Goal: Task Accomplishment & Management: Manage account settings

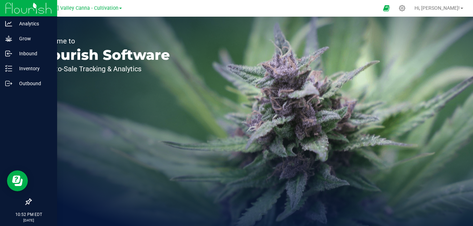
click at [8, 10] on img at bounding box center [28, 8] width 47 height 16
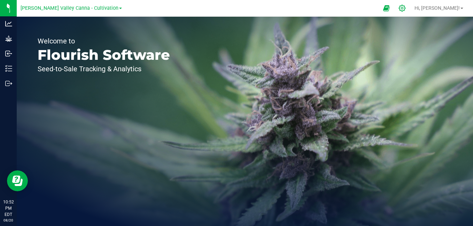
click at [411, 12] on div at bounding box center [402, 8] width 17 height 15
click at [406, 8] on icon at bounding box center [402, 8] width 7 height 7
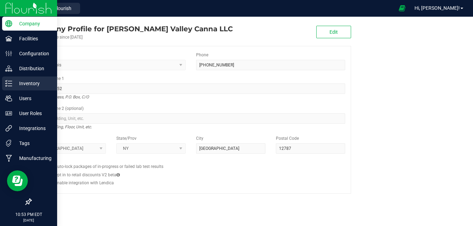
click at [26, 87] on p "Inventory" at bounding box center [33, 83] width 42 height 8
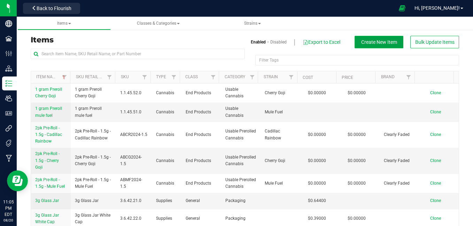
click at [386, 41] on span "Create New Item" at bounding box center [379, 42] width 36 height 6
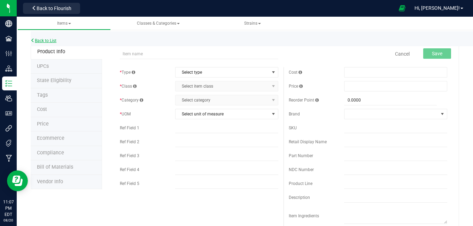
click at [53, 41] on link "Back to List" at bounding box center [44, 40] width 26 height 5
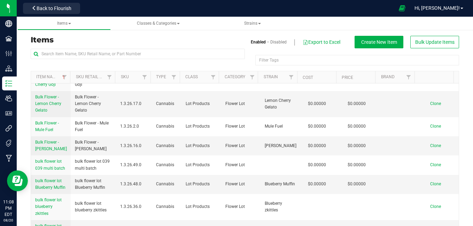
scroll to position [272, 0]
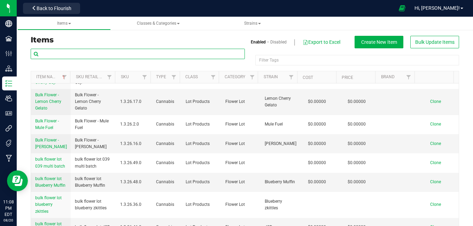
click at [115, 57] on input "text" at bounding box center [138, 54] width 214 height 10
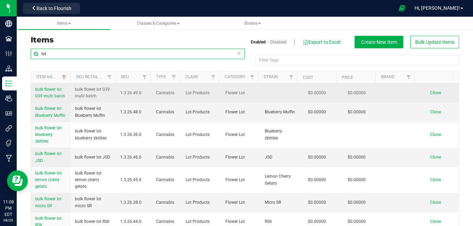
type input "lot"
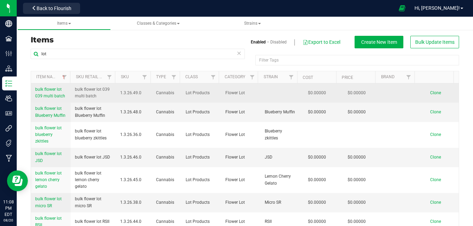
click at [47, 94] on span "bulk flower lot 039 multi batch" at bounding box center [50, 92] width 30 height 11
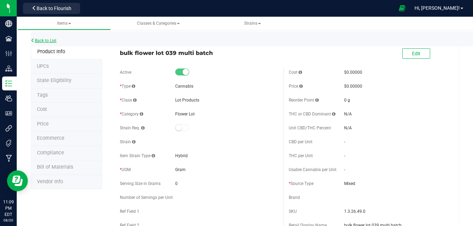
click at [46, 42] on link "Back to List" at bounding box center [44, 40] width 26 height 5
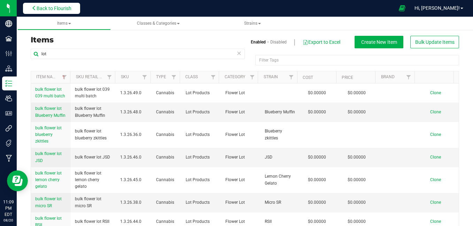
click at [62, 9] on span "Back to Flourish" at bounding box center [54, 9] width 35 height 6
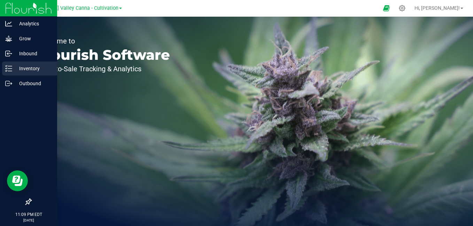
click at [9, 68] on icon at bounding box center [8, 68] width 7 height 7
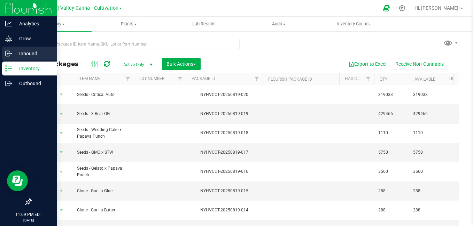
click at [6, 55] on icon at bounding box center [8, 53] width 7 height 7
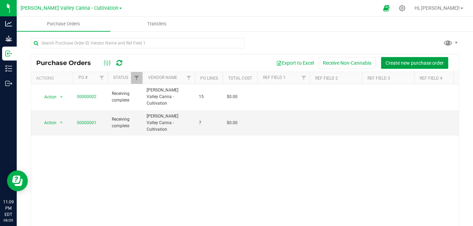
click at [410, 60] on span "Create new purchase order" at bounding box center [415, 63] width 58 height 6
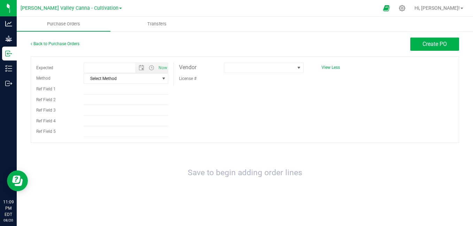
type input "8/20/2025 11:09 PM"
click at [75, 23] on span "Purchase Orders" at bounding box center [64, 24] width 52 height 6
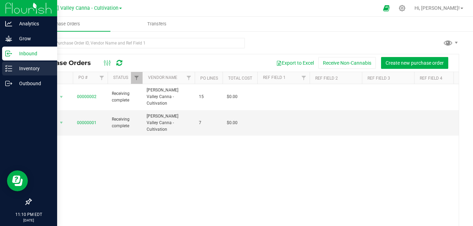
click at [7, 69] on icon at bounding box center [8, 68] width 7 height 7
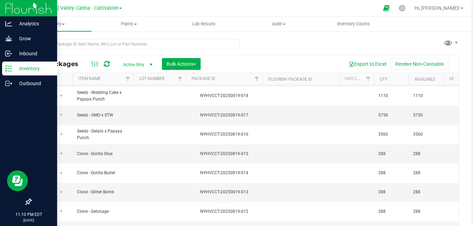
scroll to position [44, 0]
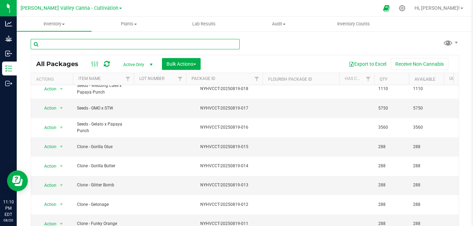
click at [145, 44] on input "text" at bounding box center [135, 44] width 209 height 10
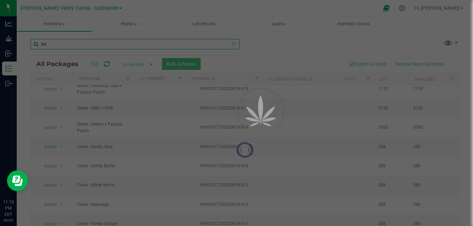
type input "lot"
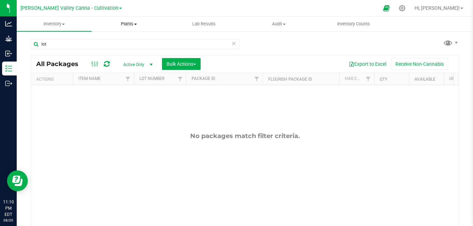
click at [136, 24] on span at bounding box center [135, 24] width 3 height 1
click at [122, 41] on span "All plants" at bounding box center [112, 42] width 40 height 6
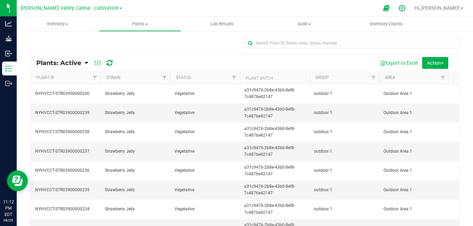
click at [411, 12] on div at bounding box center [402, 8] width 17 height 15
click at [406, 8] on icon at bounding box center [402, 8] width 7 height 7
click at [69, 10] on span "[PERSON_NAME] Valley Canna - Cultivation" at bounding box center [70, 8] width 98 height 6
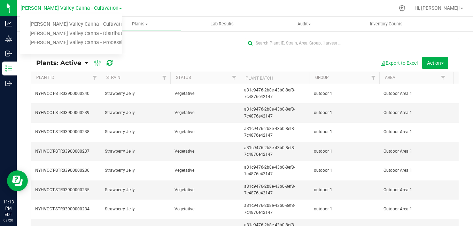
click at [174, 10] on div at bounding box center [260, 8] width 270 height 14
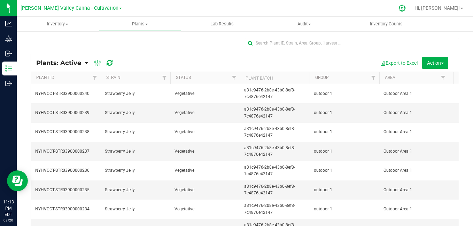
click at [406, 6] on icon at bounding box center [402, 8] width 7 height 7
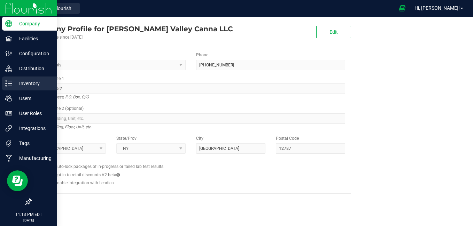
click at [9, 80] on div "Inventory" at bounding box center [29, 84] width 55 height 14
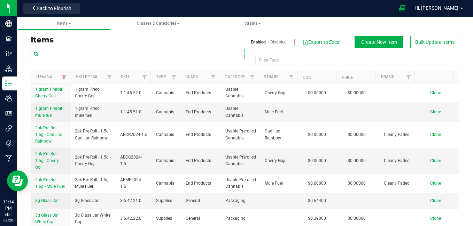
click at [93, 54] on input "text" at bounding box center [138, 54] width 214 height 10
type input "lot"
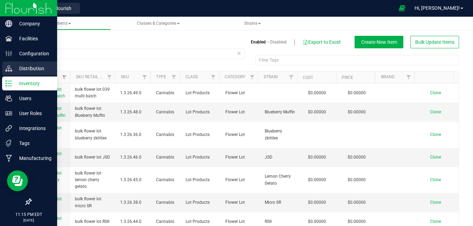
click at [23, 69] on p "Distribution" at bounding box center [33, 68] width 42 height 8
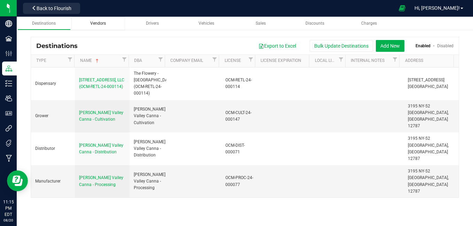
click at [99, 26] on div "Vendors" at bounding box center [98, 24] width 43 height 6
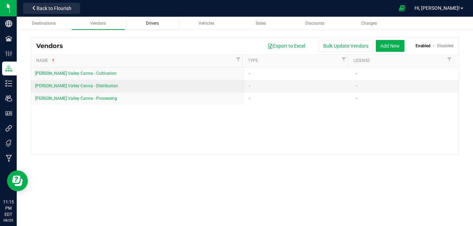
click at [152, 28] on link "Drivers" at bounding box center [153, 24] width 54 height 14
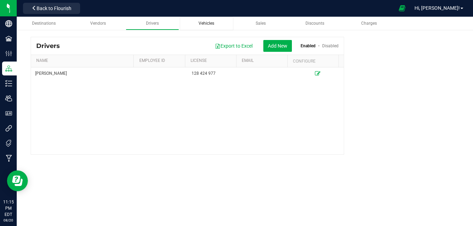
click at [205, 24] on span "Vehicles" at bounding box center [207, 23] width 16 height 5
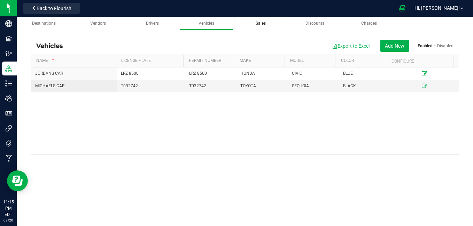
click at [262, 22] on span "Sales" at bounding box center [261, 23] width 10 height 5
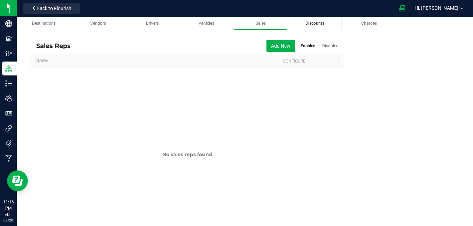
click at [310, 24] on span "Discounts" at bounding box center [315, 23] width 19 height 5
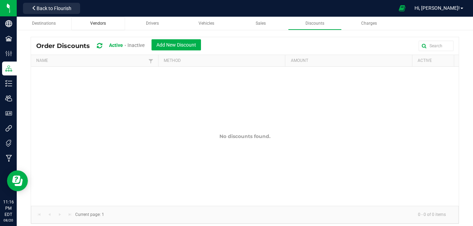
click at [96, 25] on span "Vendors" at bounding box center [98, 23] width 16 height 5
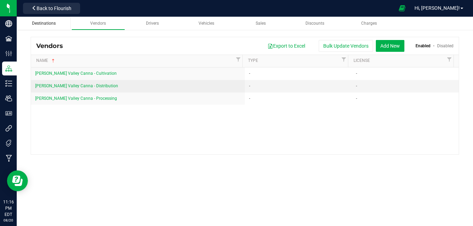
click at [48, 20] on link "Destinations" at bounding box center [44, 24] width 54 height 14
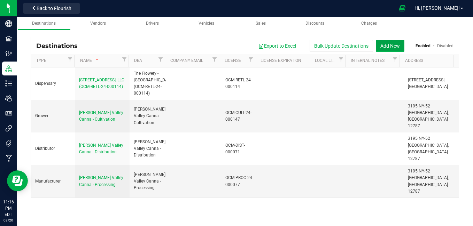
click at [387, 43] on button "Add New" at bounding box center [390, 46] width 29 height 12
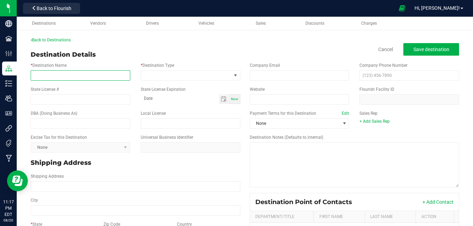
click at [102, 78] on input "* Destination Name" at bounding box center [81, 75] width 100 height 10
click at [61, 78] on input "Wessels Farm INC" at bounding box center [81, 75] width 100 height 10
type input "[PERSON_NAME] Farms INC"
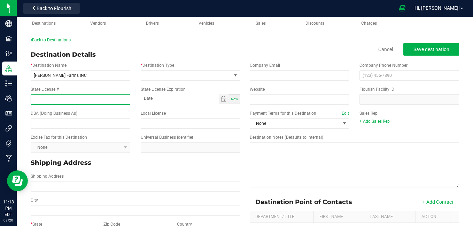
click at [46, 99] on input "State License #" at bounding box center [81, 99] width 100 height 10
type input "OCM-CULT-24-000089"
click at [166, 103] on input "month-day-year" at bounding box center [180, 98] width 78 height 9
click at [186, 101] on input "month-day-year" at bounding box center [180, 98] width 78 height 9
type input "month-day-year"
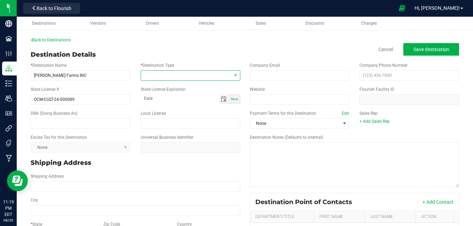
click at [174, 77] on span at bounding box center [186, 76] width 90 height 10
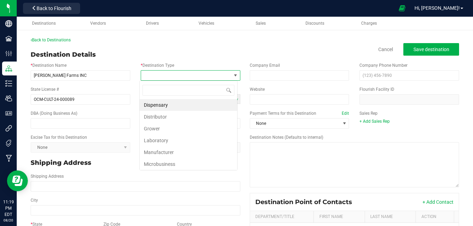
scroll to position [10, 98]
click at [177, 130] on li "Grower" at bounding box center [189, 129] width 98 height 12
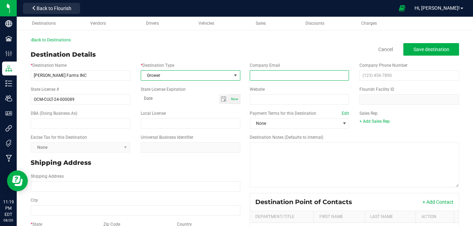
click at [305, 75] on input "email" at bounding box center [300, 75] width 100 height 10
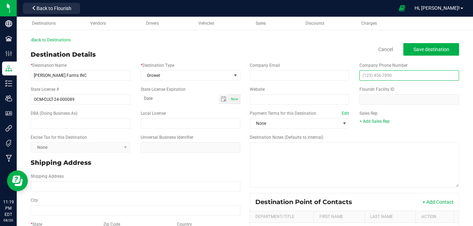
click at [379, 76] on input "text" at bounding box center [410, 75] width 100 height 10
type input "[PHONE_NUMBER]"
click at [124, 149] on kendo-dropdownlist "None" at bounding box center [81, 147] width 100 height 10
click at [124, 147] on kendo-dropdownlist "None" at bounding box center [81, 147] width 100 height 10
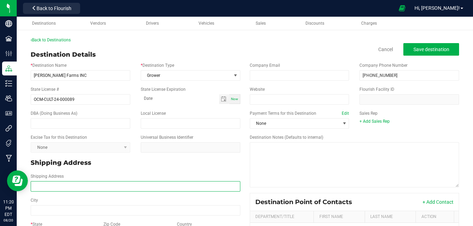
click at [47, 188] on input "Shipping Address" at bounding box center [136, 187] width 210 height 10
type input "[STREET_ADDRESS]"
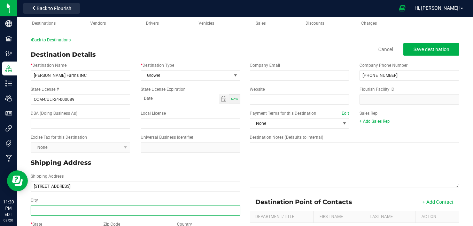
type input "[STREET_ADDRESS]"
click at [69, 212] on input "City" at bounding box center [136, 211] width 210 height 10
type input "[GEOGRAPHIC_DATA]"
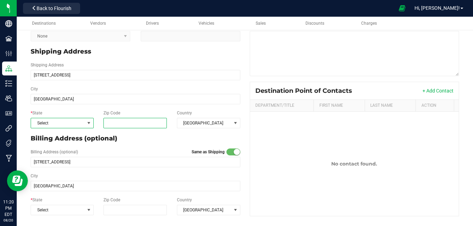
click at [109, 124] on input "Zip Code" at bounding box center [134, 123] width 63 height 10
type input "10963"
click at [88, 121] on span at bounding box center [89, 124] width 6 height 6
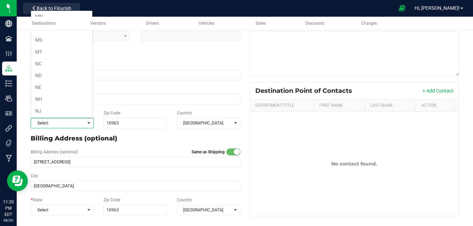
scroll to position [365, 0]
click at [55, 53] on li "NY" at bounding box center [61, 55] width 61 height 12
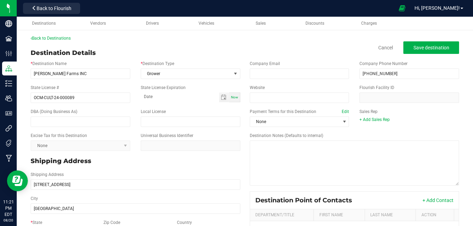
scroll to position [0, 0]
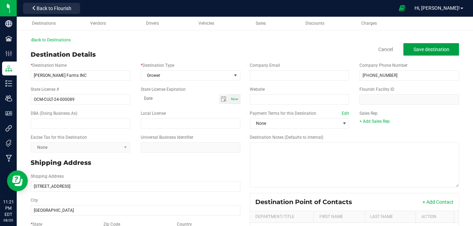
click at [417, 51] on span "Save destination" at bounding box center [432, 50] width 36 height 6
click at [438, 199] on button "+ Add Contact" at bounding box center [438, 202] width 31 height 7
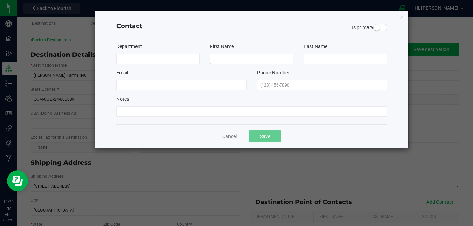
click at [248, 58] on input at bounding box center [251, 59] width 83 height 10
click at [401, 17] on icon "button" at bounding box center [401, 17] width 5 height 8
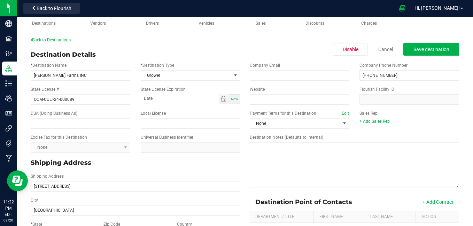
scroll to position [111, 0]
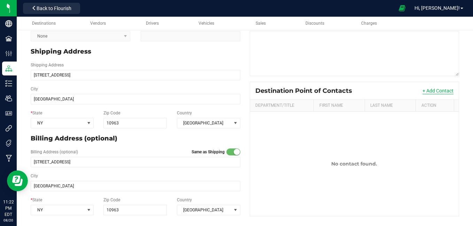
click at [433, 91] on button "+ Add Contact" at bounding box center [438, 90] width 31 height 7
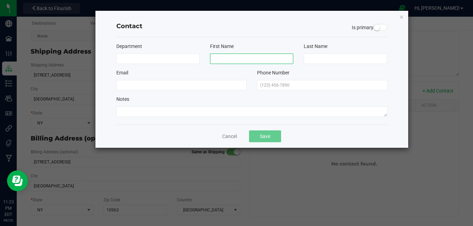
click at [229, 62] on input at bounding box center [251, 59] width 83 height 10
type input "I"
type input "Ila"
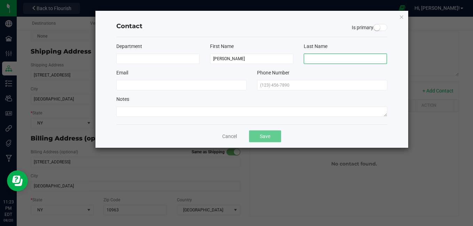
click at [314, 54] on input at bounding box center [345, 59] width 83 height 10
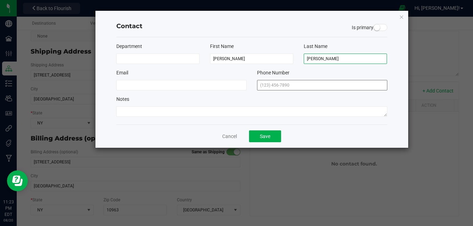
type input "Hubbard"
click at [294, 86] on input "text" at bounding box center [322, 85] width 130 height 10
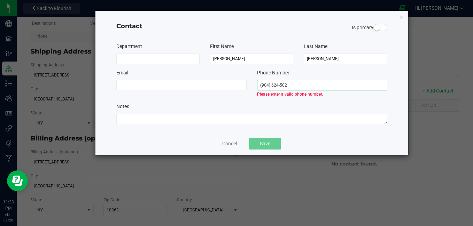
type input "(904) 624-5022"
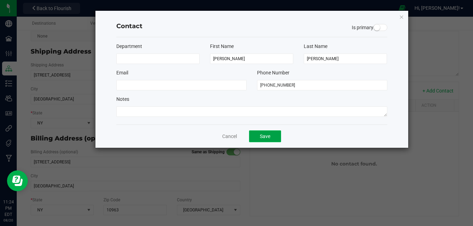
click at [266, 135] on button "Save" at bounding box center [265, 137] width 32 height 12
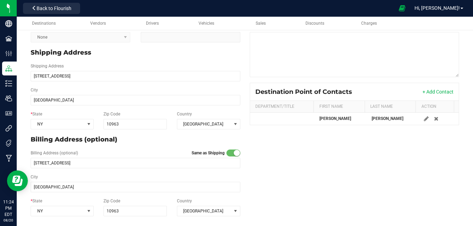
scroll to position [0, 0]
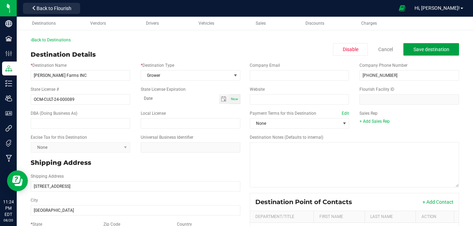
click at [426, 47] on span "Save destination" at bounding box center [432, 50] width 36 height 6
click at [60, 40] on link "Back to Destinations" at bounding box center [51, 40] width 40 height 5
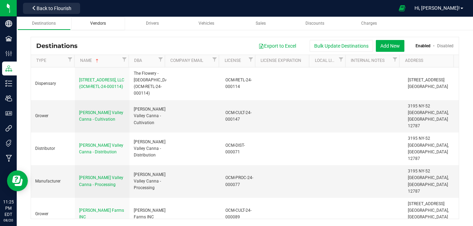
click at [99, 22] on span "Vendors" at bounding box center [98, 23] width 16 height 5
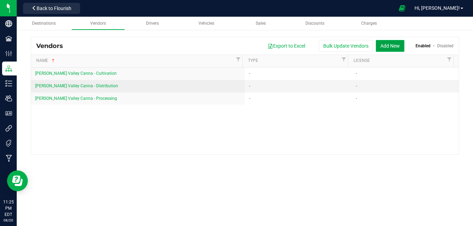
click at [389, 43] on button "Add New" at bounding box center [390, 46] width 29 height 12
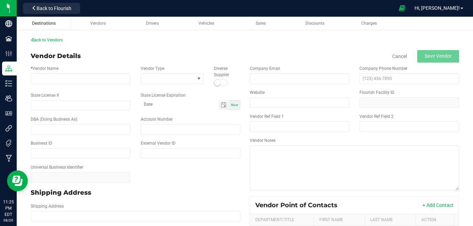
click at [47, 24] on span "Destinations" at bounding box center [44, 23] width 24 height 5
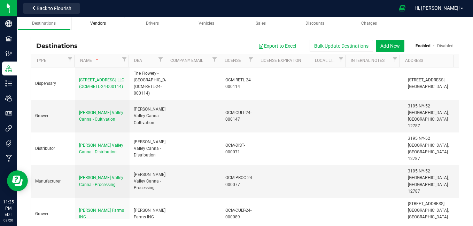
click at [101, 23] on span "Vendors" at bounding box center [98, 23] width 16 height 5
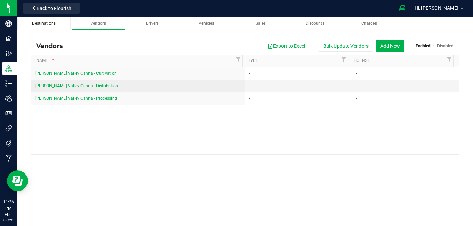
click at [49, 23] on span "Destinations" at bounding box center [44, 23] width 24 height 5
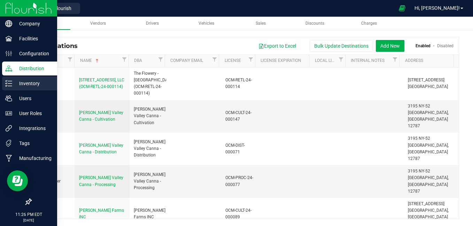
click at [6, 82] on icon at bounding box center [6, 80] width 1 height 1
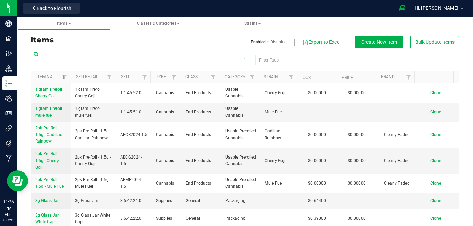
click at [94, 51] on input "text" at bounding box center [138, 54] width 214 height 10
type input "lot"
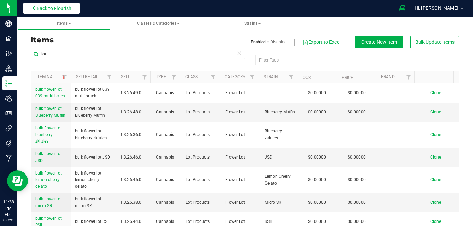
click at [74, 8] on button "Back to Flourish" at bounding box center [51, 8] width 57 height 11
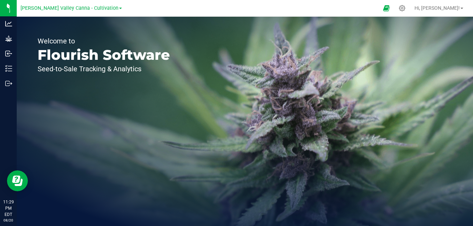
click at [109, 7] on link "[PERSON_NAME] Valley Canna - Cultivation" at bounding box center [71, 8] width 101 height 7
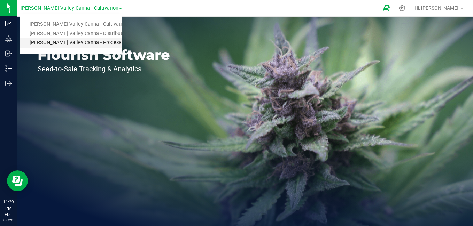
click at [91, 40] on link "[PERSON_NAME] Valley Canna - Processing" at bounding box center [71, 42] width 102 height 9
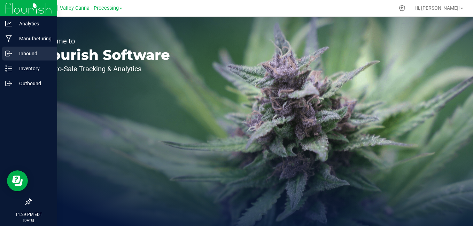
click at [11, 57] on div "Inbound" at bounding box center [29, 54] width 55 height 14
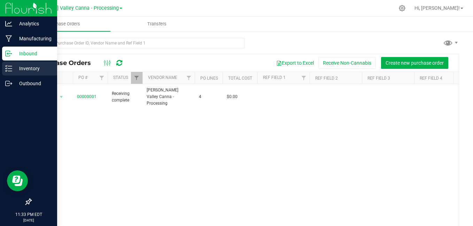
click at [9, 69] on line at bounding box center [10, 69] width 4 height 0
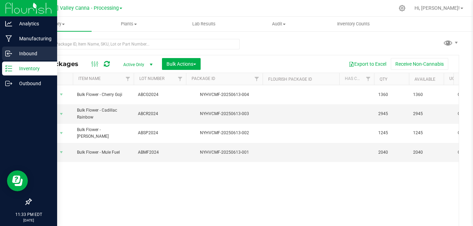
click at [10, 55] on icon at bounding box center [8, 53] width 7 height 7
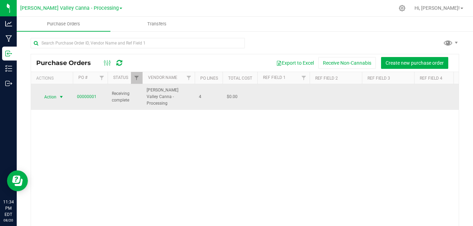
click at [59, 94] on span "select" at bounding box center [62, 97] width 6 height 6
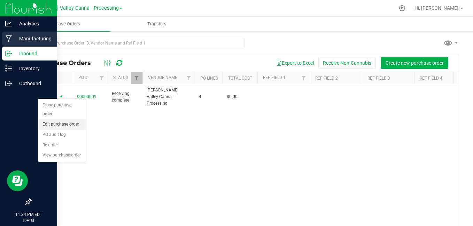
click at [10, 38] on icon at bounding box center [9, 39] width 6 height 7
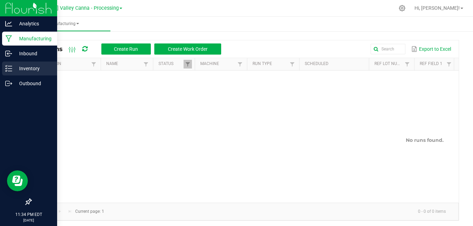
click at [11, 73] on div "Inventory" at bounding box center [29, 69] width 55 height 14
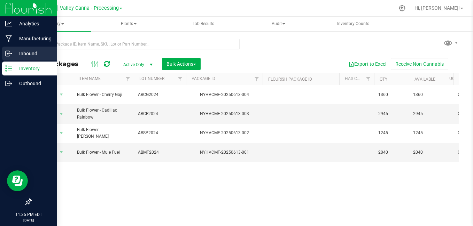
click at [20, 56] on p "Inbound" at bounding box center [33, 53] width 42 height 8
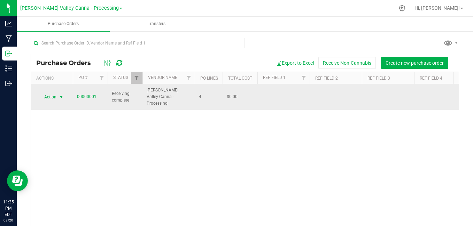
click at [58, 93] on span "select" at bounding box center [61, 97] width 9 height 10
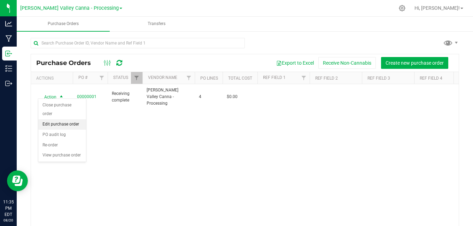
click at [53, 124] on li "Edit purchase order" at bounding box center [62, 125] width 48 height 10
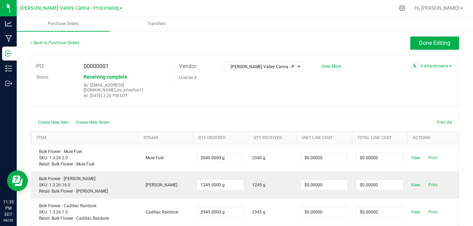
scroll to position [1, 0]
click at [58, 44] on link "Back to Purchase Orders" at bounding box center [55, 43] width 49 height 5
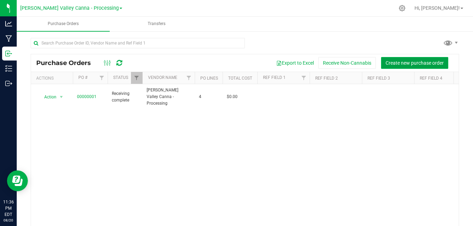
click at [393, 60] on span "Create new purchase order" at bounding box center [415, 63] width 58 height 6
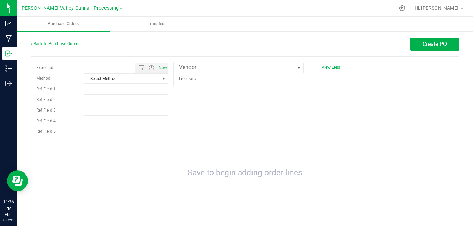
type input "8/20/2025 11:36 PM"
click at [67, 45] on link "Back to Purchase Orders" at bounding box center [55, 43] width 49 height 5
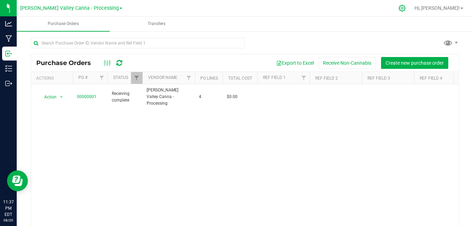
click at [406, 6] on icon at bounding box center [402, 8] width 7 height 7
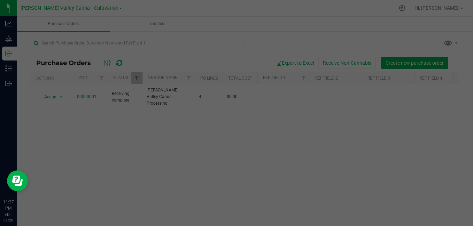
click at [430, 8] on div at bounding box center [236, 113] width 473 height 226
drag, startPoint x: 43, startPoint y: 163, endPoint x: 81, endPoint y: 180, distance: 41.9
click at [81, 180] on div at bounding box center [236, 113] width 473 height 226
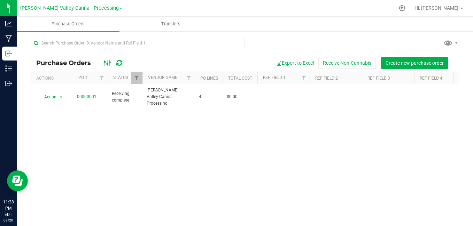
click at [109, 63] on ellipse at bounding box center [110, 63] width 2 height 2
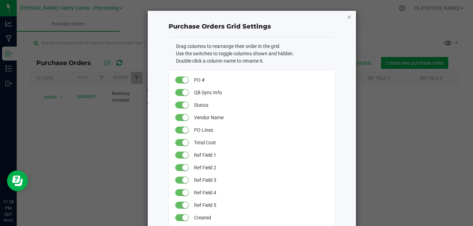
click at [347, 17] on icon "button" at bounding box center [349, 17] width 5 height 8
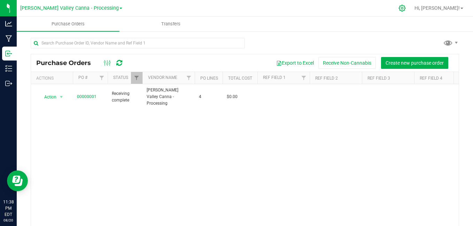
click at [406, 9] on icon at bounding box center [402, 8] width 7 height 7
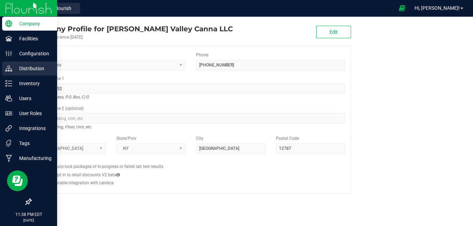
click at [25, 70] on p "Distribution" at bounding box center [33, 68] width 42 height 8
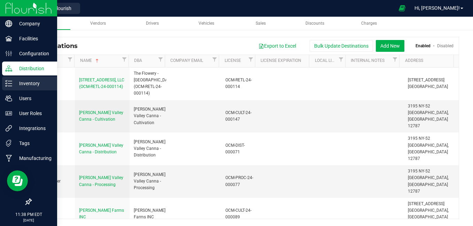
click at [20, 83] on p "Inventory" at bounding box center [33, 83] width 42 height 8
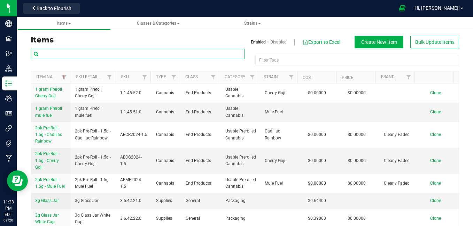
click at [85, 54] on input "text" at bounding box center [138, 54] width 214 height 10
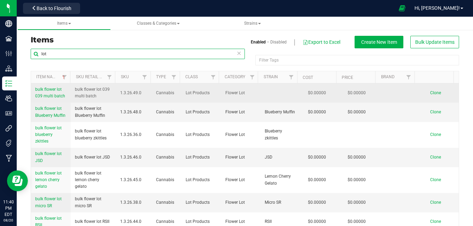
type input "lot"
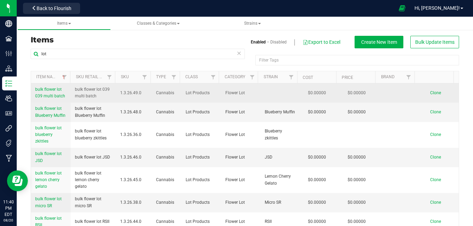
click at [430, 91] on span "Clone" at bounding box center [435, 93] width 11 height 5
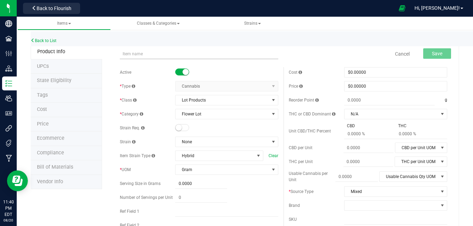
click at [126, 52] on input "text" at bounding box center [199, 54] width 159 height 10
click at [118, 56] on div "Cancel Save" at bounding box center [284, 53] width 338 height 17
click at [43, 43] on link "Back to List" at bounding box center [44, 40] width 26 height 5
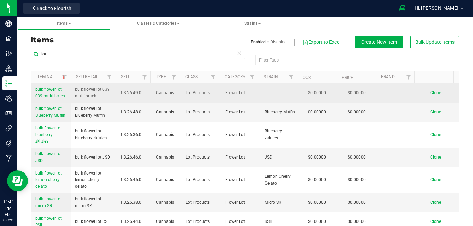
click at [430, 94] on span "Clone" at bounding box center [435, 93] width 11 height 5
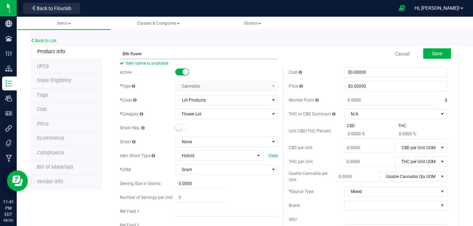
click at [125, 53] on input "Bilk flower" at bounding box center [199, 54] width 159 height 10
click at [150, 53] on input "Bulk flower" at bounding box center [199, 54] width 159 height 10
click at [160, 52] on input "Bulk flower lot" at bounding box center [199, 54] width 159 height 10
click at [160, 53] on input "Bulk flower lot 024-multi-Batch" at bounding box center [199, 54] width 159 height 10
type input "Bulk flower lot 024-Multi-Batch"
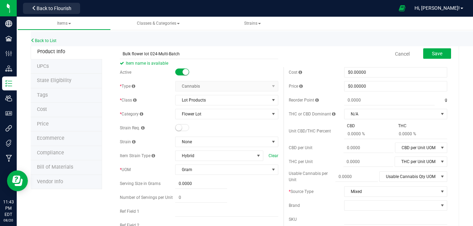
click at [183, 127] on span at bounding box center [182, 127] width 14 height 7
click at [176, 130] on span at bounding box center [182, 127] width 14 height 7
click at [432, 55] on span "Save" at bounding box center [437, 54] width 10 height 6
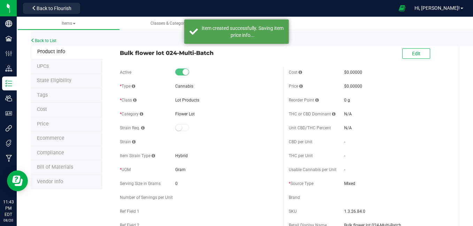
click at [116, 54] on div "Bulk flower lot 024-Multi-Batch" at bounding box center [199, 51] width 169 height 12
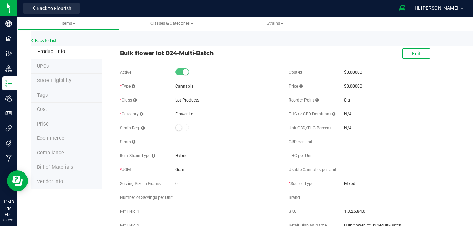
click at [122, 53] on span "Bulk flower lot 024-Multi-Batch" at bounding box center [199, 53] width 159 height 8
click at [195, 50] on span "Bulk flower lot 024-Multi-Batch" at bounding box center [199, 53] width 159 height 8
click at [118, 50] on div "Bulk flower lot 024-Multi-Batch" at bounding box center [199, 51] width 169 height 12
click at [119, 52] on div "Bulk flower lot 024-Multi-Batch" at bounding box center [199, 51] width 169 height 12
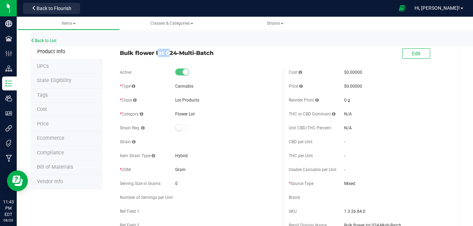
click at [129, 55] on span "Bulk flower lot 024-Multi-Batch" at bounding box center [199, 53] width 159 height 8
click at [120, 52] on span "Bulk flower lot 024-Multi-Batch" at bounding box center [199, 53] width 159 height 8
drag, startPoint x: 119, startPoint y: 52, endPoint x: 238, endPoint y: 52, distance: 119.2
click at [238, 52] on span "Bulk flower lot 024-Multi-Batch" at bounding box center [199, 53] width 159 height 8
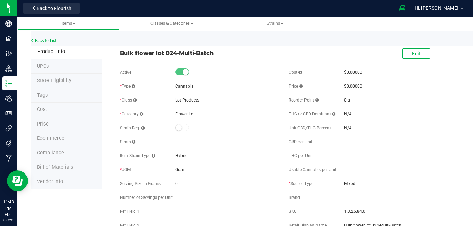
click at [122, 52] on span "Bulk flower lot 024-Multi-Batch" at bounding box center [199, 53] width 159 height 8
click at [120, 52] on span "Bulk flower lot 024-Multi-Batch" at bounding box center [199, 53] width 159 height 8
drag, startPoint x: 120, startPoint y: 52, endPoint x: 233, endPoint y: 55, distance: 114.0
click at [233, 55] on span "Bulk flower lot 024-Multi-Batch" at bounding box center [199, 53] width 159 height 8
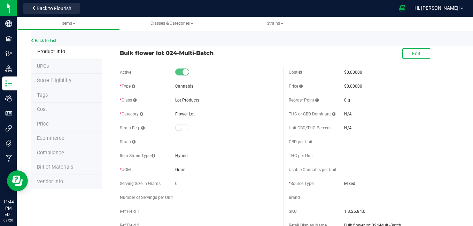
click at [233, 55] on span "Bulk flower lot 024-Multi-Batch" at bounding box center [199, 53] width 159 height 8
drag, startPoint x: 229, startPoint y: 55, endPoint x: 106, endPoint y: 56, distance: 123.3
drag, startPoint x: 106, startPoint y: 56, endPoint x: 128, endPoint y: 57, distance: 21.6
copy span "Bulk flower lot 024-Multi-Batch"
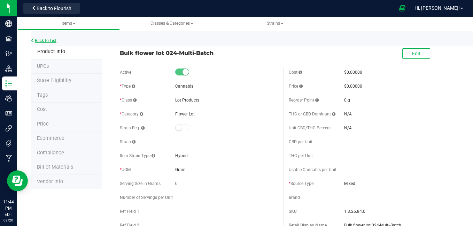
click at [39, 42] on link "Back to List" at bounding box center [44, 40] width 26 height 5
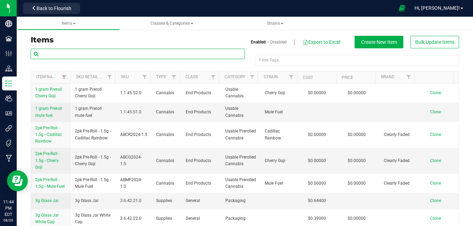
click at [74, 55] on input "text" at bounding box center [138, 54] width 214 height 10
paste input "Bulk flower lot 024-Multi-Batch"
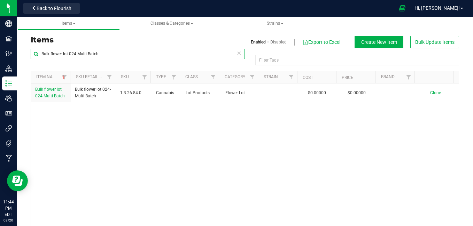
type input "Bulk flower lot 024-Multi-Batch"
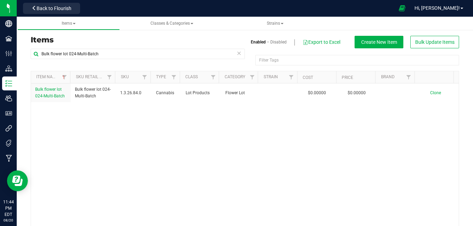
click at [202, 62] on div "Bulk flower lot 024-Multi-Batch" at bounding box center [138, 57] width 214 height 16
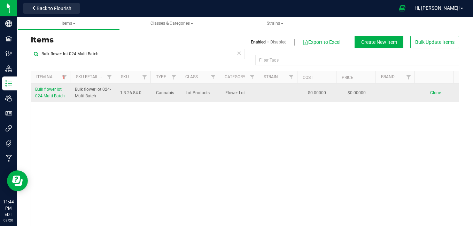
click at [430, 94] on span "Clone" at bounding box center [435, 93] width 11 height 5
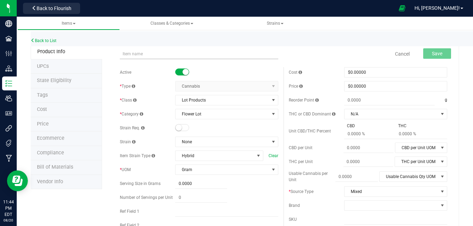
click at [166, 56] on input "text" at bounding box center [199, 54] width 159 height 10
type input "Bulk flower lot 024-Multi-Batch"
type input "0.0000"
click at [205, 51] on input "Bulk flower lot 024-Multi-Batch" at bounding box center [199, 54] width 159 height 10
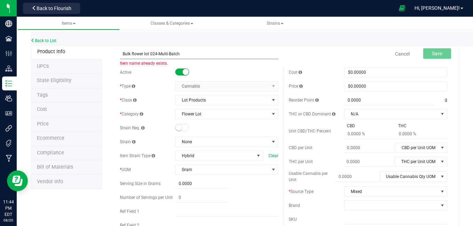
click at [156, 54] on input "Bulk flower lot 024-Multi-Batch" at bounding box center [199, 54] width 159 height 10
type input "Bulk flower lot 025-Multi-Batch"
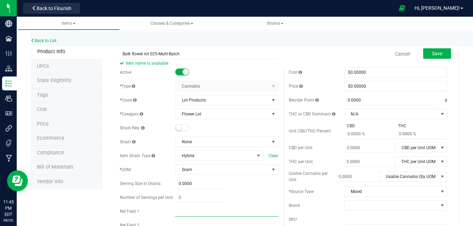
click at [178, 208] on input "text" at bounding box center [226, 212] width 103 height 10
click at [437, 58] on button "Save" at bounding box center [437, 53] width 28 height 10
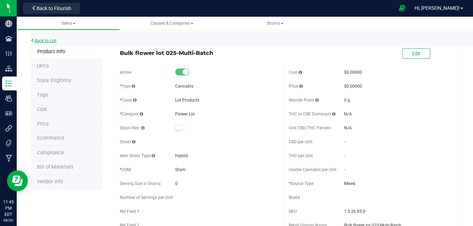
click at [48, 39] on link "Back to List" at bounding box center [44, 40] width 26 height 5
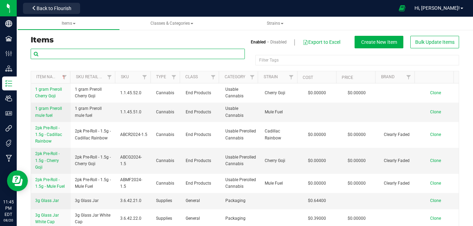
click at [89, 53] on input "text" at bounding box center [138, 54] width 214 height 10
paste input "Bulk flower lot 024-Multi-Batch"
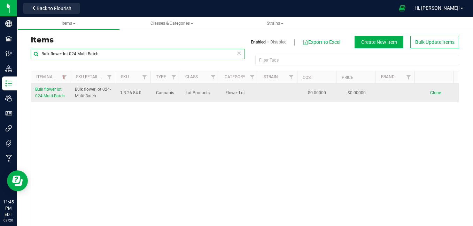
type input "Bulk flower lot 024-Multi-Batch"
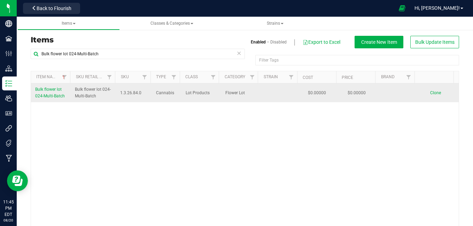
click at [430, 91] on span "Clone" at bounding box center [435, 93] width 11 height 5
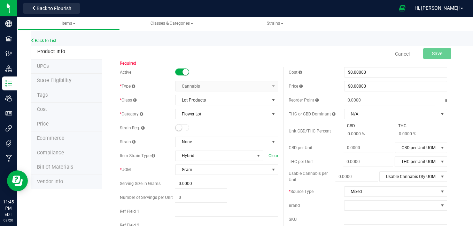
click at [128, 49] on input "text" at bounding box center [199, 54] width 159 height 10
type input "Bulk flower lot 025-Multi-Batch"
type input "0.0000"
click at [155, 55] on input "Bulk flower lot 025-Multi-Batch" at bounding box center [199, 54] width 159 height 10
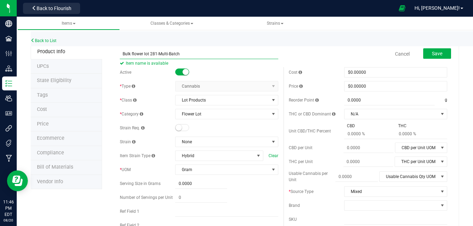
type input "Bulk flower lot 281-Multi-Batch"
click at [194, 164] on div "Active * Type Cannabis Select type Cannabis Non-Inventory Raw Materials Supplie…" at bounding box center [199, 171] width 169 height 209
click at [425, 54] on button "Save" at bounding box center [437, 53] width 28 height 10
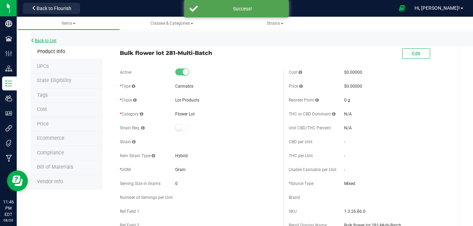
click at [44, 38] on link "Back to List" at bounding box center [44, 40] width 26 height 5
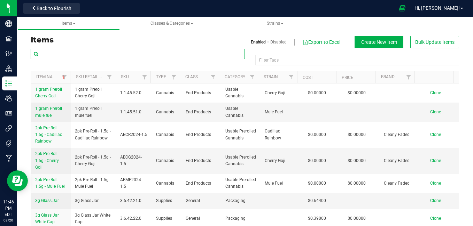
click at [78, 49] on input "text" at bounding box center [138, 54] width 214 height 10
paste input "Bulk flower lot 024-Multi-Batch"
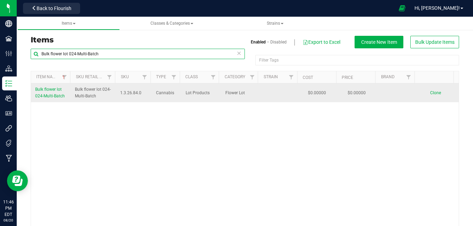
type input "Bulk flower lot 024-Multi-Batch"
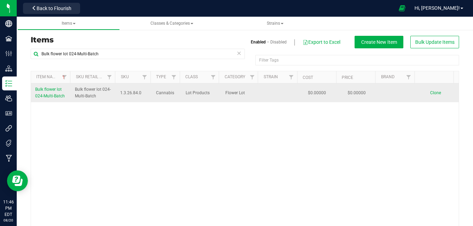
click at [430, 94] on span "Clone" at bounding box center [435, 93] width 11 height 5
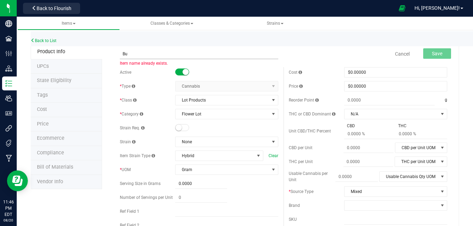
type input "B"
click at [395, 56] on link "Cancel" at bounding box center [402, 54] width 15 height 7
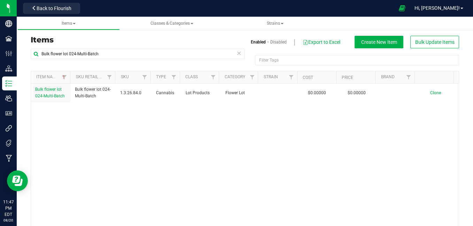
click at [100, 152] on div "Bulk flower lot 024-Multi-Batch Bulk flower lot 024-Multi-Batch 1.3.26.84.0 Can…" at bounding box center [245, 155] width 428 height 143
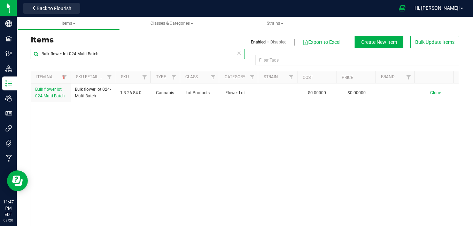
click at [116, 51] on input "Bulk flower lot 024-Multi-Batch" at bounding box center [138, 54] width 214 height 10
type input "B"
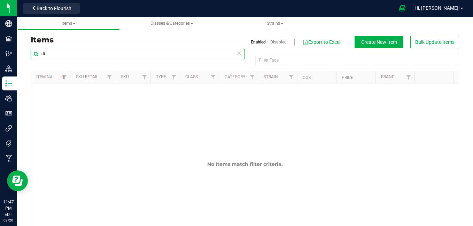
type input "d"
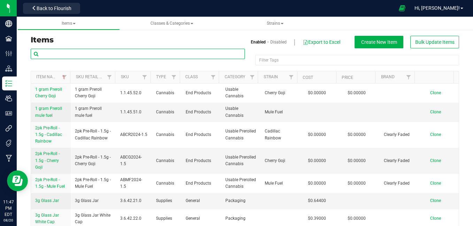
type input "d"
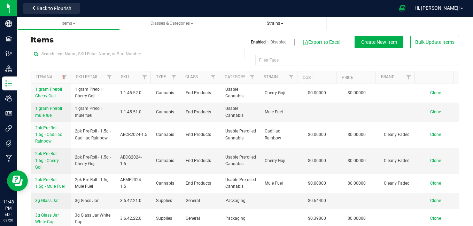
click at [278, 22] on span "Strains" at bounding box center [275, 23] width 17 height 5
click at [266, 37] on li "All strains" at bounding box center [276, 42] width 92 height 10
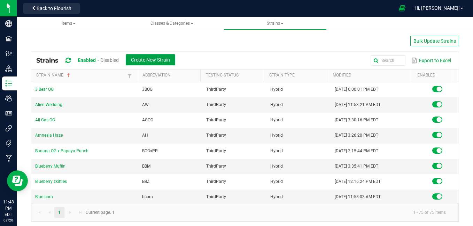
click at [146, 59] on span "Create New Strain" at bounding box center [150, 60] width 39 height 6
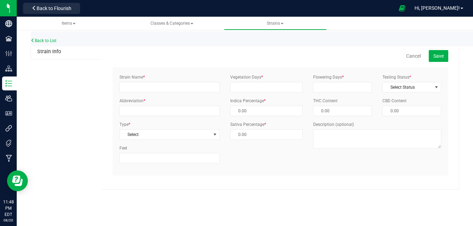
click at [283, 25] on span "Strains" at bounding box center [275, 23] width 17 height 5
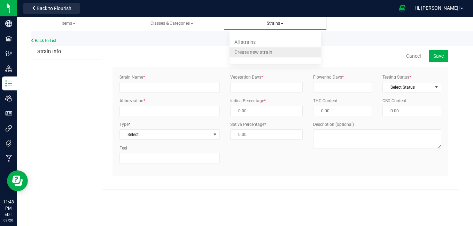
click at [234, 49] on li "Create new strain" at bounding box center [276, 52] width 92 height 10
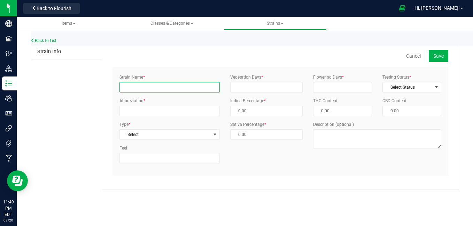
click at [139, 88] on input "Strain Name *" at bounding box center [170, 87] width 100 height 10
type input "Blue Dream"
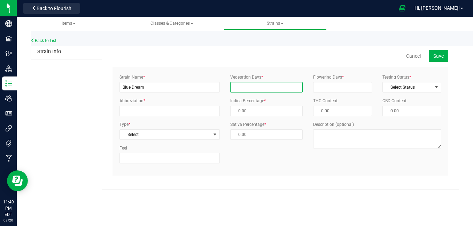
click at [257, 88] on input "Vegetation Days *" at bounding box center [266, 87] width 73 height 10
type input "30"
click at [324, 90] on input "Flowering Days *" at bounding box center [342, 87] width 59 height 10
type input "60"
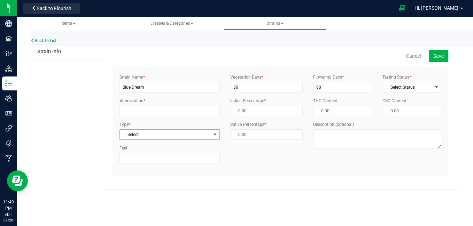
click at [214, 136] on span "select" at bounding box center [215, 135] width 6 height 6
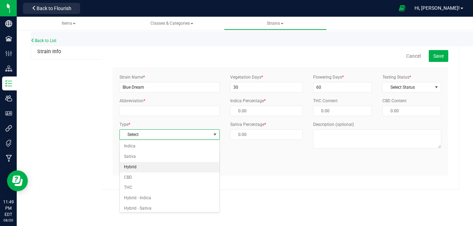
click at [197, 169] on li "Hybrid" at bounding box center [170, 167] width 100 height 10
type input "50.00 %"
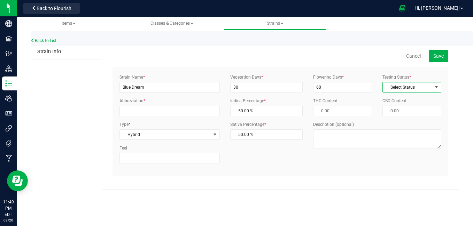
click at [414, 88] on span "Select Status" at bounding box center [407, 88] width 49 height 10
click at [411, 110] on li "ThirdParty" at bounding box center [412, 110] width 58 height 10
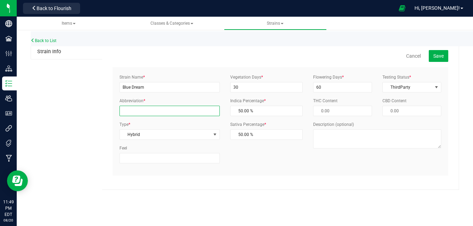
click at [182, 115] on input "Abbreviation *" at bounding box center [170, 111] width 100 height 10
type input "BD"
click at [437, 58] on span "Save" at bounding box center [438, 56] width 10 height 6
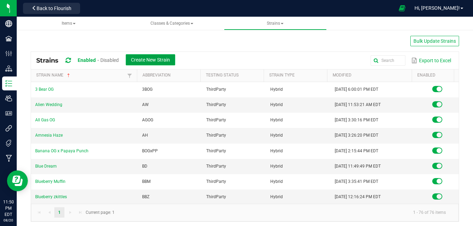
click at [143, 61] on span "Create New Strain" at bounding box center [150, 60] width 39 height 6
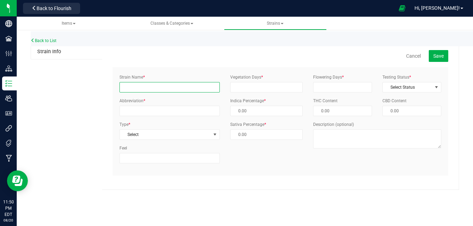
click at [135, 90] on input "Strain Name *" at bounding box center [170, 87] width 100 height 10
click at [147, 87] on input "London" at bounding box center [170, 87] width 100 height 10
type input "London Pound Cake"
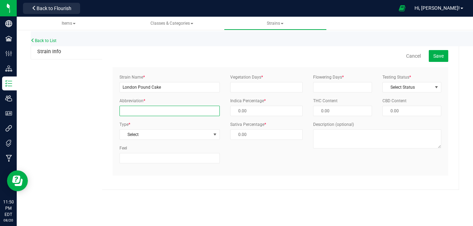
click at [145, 107] on input "Abbreviation *" at bounding box center [170, 111] width 100 height 10
type input "LPC"
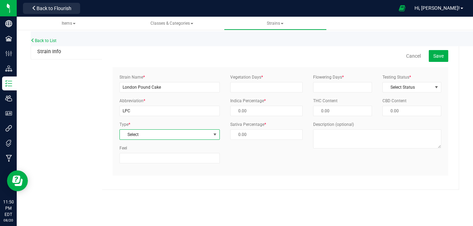
click at [148, 138] on span "Select" at bounding box center [165, 135] width 91 height 10
click at [149, 167] on li "Hybrid" at bounding box center [170, 167] width 100 height 10
type input "50.00 %"
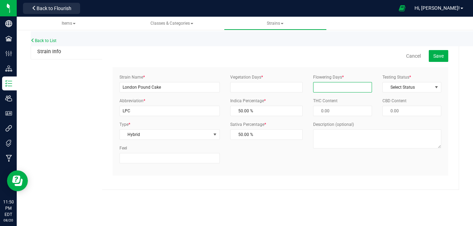
click at [346, 88] on input "Flowering Days *" at bounding box center [342, 87] width 59 height 10
type input "60"
type input "30"
click at [430, 84] on span "Select Status" at bounding box center [407, 88] width 49 height 10
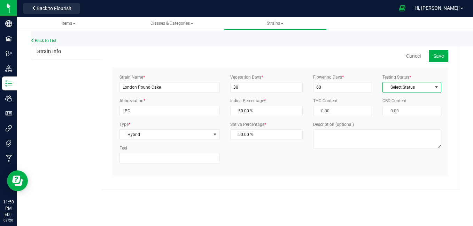
click at [436, 88] on span "select" at bounding box center [437, 88] width 6 height 6
click at [434, 108] on li "ThirdParty" at bounding box center [412, 110] width 58 height 10
click at [441, 58] on span "Save" at bounding box center [438, 56] width 10 height 6
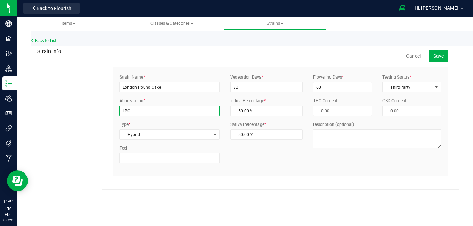
click at [148, 112] on input "LPC" at bounding box center [170, 111] width 100 height 10
click at [282, 23] on span at bounding box center [282, 23] width 3 height 1
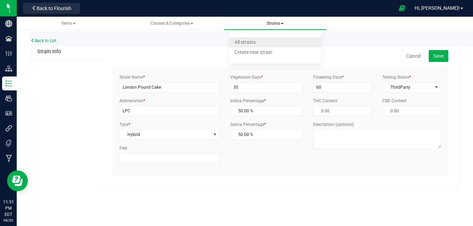
click at [248, 41] on span "All strains" at bounding box center [244, 42] width 21 height 6
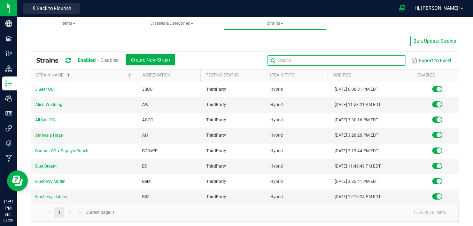
click at [390, 59] on input "text" at bounding box center [337, 60] width 138 height 10
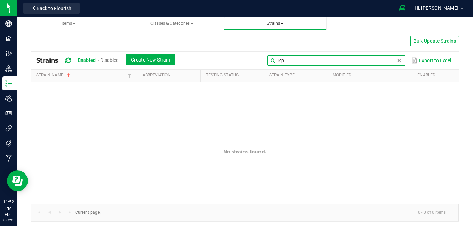
type input "lcp"
click at [255, 26] on span "Strains All strains Create new strain" at bounding box center [276, 24] width 92 height 6
click at [283, 24] on span at bounding box center [282, 23] width 3 height 1
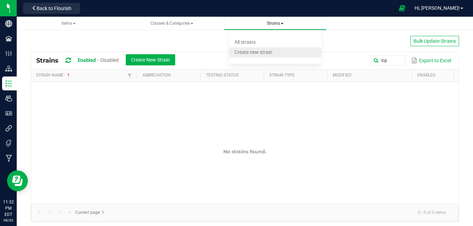
click at [248, 54] on span "Create new strain" at bounding box center [253, 52] width 38 height 6
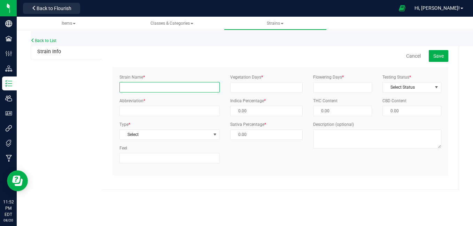
click at [172, 90] on input "Strain Name *" at bounding box center [170, 87] width 100 height 10
type input "London Pound Cake"
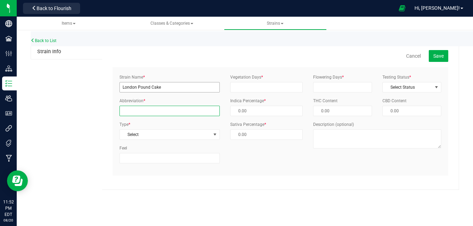
type input "LPC"
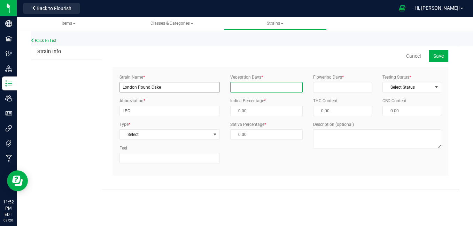
type input "30"
type input "60"
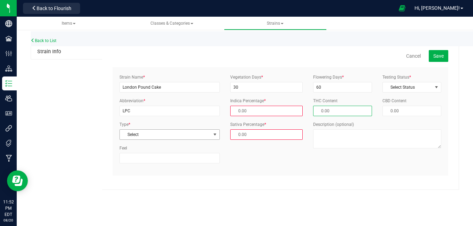
click at [214, 133] on span "select" at bounding box center [215, 135] width 6 height 6
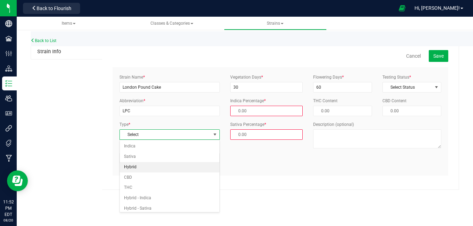
drag, startPoint x: 197, startPoint y: 174, endPoint x: 196, endPoint y: 168, distance: 5.6
click at [196, 168] on ul "Indica Sativa Hybrid CBD THC Hybrid - Indica Hybrid - Sativa" at bounding box center [170, 177] width 100 height 72
click at [196, 168] on li "Hybrid" at bounding box center [170, 167] width 100 height 10
type input "50.00 %"
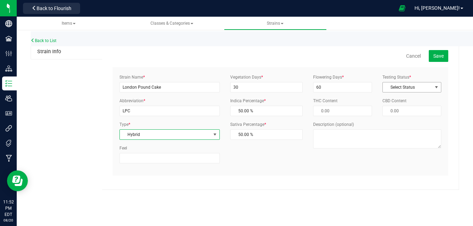
click at [394, 87] on span "Select Status" at bounding box center [407, 88] width 49 height 10
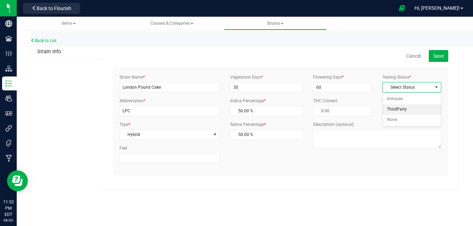
click at [399, 109] on li "ThirdParty" at bounding box center [412, 110] width 58 height 10
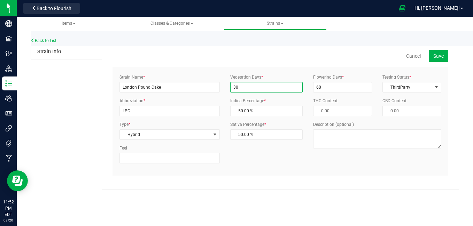
click at [278, 86] on input "30" at bounding box center [266, 87] width 73 height 10
click at [279, 90] on input "30" at bounding box center [266, 87] width 73 height 10
click at [438, 57] on span "Save" at bounding box center [438, 56] width 10 height 6
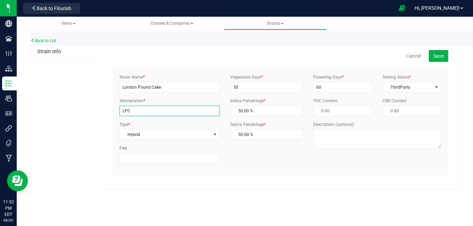
click at [138, 114] on input "LPC" at bounding box center [170, 111] width 100 height 10
type input "L"
click at [441, 57] on span "Save" at bounding box center [438, 56] width 10 height 6
click at [169, 114] on input "lpc" at bounding box center [170, 111] width 100 height 10
type input "l"
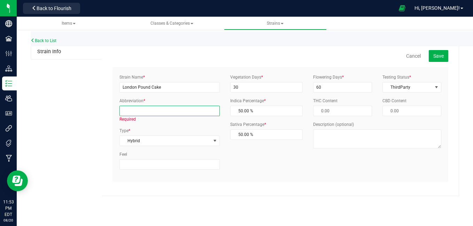
click at [168, 115] on input "Abbreviation *" at bounding box center [170, 111] width 100 height 10
type input "u"
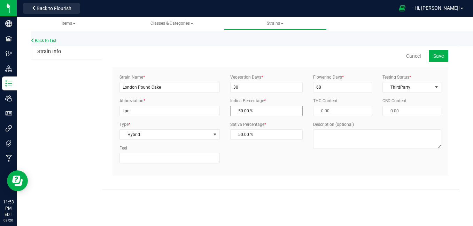
click at [263, 111] on span "50.00 % 50" at bounding box center [266, 111] width 73 height 10
click at [444, 56] on span "Save" at bounding box center [438, 56] width 10 height 6
click at [123, 110] on input "Lpc" at bounding box center [170, 111] width 100 height 10
type input "lLpc"
click at [437, 56] on span "Save" at bounding box center [438, 56] width 10 height 6
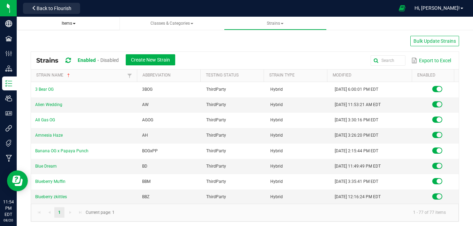
click at [74, 23] on span at bounding box center [74, 23] width 3 height 1
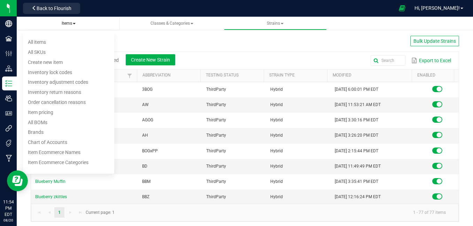
click at [74, 23] on span at bounding box center [74, 23] width 3 height 1
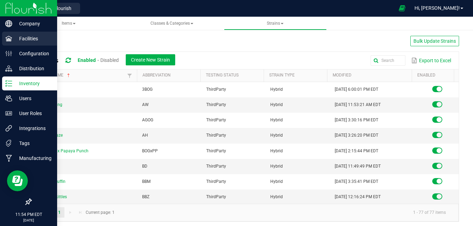
click at [24, 41] on p "Facilities" at bounding box center [33, 38] width 42 height 8
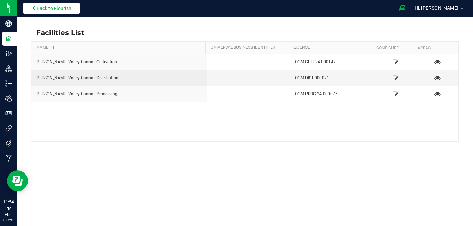
click at [55, 5] on button "Back to Flourish" at bounding box center [51, 8] width 57 height 11
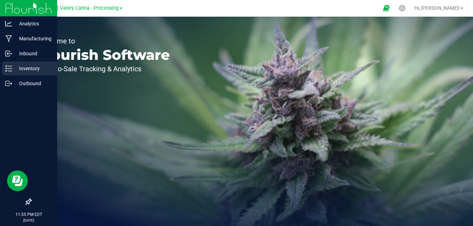
click at [9, 64] on div "Inventory" at bounding box center [29, 69] width 55 height 14
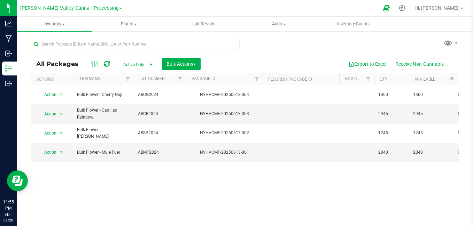
click at [108, 6] on link "[PERSON_NAME] Valley Canna - Processing" at bounding box center [71, 8] width 102 height 7
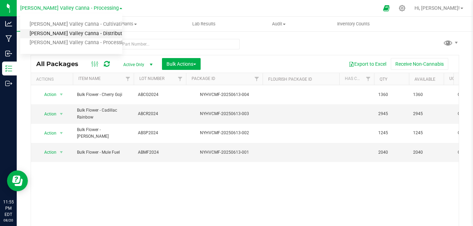
click at [101, 32] on link "[PERSON_NAME] Valley Canna - Distribution" at bounding box center [71, 33] width 102 height 9
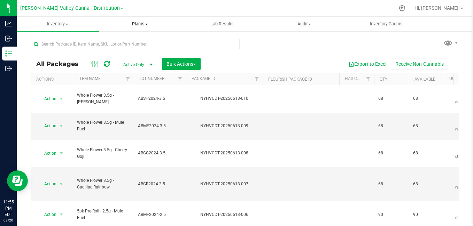
click at [148, 23] on span "Plants" at bounding box center [140, 24] width 82 height 6
click at [134, 41] on span "All plants" at bounding box center [119, 42] width 40 height 6
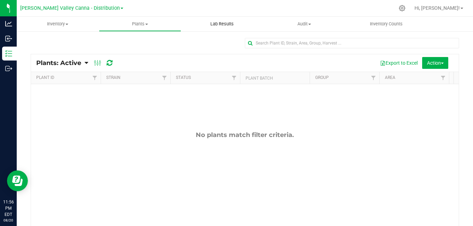
click at [232, 22] on span "Lab Results" at bounding box center [222, 24] width 42 height 6
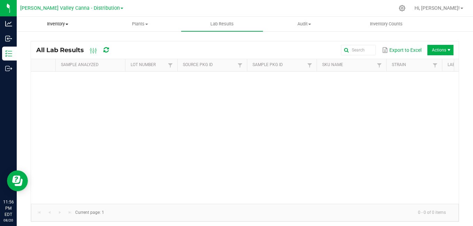
click at [67, 26] on span "Inventory" at bounding box center [58, 24] width 82 height 6
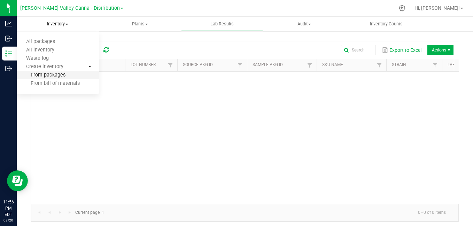
drag, startPoint x: 48, startPoint y: 66, endPoint x: 41, endPoint y: 75, distance: 10.7
click at [41, 75] on span "From packages" at bounding box center [41, 75] width 49 height 6
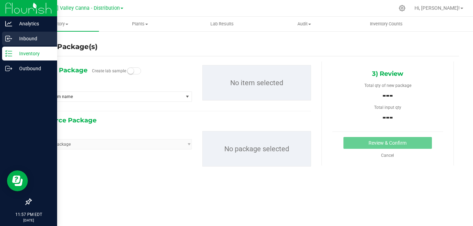
click at [17, 39] on p "Inbound" at bounding box center [33, 38] width 42 height 8
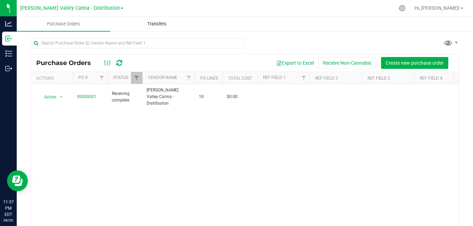
click at [154, 28] on uib-tab-heading "Transfers" at bounding box center [157, 24] width 93 height 14
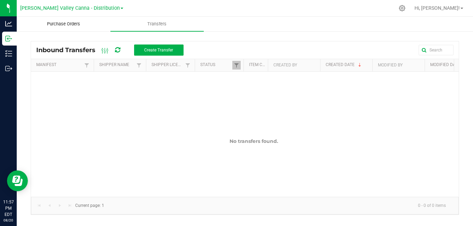
click at [64, 24] on span "Purchase Orders" at bounding box center [64, 24] width 52 height 6
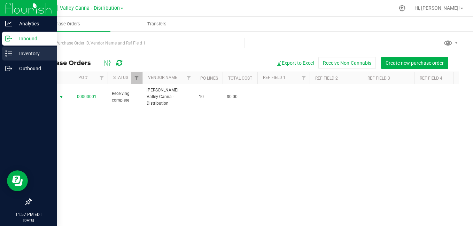
click at [6, 59] on div "Inventory" at bounding box center [29, 54] width 55 height 14
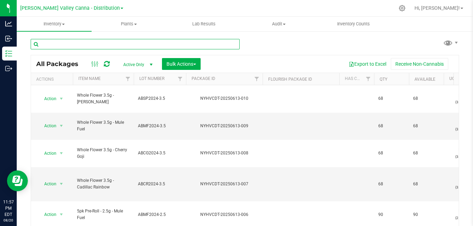
click at [167, 43] on input "text" at bounding box center [135, 44] width 209 height 10
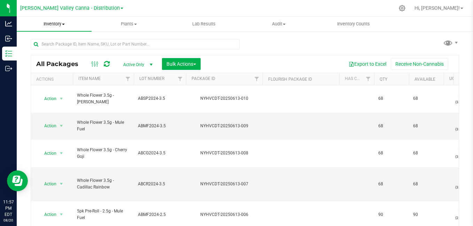
click at [52, 22] on span "Inventory" at bounding box center [54, 24] width 75 height 6
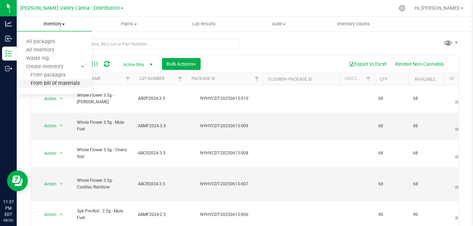
click at [53, 88] on li "From bill of materials" at bounding box center [54, 84] width 75 height 8
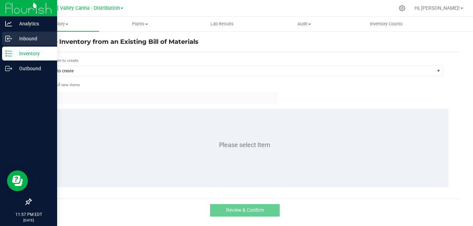
click at [8, 37] on icon at bounding box center [8, 38] width 7 height 7
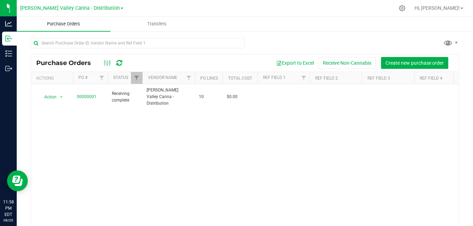
click at [68, 25] on span "Purchase Orders" at bounding box center [64, 24] width 52 height 6
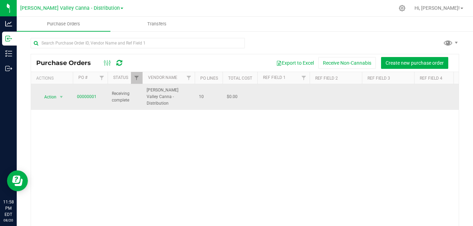
click at [51, 92] on span "Action" at bounding box center [47, 97] width 19 height 10
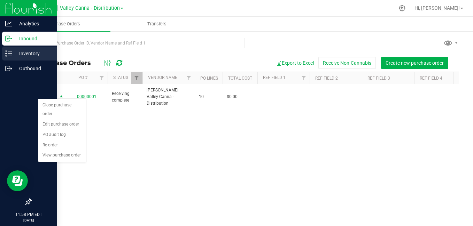
click at [9, 53] on icon at bounding box center [8, 53] width 7 height 7
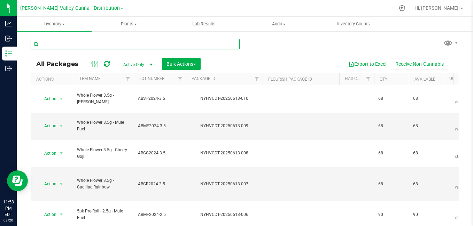
click at [147, 47] on input "text" at bounding box center [135, 44] width 209 height 10
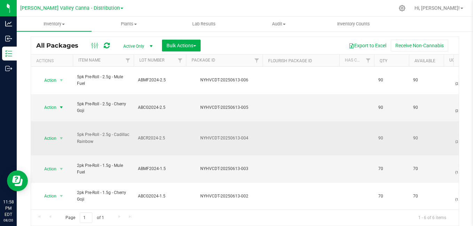
type input "pre"
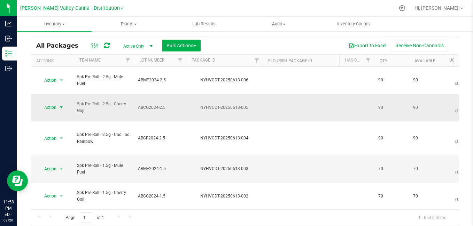
click at [61, 109] on span "select" at bounding box center [62, 108] width 6 height 6
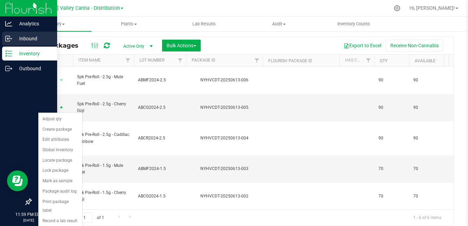
click at [11, 37] on icon at bounding box center [8, 38] width 7 height 7
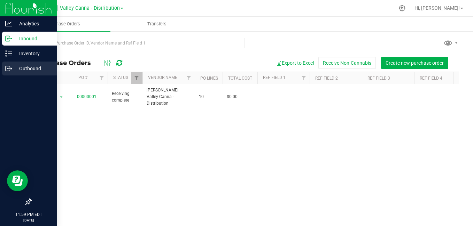
click at [17, 70] on p "Outbound" at bounding box center [33, 68] width 42 height 8
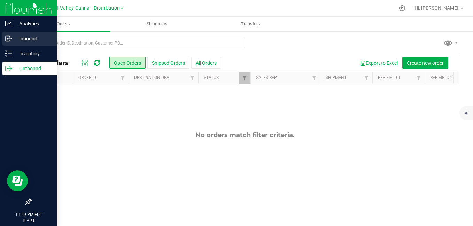
click at [5, 42] on div "Inbound" at bounding box center [29, 39] width 55 height 14
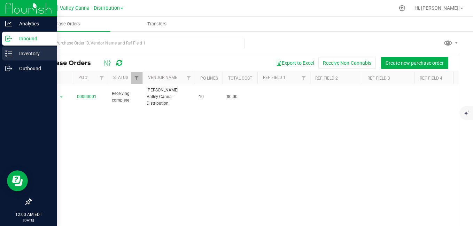
click at [26, 53] on p "Inventory" at bounding box center [33, 53] width 42 height 8
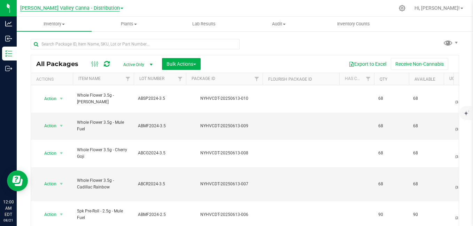
click at [74, 10] on span "[PERSON_NAME] Valley Canna - Distribution" at bounding box center [70, 8] width 100 height 6
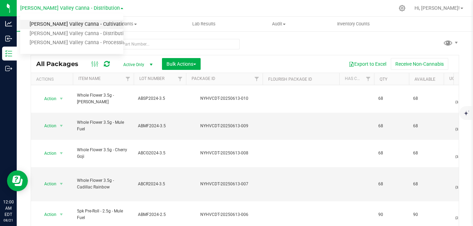
click at [73, 26] on link "[PERSON_NAME] Valley Canna - Cultivation" at bounding box center [71, 24] width 103 height 9
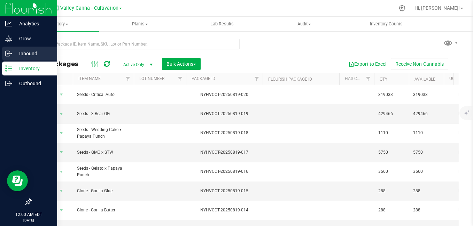
click at [9, 54] on icon at bounding box center [8, 53] width 7 height 7
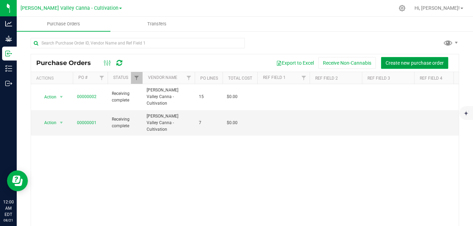
drag, startPoint x: 419, startPoint y: 65, endPoint x: 403, endPoint y: 58, distance: 16.8
click at [403, 58] on button "Create new purchase order" at bounding box center [414, 63] width 67 height 12
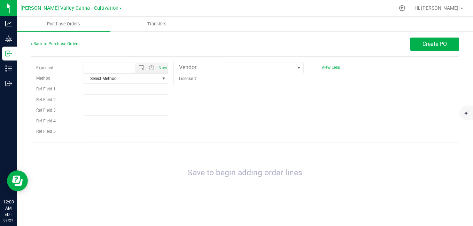
type input "8/21/2025 12:00 AM"
click at [163, 78] on span "select" at bounding box center [164, 79] width 6 height 6
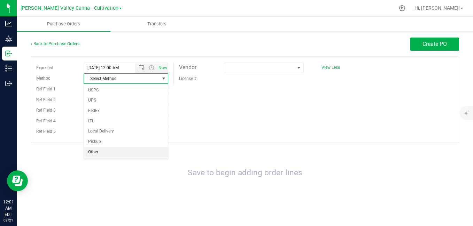
click at [114, 156] on li "Other" at bounding box center [126, 152] width 84 height 10
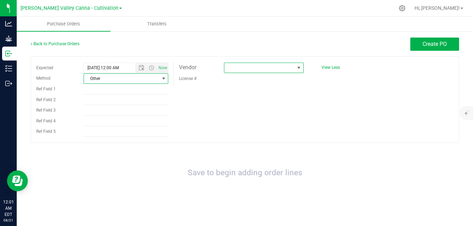
click at [301, 68] on span at bounding box center [299, 68] width 6 height 6
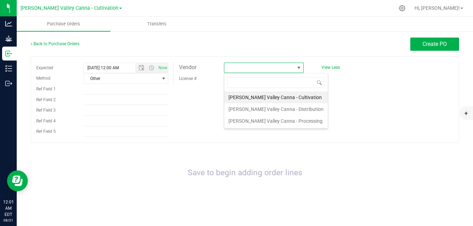
scroll to position [10, 79]
click at [83, 9] on span "[PERSON_NAME] Valley Canna - Cultivation" at bounding box center [70, 8] width 98 height 6
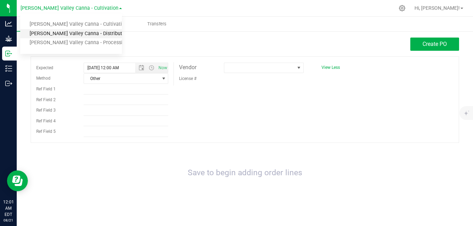
click at [81, 36] on link "[PERSON_NAME] Valley Canna - Distribution" at bounding box center [71, 33] width 102 height 9
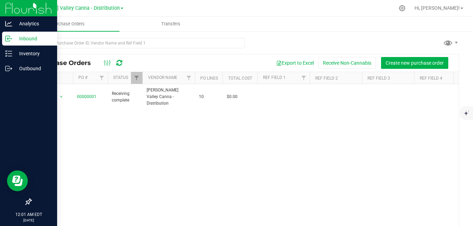
click at [18, 42] on p "Inbound" at bounding box center [33, 38] width 42 height 8
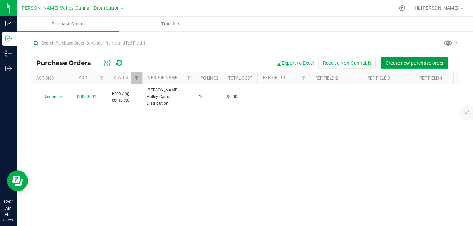
click at [411, 65] on span "Create new purchase order" at bounding box center [415, 63] width 58 height 6
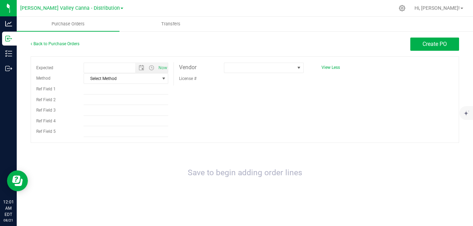
type input "8/21/2025 12:01 AM"
click at [163, 78] on span "select" at bounding box center [164, 79] width 6 height 6
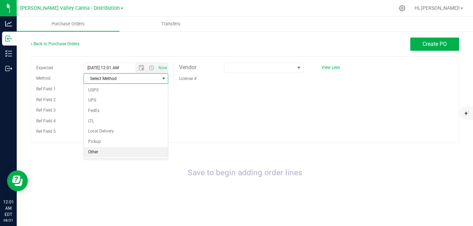
click at [130, 152] on li "Other" at bounding box center [126, 152] width 84 height 10
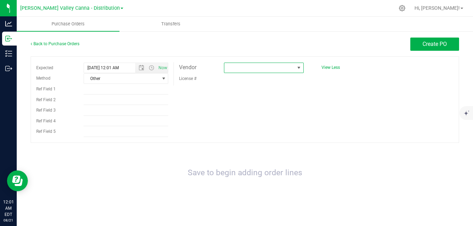
click at [298, 66] on span at bounding box center [299, 68] width 6 height 6
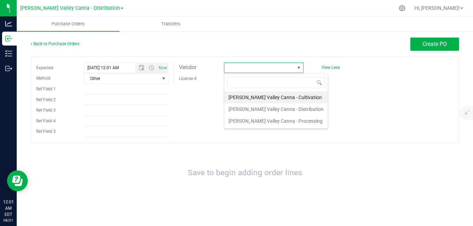
scroll to position [10, 79]
click at [275, 100] on li "[PERSON_NAME] Valley Canna - Cultivation" at bounding box center [275, 98] width 103 height 12
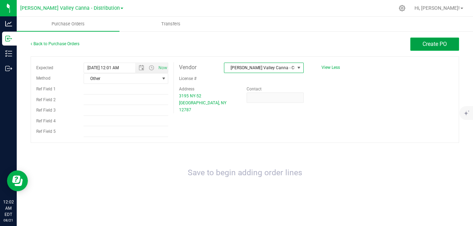
click at [424, 39] on button "Create PO" at bounding box center [434, 44] width 49 height 13
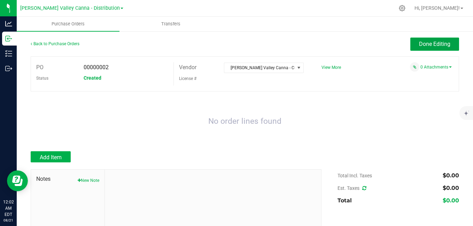
drag, startPoint x: 424, startPoint y: 39, endPoint x: 100, endPoint y: 129, distance: 337.0
click at [100, 129] on div "Back to Purchase Orders Done Editing PO 00000002 Status Created Vendor Hudson V…" at bounding box center [245, 151] width 429 height 226
click at [48, 152] on button "Add Item" at bounding box center [51, 157] width 40 height 11
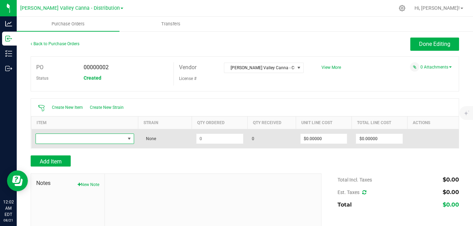
click at [128, 139] on span "NO DATA FOUND" at bounding box center [129, 139] width 6 height 6
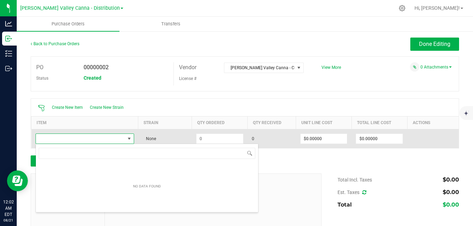
scroll to position [10, 97]
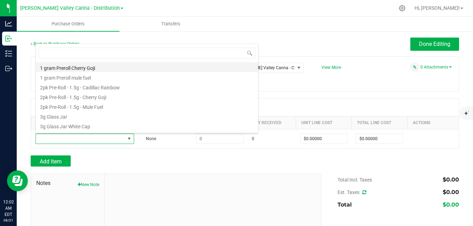
click at [61, 70] on li "1 gram Preroll Cherry Goji" at bounding box center [147, 67] width 222 height 10
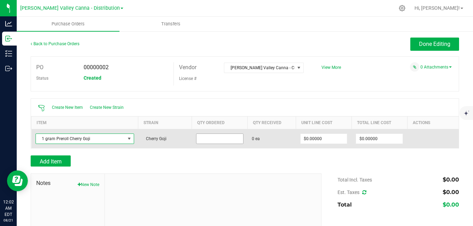
click at [228, 139] on input at bounding box center [220, 139] width 47 height 10
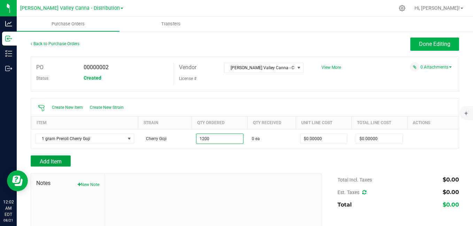
type input "1200 ea"
click at [59, 159] on span "Add Item" at bounding box center [51, 162] width 22 height 7
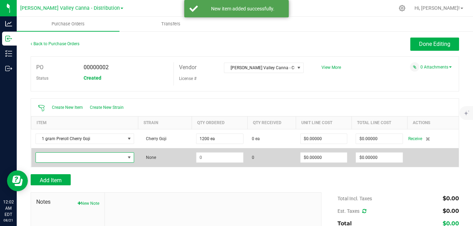
click at [128, 158] on span "NO DATA FOUND" at bounding box center [129, 158] width 6 height 6
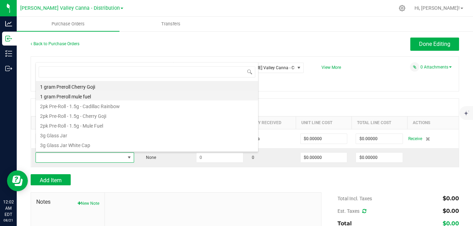
click at [91, 97] on li "1 gram Preroll mule fuel" at bounding box center [147, 96] width 222 height 10
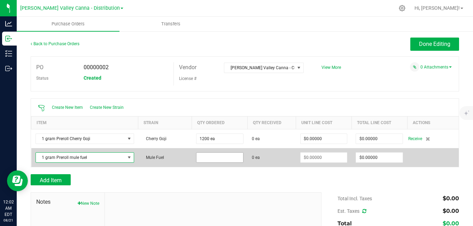
click at [212, 159] on input at bounding box center [220, 158] width 47 height 10
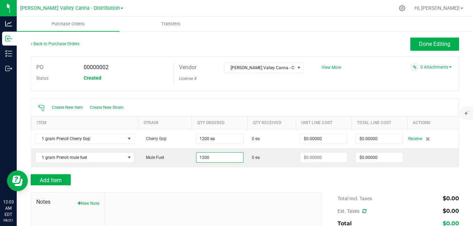
type input "1200 ea"
click at [146, 175] on div "Add Item" at bounding box center [174, 180] width 286 height 11
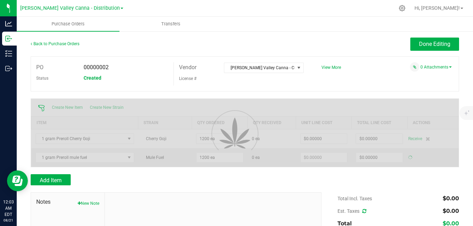
type input "$0.00000"
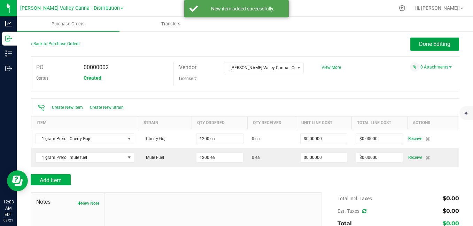
click at [425, 40] on button "Done Editing" at bounding box center [434, 44] width 49 height 13
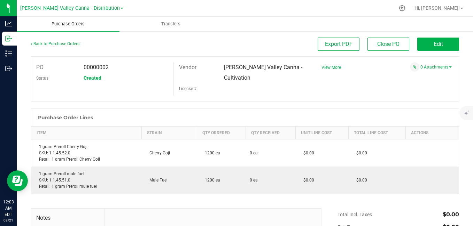
click at [78, 24] on span "Purchase Orders" at bounding box center [68, 24] width 52 height 6
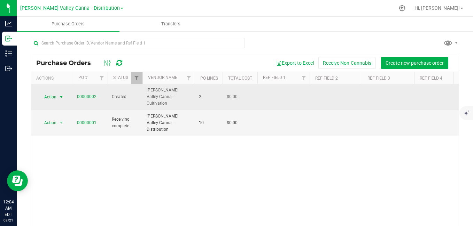
click at [60, 95] on span "select" at bounding box center [62, 97] width 6 height 6
click at [92, 94] on span "00000002" at bounding box center [87, 97] width 20 height 7
drag, startPoint x: 92, startPoint y: 90, endPoint x: 49, endPoint y: 95, distance: 43.1
click at [49, 95] on span "Action" at bounding box center [47, 97] width 19 height 10
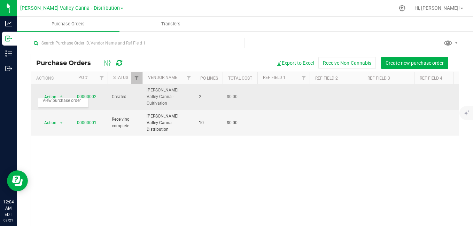
click at [86, 94] on link "00000002" at bounding box center [87, 96] width 20 height 5
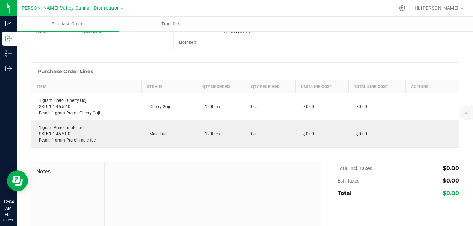
scroll to position [47, 0]
click at [275, 101] on td "0 ea" at bounding box center [271, 107] width 50 height 28
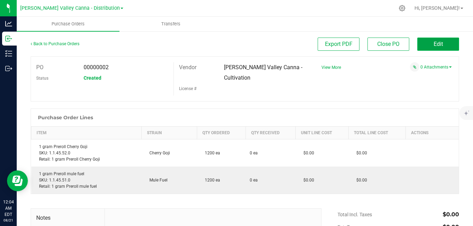
click at [439, 45] on button "Edit" at bounding box center [438, 44] width 42 height 13
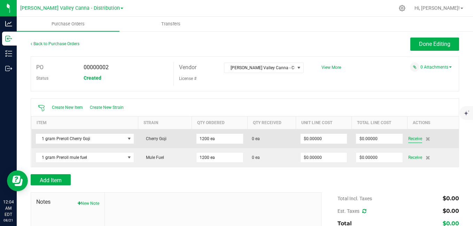
click at [410, 139] on span "Receive" at bounding box center [415, 139] width 14 height 8
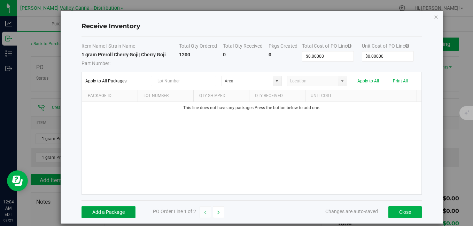
click at [117, 210] on button "Add a Package" at bounding box center [109, 213] width 54 height 12
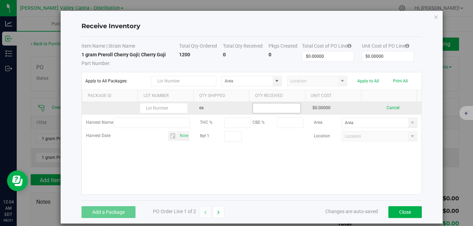
click at [265, 109] on input at bounding box center [276, 108] width 47 height 10
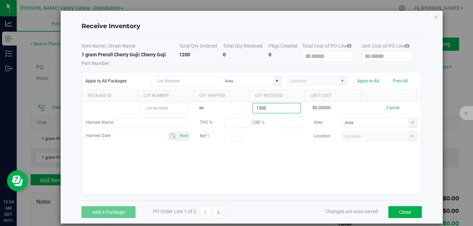
type input "1200 ea"
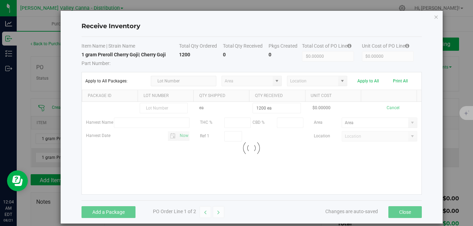
click at [264, 175] on kendo-grid-list "ea 1200 ea $0.00000 Cancel Harvest Name THC % CBD % Area Harvest Date Now Ref 1…" at bounding box center [251, 148] width 339 height 93
click at [264, 175] on div at bounding box center [251, 148] width 339 height 93
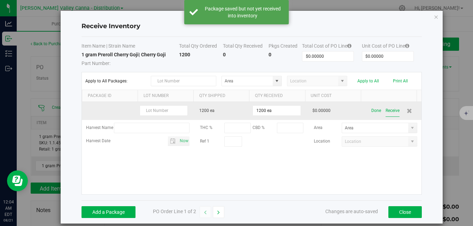
click at [386, 109] on button "Receive" at bounding box center [393, 111] width 14 height 12
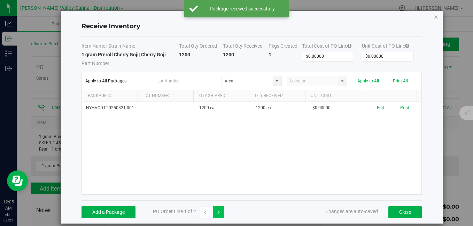
click at [221, 211] on button "button" at bounding box center [218, 213] width 11 height 12
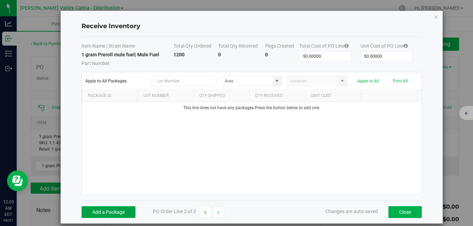
click at [109, 209] on button "Add a Package" at bounding box center [109, 213] width 54 height 12
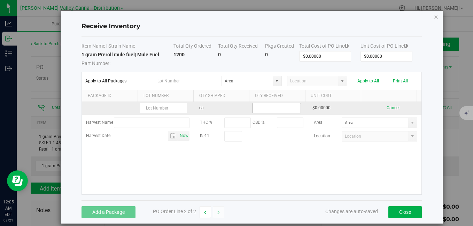
click at [273, 109] on input at bounding box center [276, 108] width 47 height 10
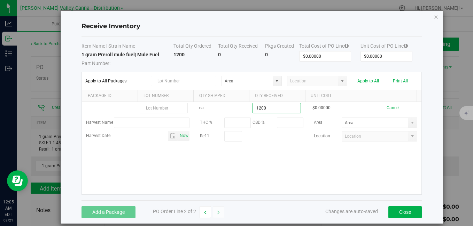
type input "1200 ea"
click at [290, 171] on kendo-grid-list "ea 1200 ea $0.00000 Cancel Harvest Name THC % CBD % Area Harvest Date Now Ref 1…" at bounding box center [251, 148] width 339 height 93
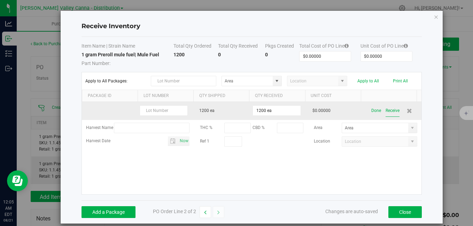
click at [386, 113] on button "Receive" at bounding box center [393, 111] width 14 height 12
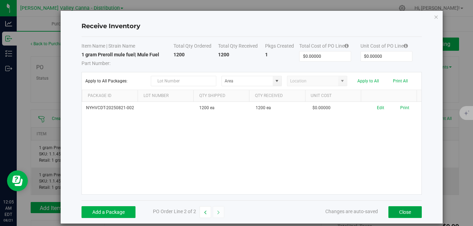
click at [399, 211] on button "Close" at bounding box center [404, 213] width 33 height 12
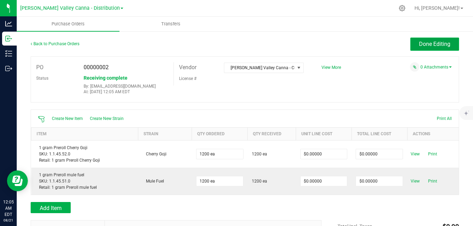
click at [419, 46] on span "Done Editing" at bounding box center [434, 44] width 31 height 7
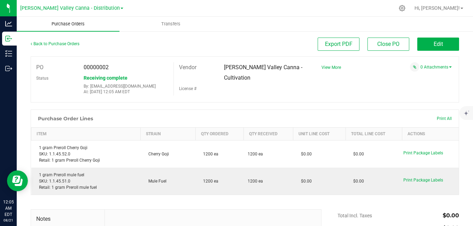
click at [60, 26] on span "Purchase Orders" at bounding box center [68, 24] width 52 height 6
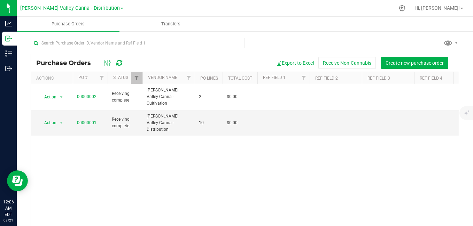
click at [121, 8] on span at bounding box center [122, 8] width 3 height 1
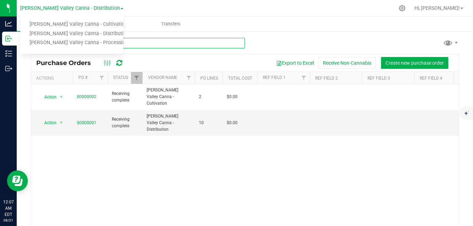
click at [201, 41] on input "text" at bounding box center [138, 43] width 214 height 10
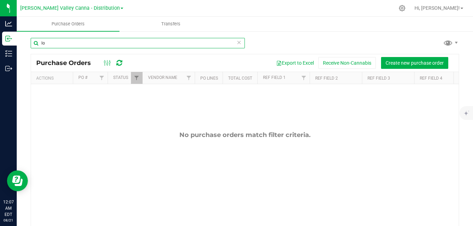
type input "l"
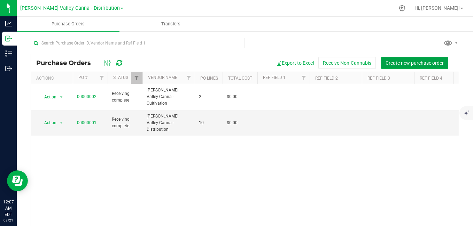
click at [428, 59] on button "Create new purchase order" at bounding box center [414, 63] width 67 height 12
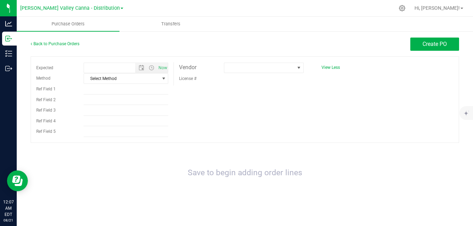
type input "8/21/2025 12:07 AM"
click at [123, 82] on span "Select Method" at bounding box center [121, 79] width 75 height 10
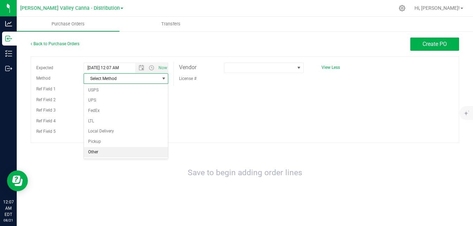
click at [102, 151] on li "Other" at bounding box center [126, 152] width 84 height 10
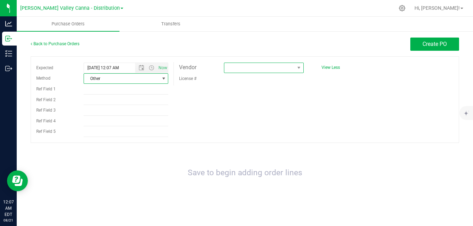
click at [270, 66] on span at bounding box center [259, 68] width 70 height 10
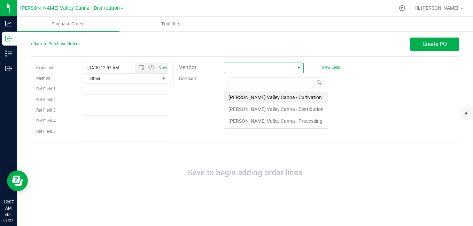
scroll to position [10, 79]
click at [332, 68] on span "View Less" at bounding box center [331, 67] width 18 height 5
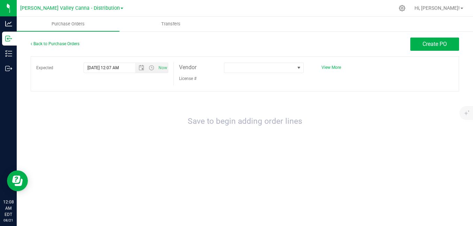
click at [332, 68] on span "View More" at bounding box center [332, 67] width 20 height 5
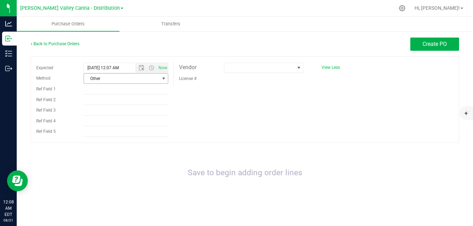
click at [165, 77] on span "select" at bounding box center [164, 79] width 6 height 6
click at [164, 77] on span "select" at bounding box center [164, 79] width 6 height 6
click at [406, 8] on icon at bounding box center [402, 8] width 7 height 7
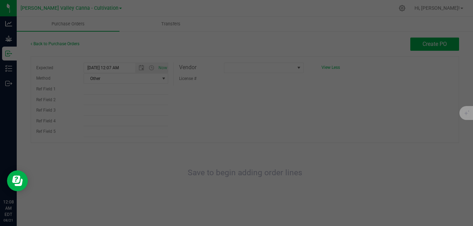
drag, startPoint x: 410, startPoint y: 42, endPoint x: 226, endPoint y: 132, distance: 204.9
click at [226, 132] on div at bounding box center [236, 113] width 473 height 226
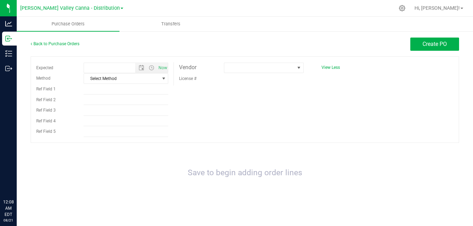
type input "[DATE] 12:08 AM"
click at [406, 9] on icon at bounding box center [402, 8] width 7 height 7
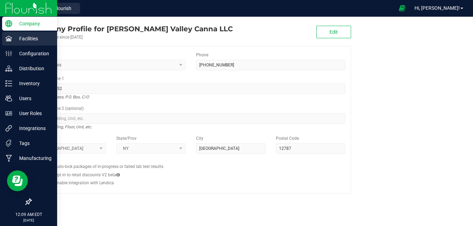
click at [34, 39] on p "Facilities" at bounding box center [33, 38] width 42 height 8
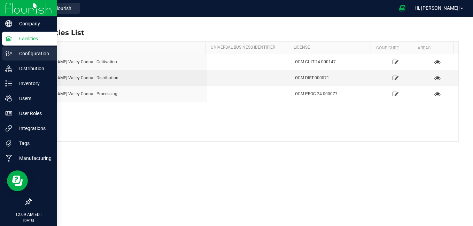
click at [34, 50] on p "Configuration" at bounding box center [33, 53] width 42 height 8
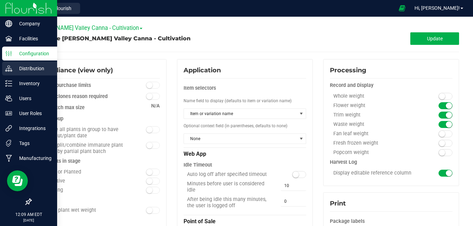
click at [30, 68] on p "Distribution" at bounding box center [33, 68] width 42 height 8
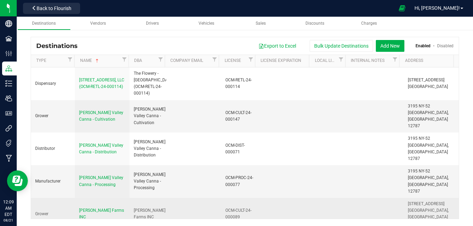
click at [149, 208] on div "[PERSON_NAME] Farms INC" at bounding box center [148, 214] width 28 height 13
click at [87, 208] on span "[PERSON_NAME] Farms INC" at bounding box center [101, 213] width 45 height 11
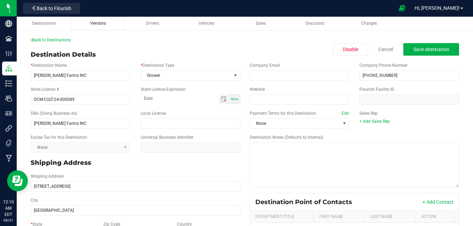
click at [97, 22] on span "Vendors" at bounding box center [98, 23] width 16 height 5
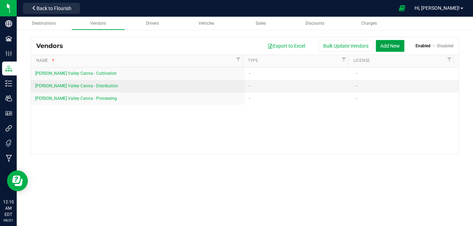
click at [393, 48] on button "Add New" at bounding box center [390, 46] width 29 height 12
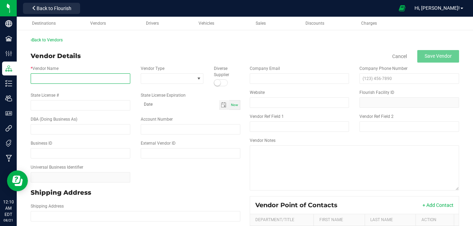
click at [48, 78] on input "* Vendor Name" at bounding box center [81, 79] width 100 height 10
paste input "Bulk flower lot 024-Multi-Batch"
type input "B"
click at [41, 24] on span "Destinations" at bounding box center [44, 23] width 24 height 5
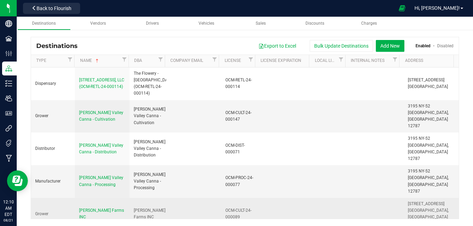
click at [47, 211] on div "Grower" at bounding box center [53, 214] width 36 height 7
click at [45, 211] on div "Grower" at bounding box center [53, 214] width 36 height 7
click at [35, 198] on td "Grower" at bounding box center [53, 214] width 44 height 32
drag, startPoint x: 456, startPoint y: 192, endPoint x: 184, endPoint y: 193, distance: 271.8
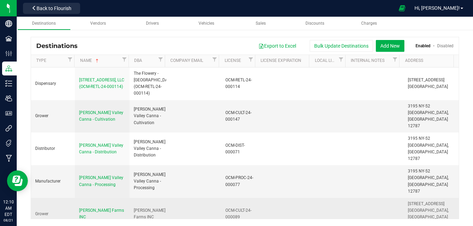
click at [184, 198] on td at bounding box center [193, 214] width 55 height 32
click at [120, 208] on div "[PERSON_NAME] Farms INC" at bounding box center [102, 214] width 46 height 13
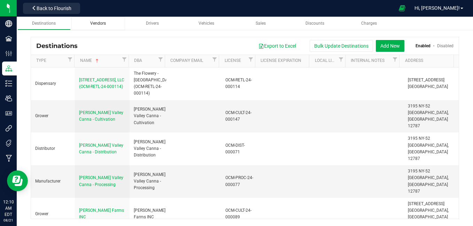
click at [100, 24] on span "Vendors" at bounding box center [98, 23] width 16 height 5
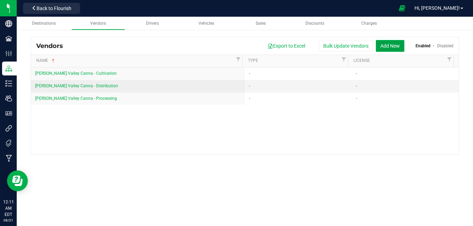
click at [386, 42] on button "Add New" at bounding box center [390, 46] width 29 height 12
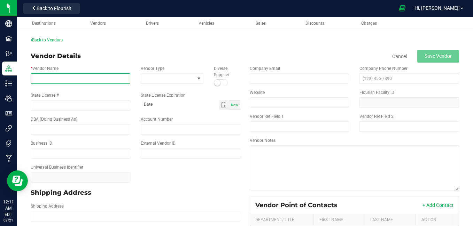
click at [78, 76] on input "* Vendor Name" at bounding box center [81, 79] width 100 height 10
click at [80, 78] on input "Wessels Farms" at bounding box center [81, 79] width 100 height 10
type input "[PERSON_NAME] Farms Inc"
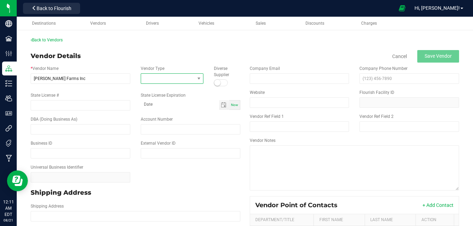
click at [147, 77] on span at bounding box center [168, 79] width 54 height 10
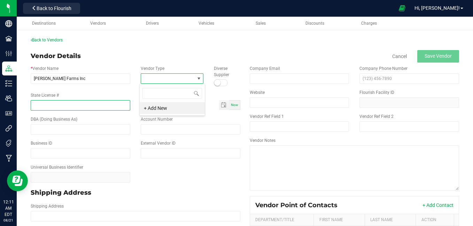
click at [45, 103] on input "State License #" at bounding box center [81, 105] width 100 height 10
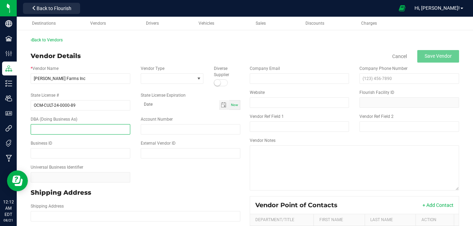
click at [44, 130] on input "text" at bounding box center [81, 129] width 100 height 10
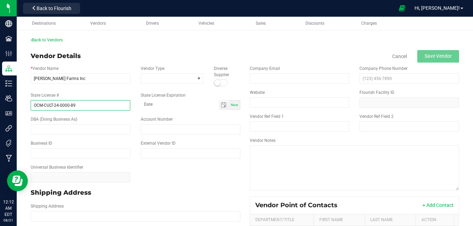
click at [68, 103] on input "OCM-CULT-24-0000-89" at bounding box center [81, 105] width 100 height 10
click at [68, 106] on input "OCM-CULT-24-000-89" at bounding box center [81, 105] width 100 height 10
click at [80, 107] on input "OCM-CULT-24-00089" at bounding box center [81, 105] width 100 height 10
type input "OCM-CULT-24-00089"
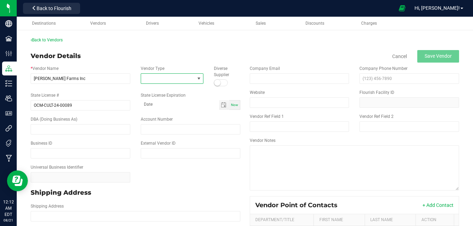
click at [198, 78] on span at bounding box center [199, 79] width 6 height 6
type input "g"
type input "c"
click at [196, 93] on span at bounding box center [197, 94] width 6 height 6
click at [167, 84] on div "+ Add New" at bounding box center [172, 100] width 66 height 32
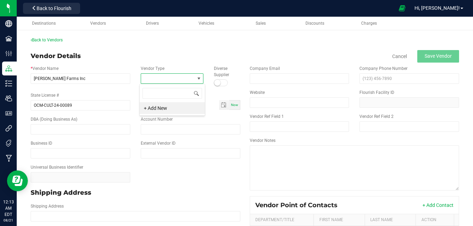
click at [194, 94] on span at bounding box center [197, 94] width 6 height 6
click at [153, 113] on li "+ Add New" at bounding box center [172, 108] width 65 height 12
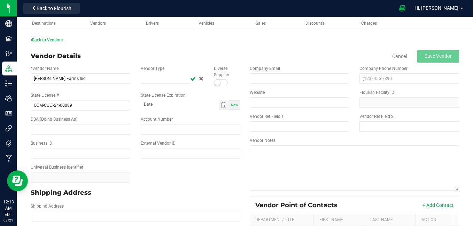
click at [174, 85] on div "* Vendor Name Wessels Farms Inc Vendor Type Diverse Supplier" at bounding box center [135, 76] width 220 height 27
click at [157, 81] on input "text" at bounding box center [166, 79] width 50 height 10
type input "G"
type input "C"
type input "G"
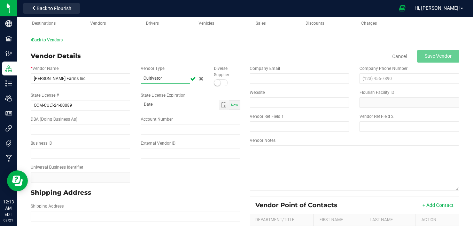
type input "Cultivator"
click at [220, 85] on div at bounding box center [221, 82] width 14 height 7
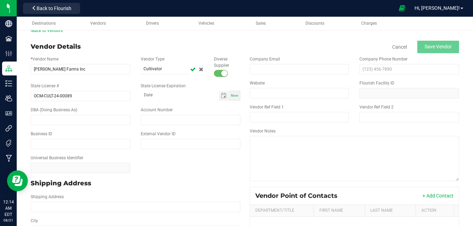
scroll to position [14, 0]
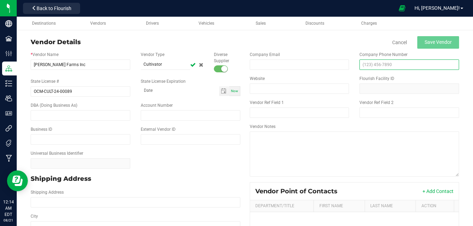
click at [362, 65] on input "text" at bounding box center [410, 65] width 100 height 10
type input "(845) 386-5681"
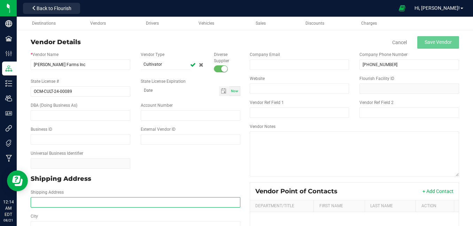
drag, startPoint x: 469, startPoint y: 221, endPoint x: 46, endPoint y: 200, distance: 423.1
click at [46, 200] on input "Shipping Address" at bounding box center [136, 203] width 210 height 10
type input "94 Bull Rd"
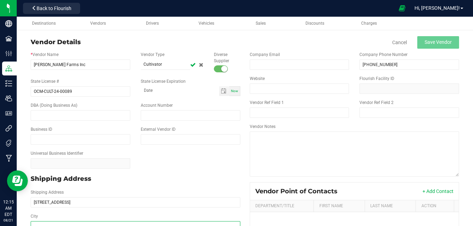
type input "94 Bull Rd"
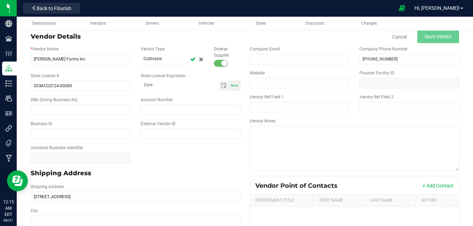
scroll to position [140, 0]
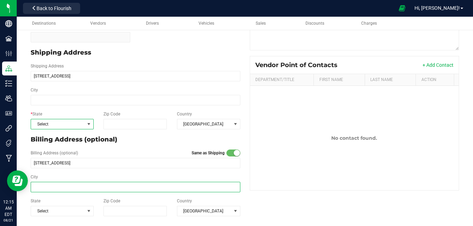
click at [120, 190] on input "City" at bounding box center [136, 187] width 210 height 10
type input "Ottisville"
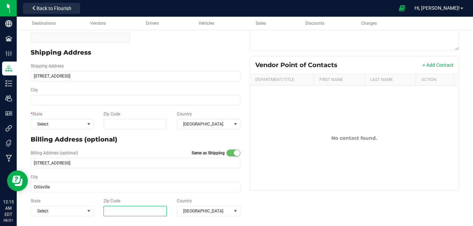
click at [126, 213] on input "Zip Code" at bounding box center [134, 211] width 63 height 10
type input "10963"
click at [90, 211] on span at bounding box center [89, 212] width 6 height 6
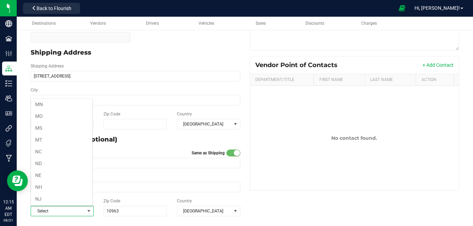
scroll to position [365, 0]
click at [56, 146] on li "NY" at bounding box center [61, 144] width 61 height 12
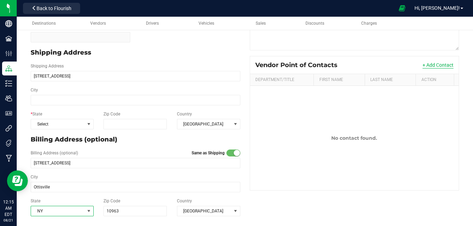
click at [429, 68] on button "+ Add Contact" at bounding box center [438, 65] width 31 height 7
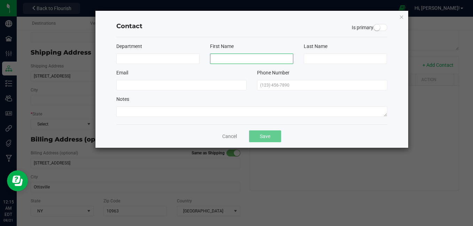
click at [261, 54] on input at bounding box center [251, 59] width 83 height 10
type input "Ila"
type input "Hubbard"
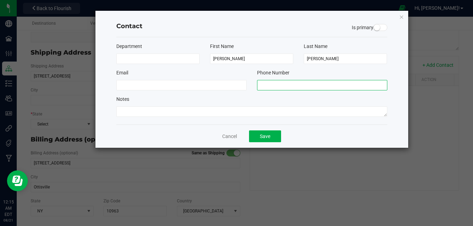
click at [271, 87] on input "text" at bounding box center [322, 85] width 130 height 10
type input "(904) 624-5022"
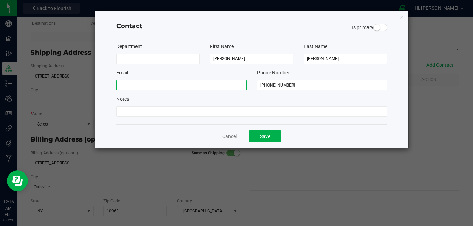
click at [141, 82] on input at bounding box center [181, 85] width 130 height 10
click at [156, 52] on div "Department" at bounding box center [158, 53] width 94 height 21
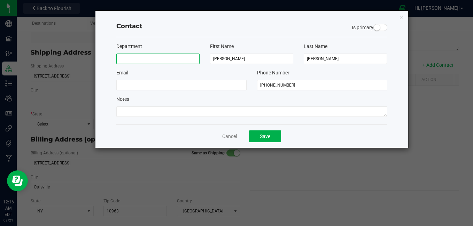
click at [156, 56] on input at bounding box center [157, 59] width 83 height 10
click at [385, 29] on span at bounding box center [380, 27] width 14 height 7
click at [378, 29] on span at bounding box center [380, 27] width 14 height 7
click at [269, 136] on button "Save" at bounding box center [265, 137] width 32 height 12
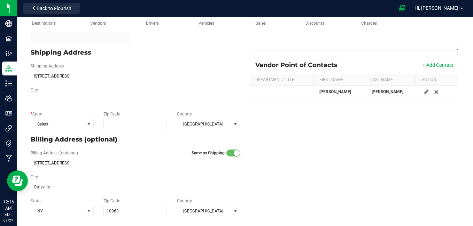
scroll to position [0, 0]
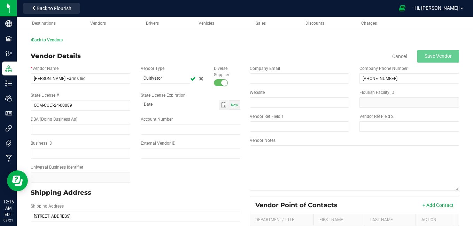
click at [221, 83] on small at bounding box center [224, 83] width 6 height 6
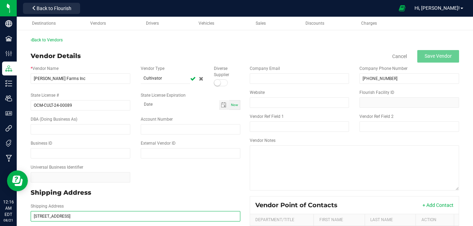
click at [92, 214] on input "94 Bull Rd" at bounding box center [136, 216] width 210 height 10
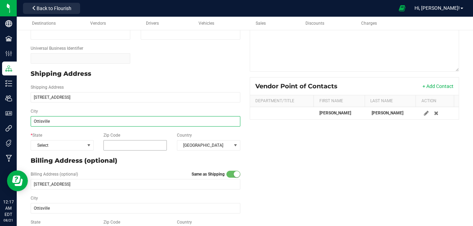
type input "Ottisville"
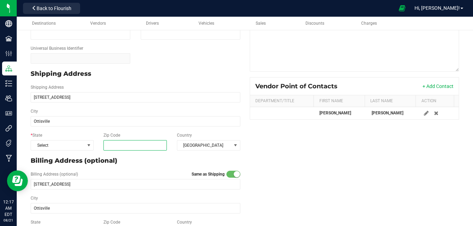
click at [128, 147] on input "Zip Code" at bounding box center [134, 145] width 63 height 10
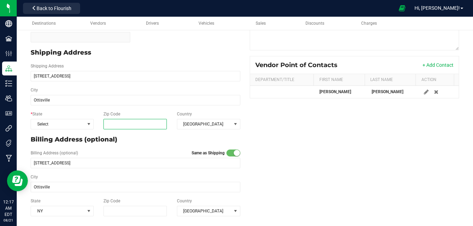
click at [124, 126] on input "Zip Code" at bounding box center [134, 124] width 63 height 10
type input "10963"
click at [86, 124] on span at bounding box center [89, 125] width 6 height 6
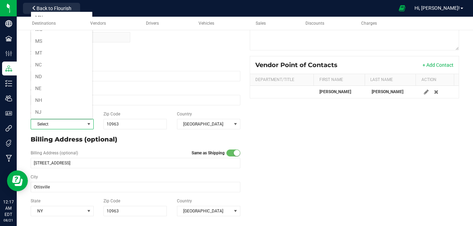
scroll to position [365, 0]
click at [68, 55] on li "NY" at bounding box center [61, 57] width 61 height 12
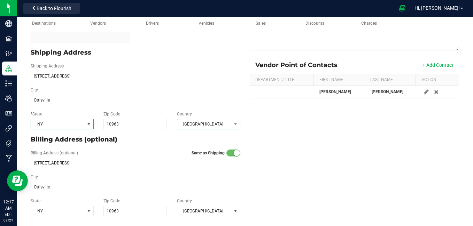
click at [216, 128] on span "[GEOGRAPHIC_DATA]" at bounding box center [204, 125] width 54 height 10
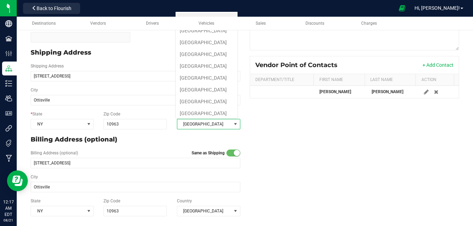
scroll to position [10, 62]
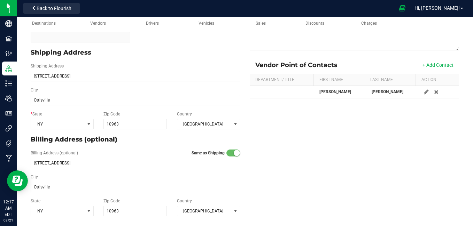
click at [191, 136] on p "Billing Address (optional)" at bounding box center [136, 139] width 210 height 9
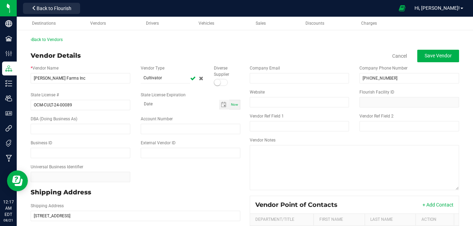
scroll to position [0, 0]
click at [442, 59] on span "Save Vendor" at bounding box center [438, 56] width 27 height 6
click at [62, 23] on div "Destinations" at bounding box center [44, 24] width 43 height 6
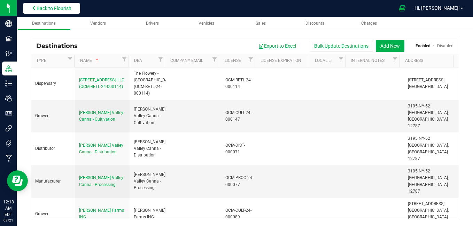
click at [45, 9] on span "Back to Flourish" at bounding box center [54, 9] width 35 height 6
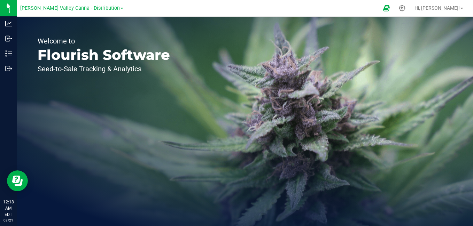
click at [121, 8] on span at bounding box center [122, 8] width 3 height 1
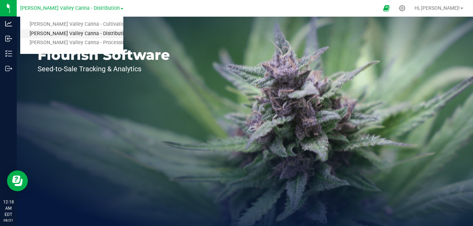
click at [107, 37] on link "[PERSON_NAME] Valley Canna - Distribution" at bounding box center [71, 33] width 103 height 9
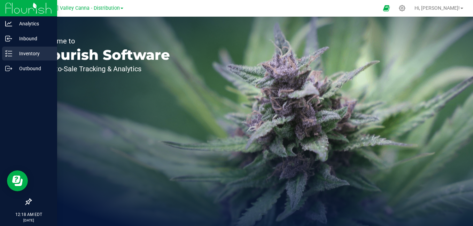
click at [17, 53] on p "Inventory" at bounding box center [33, 53] width 42 height 8
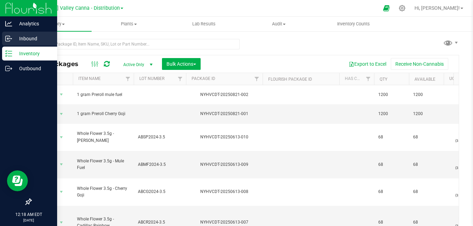
click at [20, 38] on p "Inbound" at bounding box center [33, 38] width 42 height 8
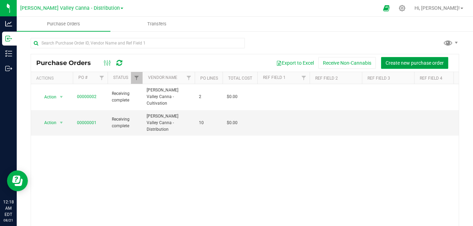
click at [395, 61] on span "Create new purchase order" at bounding box center [415, 63] width 58 height 6
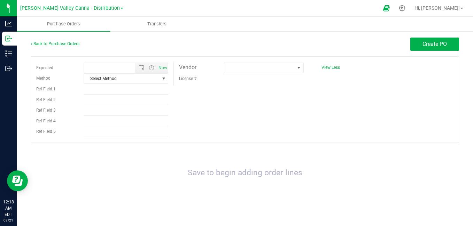
type input "8/21/2025 12:18 AM"
click at [163, 77] on span "select" at bounding box center [164, 79] width 6 height 6
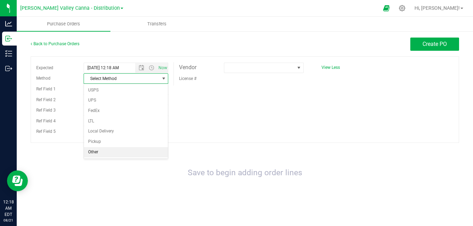
click at [141, 154] on li "Other" at bounding box center [126, 152] width 84 height 10
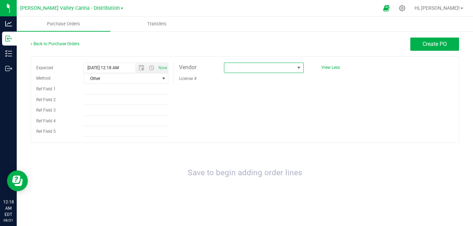
click at [265, 63] on span at bounding box center [259, 68] width 70 height 10
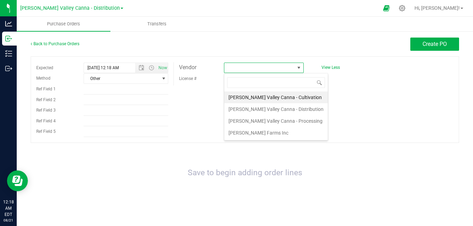
scroll to position [10, 79]
click at [261, 131] on li "[PERSON_NAME] Farms Inc" at bounding box center [275, 133] width 103 height 12
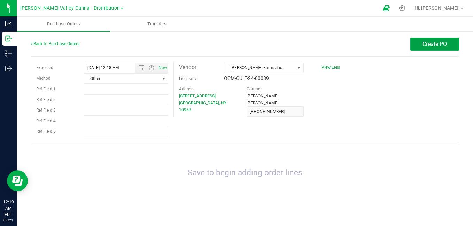
click at [437, 44] on span "Create PO" at bounding box center [435, 44] width 24 height 7
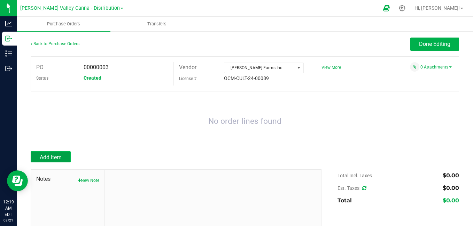
click at [52, 160] on span "Add Item" at bounding box center [51, 157] width 22 height 7
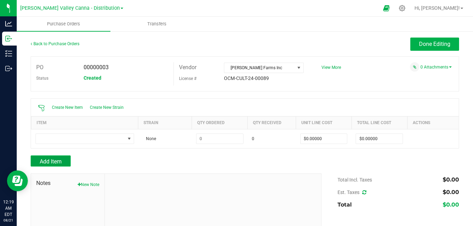
click at [58, 159] on span "Add Item" at bounding box center [51, 162] width 22 height 7
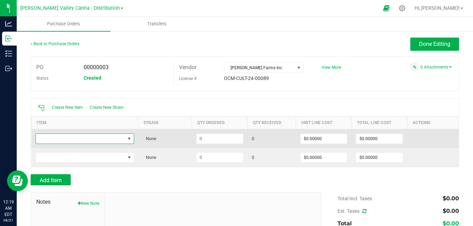
click at [131, 139] on span "NO DATA FOUND" at bounding box center [129, 139] width 6 height 6
click at [131, 139] on span at bounding box center [129, 139] width 6 height 6
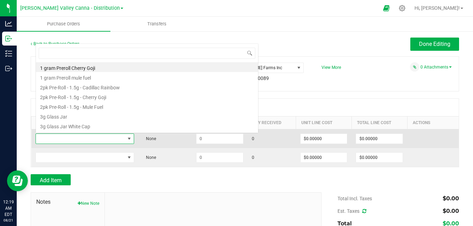
scroll to position [10, 97]
type input "mul"
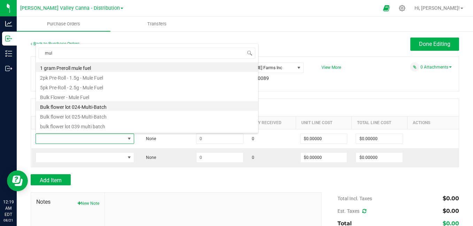
click at [132, 104] on li "Bulk flower lot 024-Multi-Batch" at bounding box center [147, 106] width 222 height 10
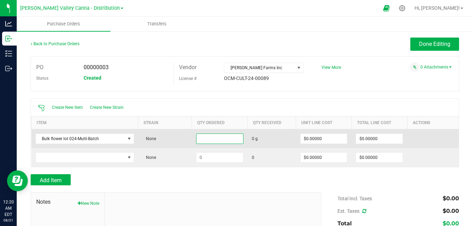
click at [200, 138] on input at bounding box center [220, 139] width 47 height 10
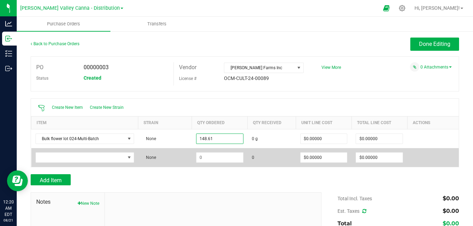
type input "148.6100 g"
drag, startPoint x: 140, startPoint y: 157, endPoint x: 112, endPoint y: 156, distance: 27.9
click at [112, 156] on tbody "Bulk flower lot 024-Multi-Batch None 148.6100 g 0 g $0.00000 $0.00000 None 0 $0…" at bounding box center [245, 148] width 428 height 38
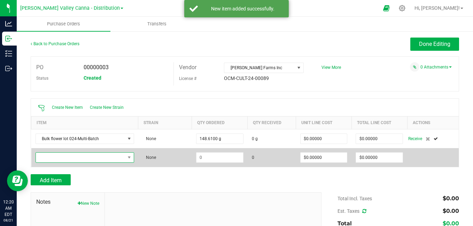
click at [111, 155] on span "NO DATA FOUND" at bounding box center [80, 158] width 89 height 10
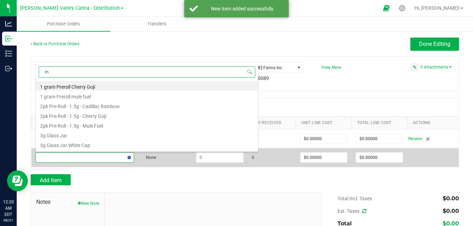
type input "mu"
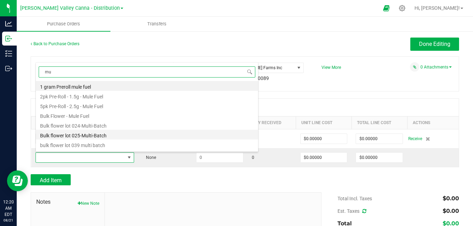
click at [96, 131] on li "Bulk flower lot 025-Multi-Batch" at bounding box center [147, 135] width 222 height 10
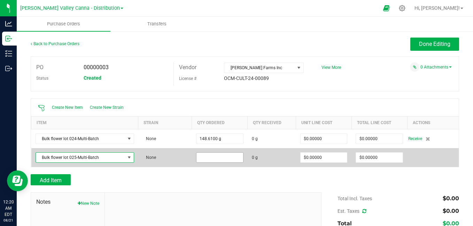
click at [201, 159] on input at bounding box center [220, 158] width 47 height 10
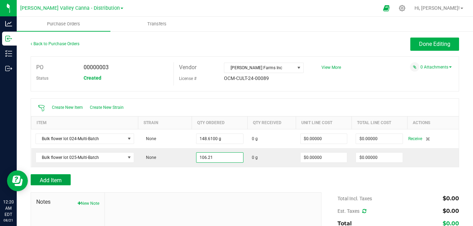
type input "106.2100 g"
click at [48, 180] on span "Add Item" at bounding box center [51, 180] width 22 height 7
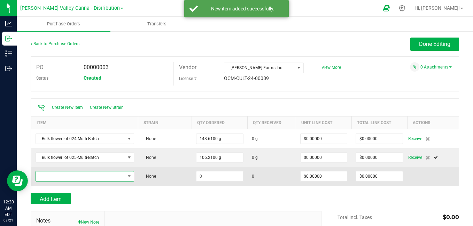
click at [118, 173] on span "NO DATA FOUND" at bounding box center [80, 177] width 89 height 10
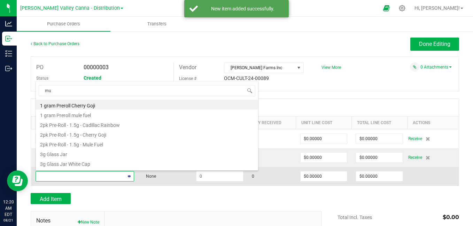
type input "mul"
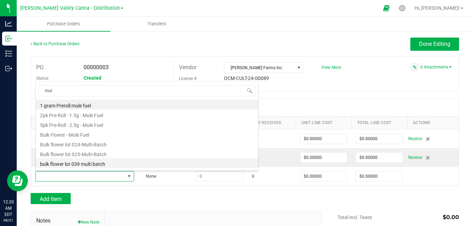
click at [87, 163] on li "bulk flower lot 039 multi batch" at bounding box center [147, 164] width 222 height 10
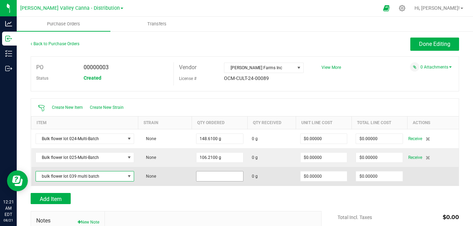
click at [212, 178] on input at bounding box center [220, 177] width 47 height 10
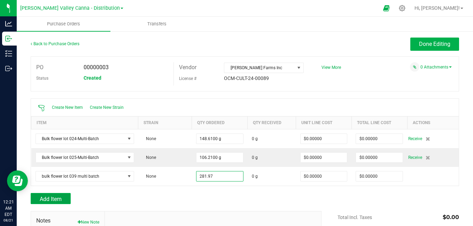
type input "281.9700 g"
click at [69, 201] on button "Add Item" at bounding box center [51, 198] width 40 height 11
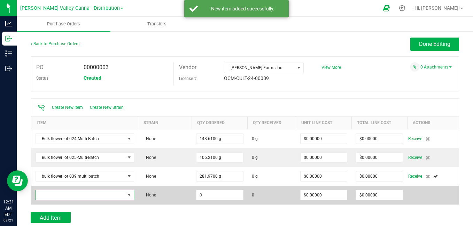
click at [68, 197] on span "NO DATA FOUND" at bounding box center [80, 196] width 89 height 10
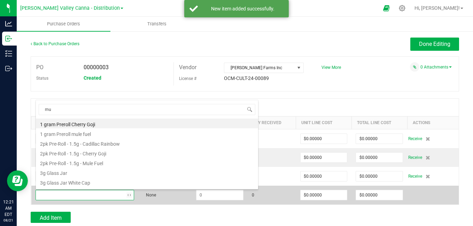
type input "mul"
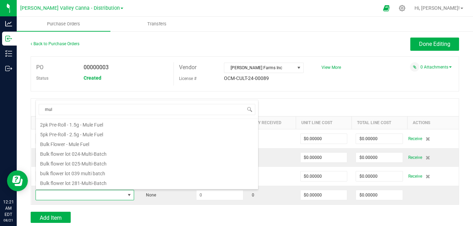
scroll to position [14, 0]
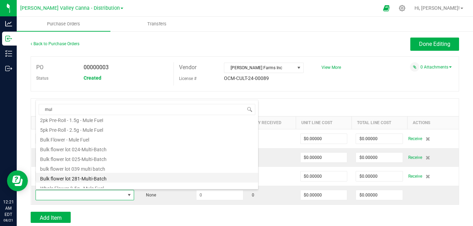
click at [129, 174] on li "Bulk flower lot 281-Multi-Batch" at bounding box center [147, 178] width 222 height 10
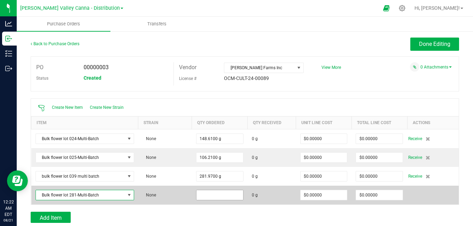
click at [209, 196] on input at bounding box center [220, 196] width 47 height 10
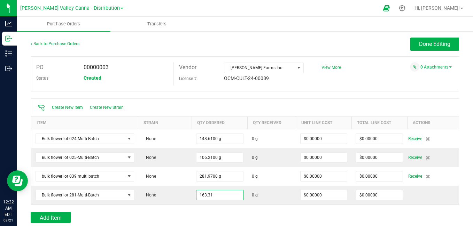
scroll to position [105, 0]
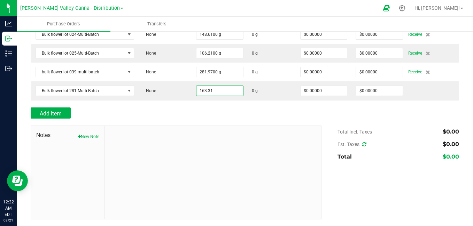
type input "163.3100 g"
click at [426, 113] on div "Add Item" at bounding box center [245, 113] width 429 height 11
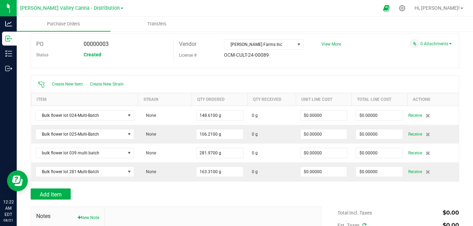
scroll to position [0, 0]
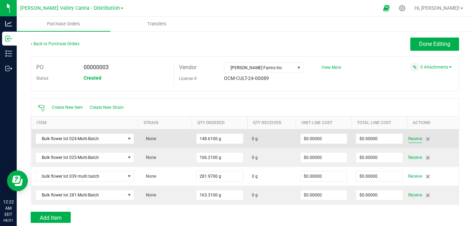
click at [409, 140] on span "Receive" at bounding box center [415, 139] width 14 height 8
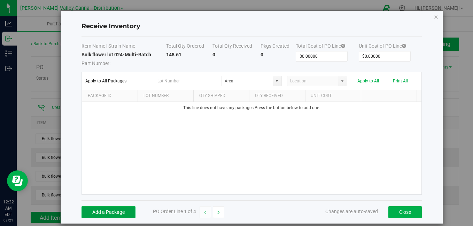
click at [124, 216] on button "Add a Package" at bounding box center [109, 213] width 54 height 12
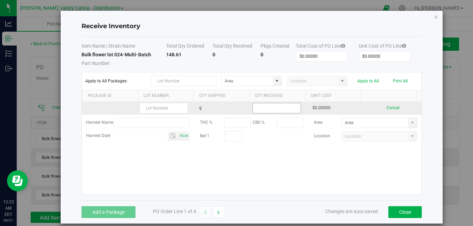
click at [265, 113] on input at bounding box center [276, 108] width 47 height 10
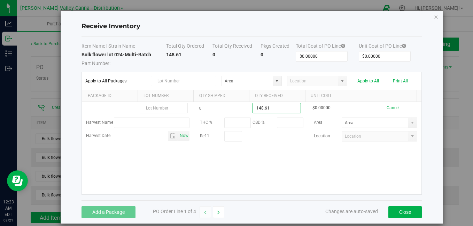
type input "148.6100 g"
click at [278, 165] on kendo-grid-list "g 148.6100 g $0.00000 Cancel Harvest Name THC % CBD % Area Harvest Date Now Ref…" at bounding box center [251, 148] width 339 height 93
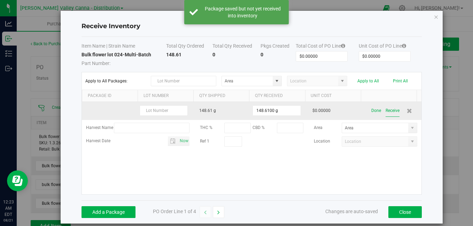
click at [386, 110] on button "Receive" at bounding box center [393, 111] width 14 height 12
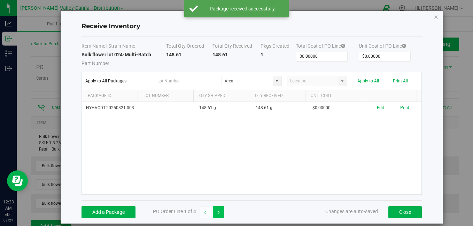
click at [221, 213] on button "button" at bounding box center [218, 213] width 11 height 12
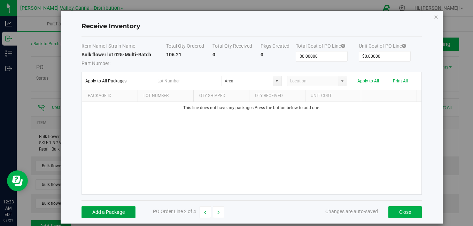
click at [96, 212] on button "Add a Package" at bounding box center [109, 213] width 54 height 12
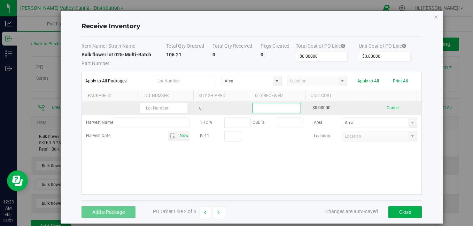
click at [257, 111] on input at bounding box center [276, 108] width 47 height 10
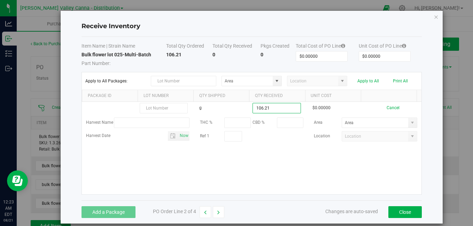
click at [342, 172] on kendo-grid-list "g 106.21 $0.00000 Cancel Harvest Name THC % CBD % Area Harvest Date Now Ref 1 L…" at bounding box center [251, 148] width 339 height 93
type input "106.2100 g"
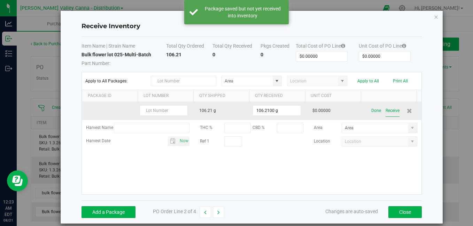
click at [386, 109] on button "Receive" at bounding box center [393, 111] width 14 height 12
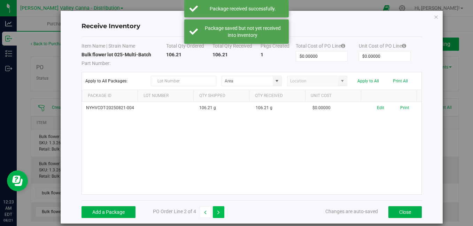
click at [218, 216] on button "button" at bounding box center [218, 213] width 11 height 12
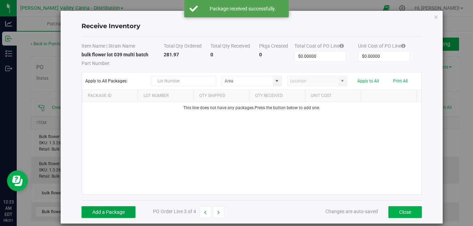
click at [105, 209] on button "Add a Package" at bounding box center [109, 213] width 54 height 12
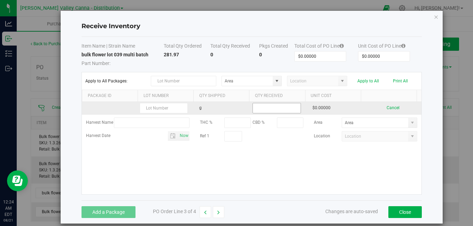
click at [267, 107] on input at bounding box center [276, 108] width 47 height 10
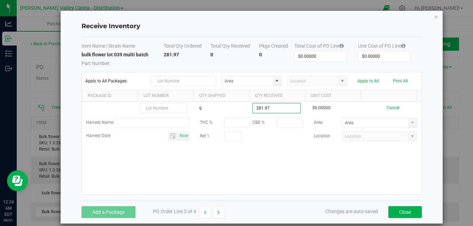
click at [279, 182] on kendo-grid-list "g 281.97 $0.00000 Cancel Harvest Name THC % CBD % Area Harvest Date Now Ref 1 L…" at bounding box center [251, 148] width 339 height 93
type input "281.9700 g"
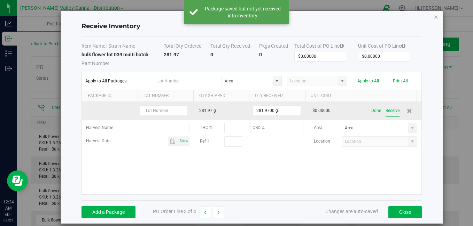
click at [386, 111] on button "Receive" at bounding box center [393, 111] width 14 height 12
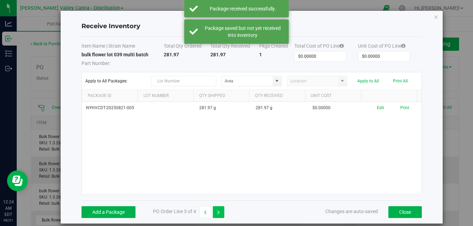
click at [221, 210] on button "button" at bounding box center [218, 213] width 11 height 12
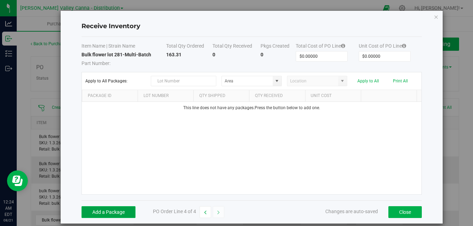
click at [102, 209] on button "Add a Package" at bounding box center [109, 213] width 54 height 12
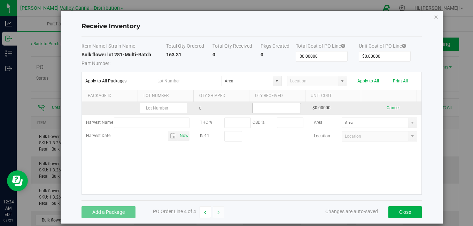
click at [259, 110] on input at bounding box center [276, 108] width 47 height 10
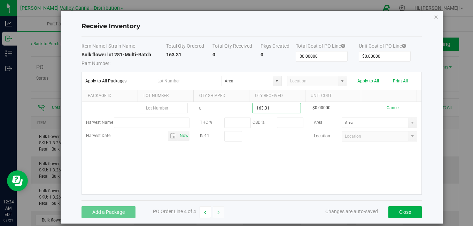
click at [275, 160] on kendo-grid-list "g 163.31 $0.00000 Cancel Harvest Name THC % CBD % Area Harvest Date Now Ref 1 L…" at bounding box center [251, 148] width 339 height 93
type input "163.3100 g"
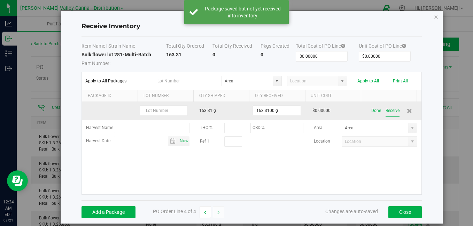
click at [386, 109] on button "Receive" at bounding box center [393, 111] width 14 height 12
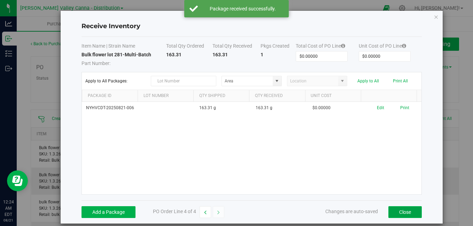
click at [413, 211] on button "Close" at bounding box center [404, 213] width 33 height 12
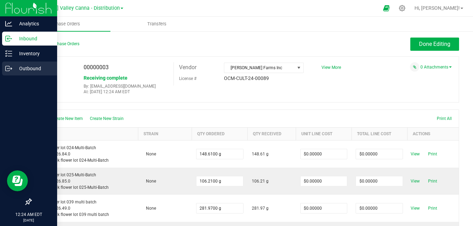
click at [14, 72] on p "Outbound" at bounding box center [33, 68] width 42 height 8
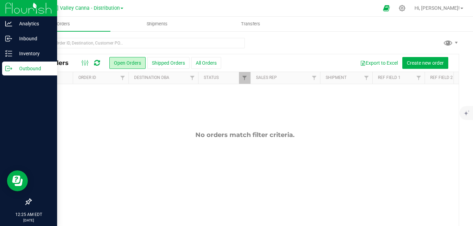
click at [96, 64] on icon at bounding box center [97, 63] width 6 height 7
click at [407, 62] on span "Create new order" at bounding box center [425, 63] width 37 height 6
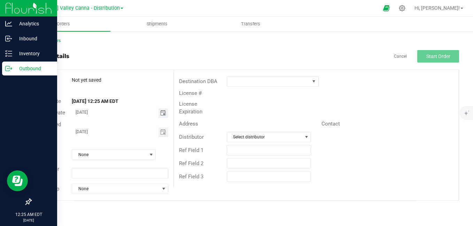
click at [162, 110] on span "Toggle calendar" at bounding box center [163, 113] width 6 height 6
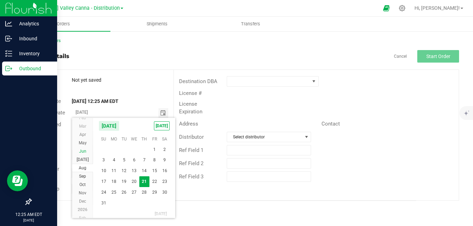
click at [80, 153] on span "Jun" at bounding box center [82, 151] width 7 height 5
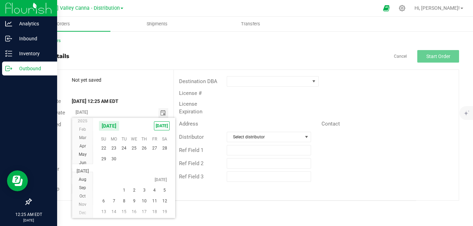
scroll to position [12584, 0]
click at [80, 153] on span "Apr" at bounding box center [82, 151] width 7 height 5
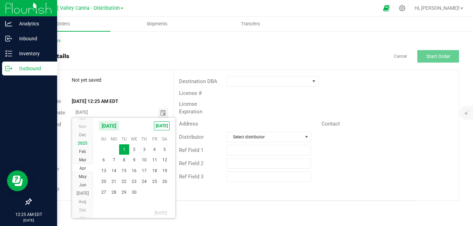
click at [80, 147] on li "2025" at bounding box center [82, 143] width 21 height 8
click at [80, 146] on li "Oct" at bounding box center [82, 143] width 21 height 8
click at [85, 216] on span "Apr" at bounding box center [82, 218] width 7 height 5
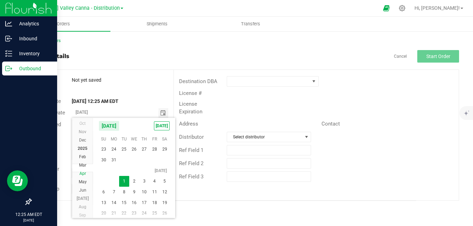
scroll to position [12567, 0]
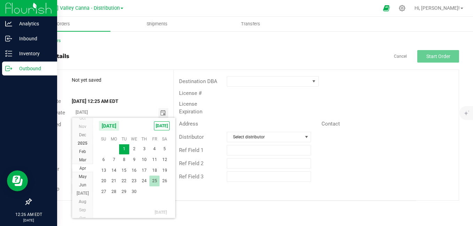
click at [158, 182] on span "25" at bounding box center [154, 181] width 10 height 11
type input "04/25/2025"
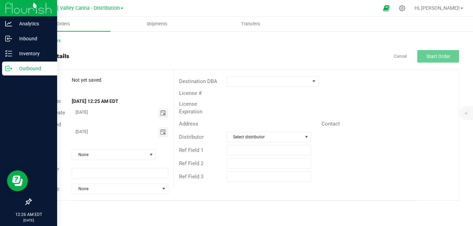
click at [161, 130] on span "Toggle calendar" at bounding box center [163, 133] width 6 height 6
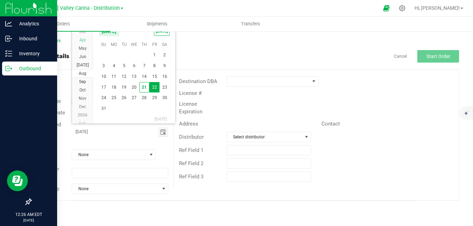
click at [87, 39] on li "Apr" at bounding box center [82, 40] width 21 height 8
click at [87, 39] on li "Dec" at bounding box center [82, 40] width 21 height 8
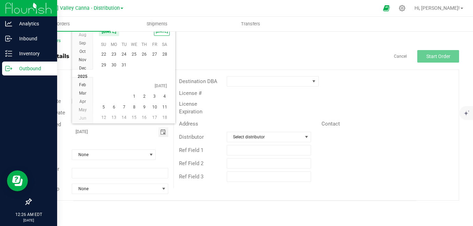
scroll to position [12534, 0]
click at [82, 106] on span "Apr" at bounding box center [82, 107] width 7 height 5
click at [155, 84] on span "25" at bounding box center [154, 87] width 10 height 11
type input "04/25/2025"
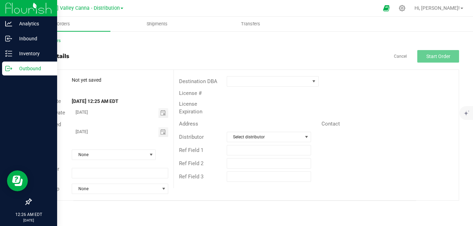
click at [134, 102] on div "Aug 21, 2025 12:25 AM EDT" at bounding box center [120, 101] width 107 height 7
click at [153, 152] on span at bounding box center [151, 155] width 6 height 6
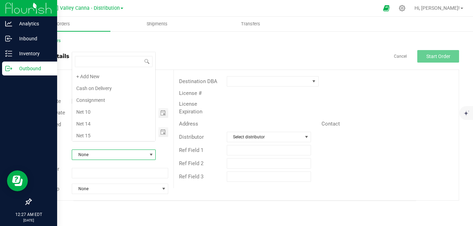
scroll to position [84, 0]
click at [138, 135] on li "None" at bounding box center [113, 135] width 83 height 12
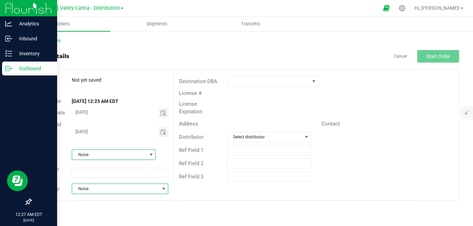
click at [165, 186] on span at bounding box center [164, 189] width 6 height 6
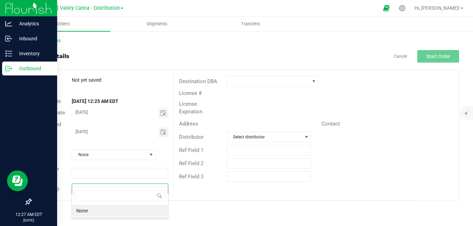
scroll to position [10, 97]
click at [234, 83] on span at bounding box center [268, 82] width 83 height 10
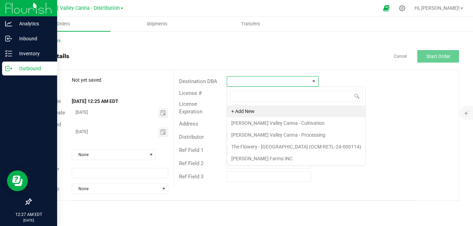
scroll to position [10, 92]
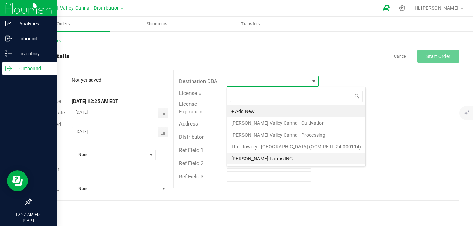
click at [246, 162] on li "[PERSON_NAME] Farms INC" at bounding box center [296, 159] width 138 height 12
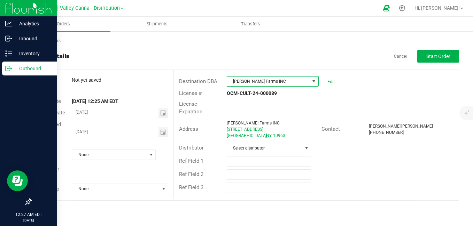
click at [313, 82] on span at bounding box center [314, 82] width 6 height 6
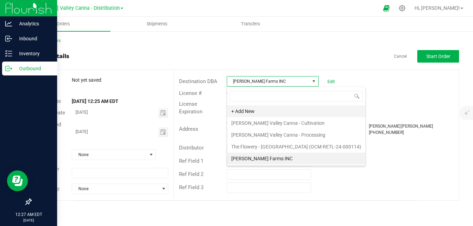
click at [255, 113] on li "+ Add New" at bounding box center [296, 112] width 138 height 12
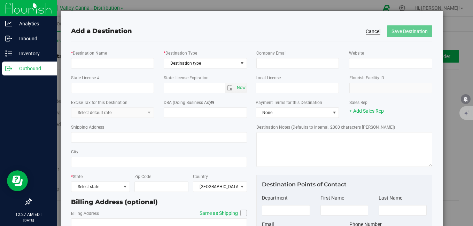
click at [369, 32] on button "Cancel" at bounding box center [373, 31] width 15 height 7
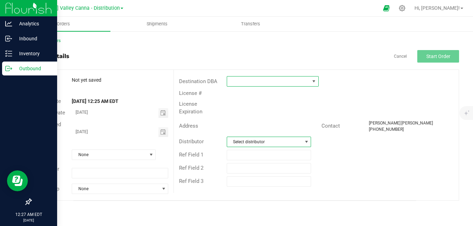
click at [305, 140] on span at bounding box center [307, 142] width 6 height 6
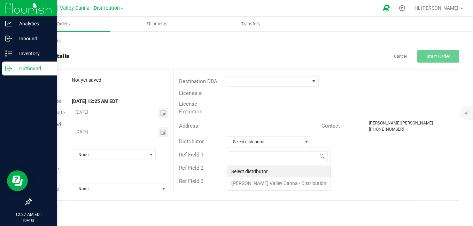
scroll to position [10, 84]
click at [305, 140] on span at bounding box center [307, 142] width 6 height 6
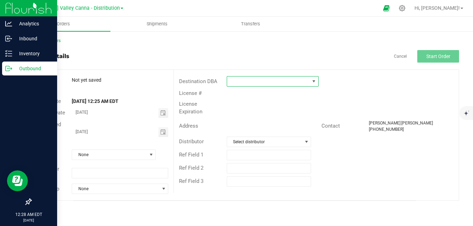
click at [314, 83] on span at bounding box center [314, 82] width 6 height 6
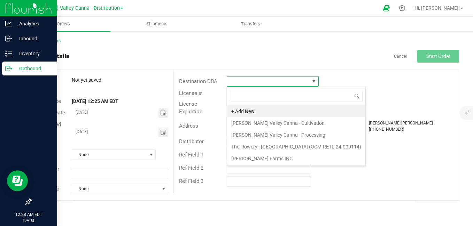
scroll to position [10, 92]
click at [314, 83] on span at bounding box center [314, 82] width 6 height 6
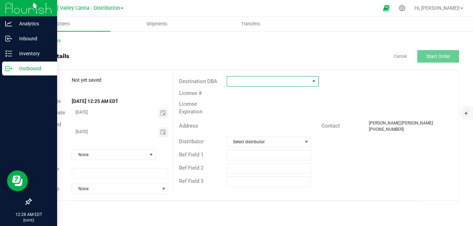
click at [315, 81] on span at bounding box center [314, 82] width 6 height 6
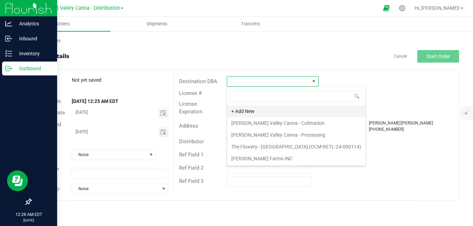
click at [252, 111] on li "+ Add New" at bounding box center [296, 112] width 138 height 12
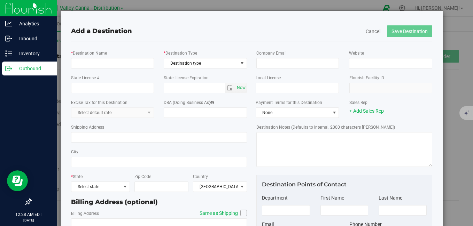
click at [142, 58] on div "* Destination Name" at bounding box center [112, 58] width 93 height 19
click at [140, 63] on input "* Destination Name" at bounding box center [112, 63] width 83 height 10
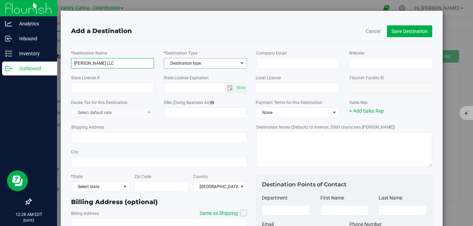
type input "[PERSON_NAME] LLC"
click at [188, 65] on span "Destination type" at bounding box center [201, 64] width 74 height 10
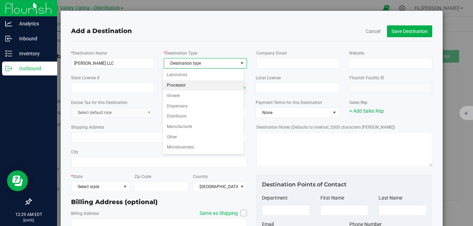
click at [187, 84] on li "Processor" at bounding box center [204, 85] width 82 height 10
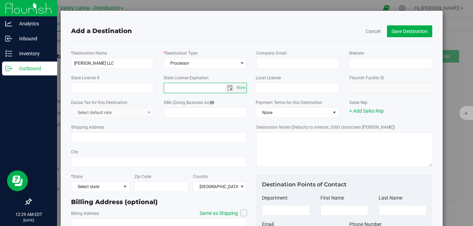
click at [187, 84] on input "text" at bounding box center [194, 88] width 61 height 10
click at [96, 139] on input "Shipping Address" at bounding box center [159, 137] width 176 height 10
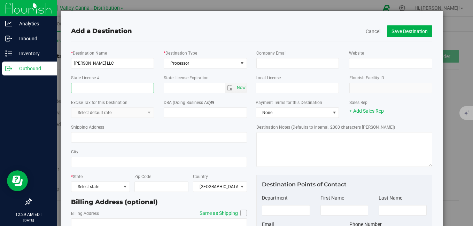
click at [82, 85] on input "State License #" at bounding box center [112, 88] width 83 height 10
type input "OCM-CAURD-24-000179"
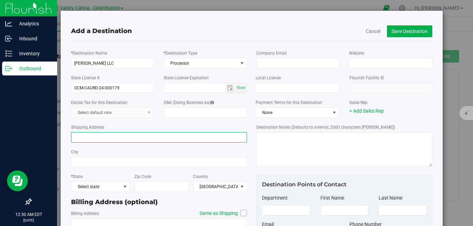
click at [96, 138] on input "Shipping Address" at bounding box center [159, 137] width 176 height 10
type input "16 Vatrano Rd"
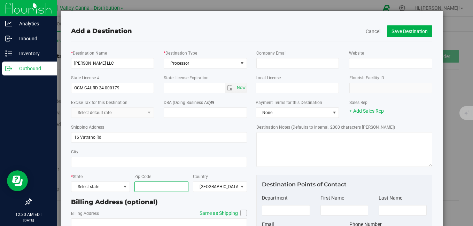
click at [140, 190] on input "Zip Code" at bounding box center [161, 187] width 54 height 10
type input "12205"
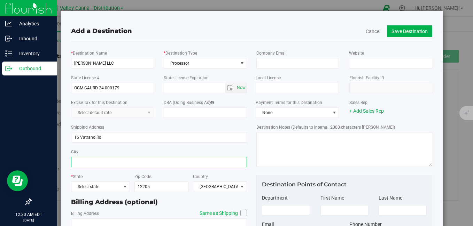
click at [91, 166] on input "City" at bounding box center [159, 162] width 176 height 10
type input "Albany"
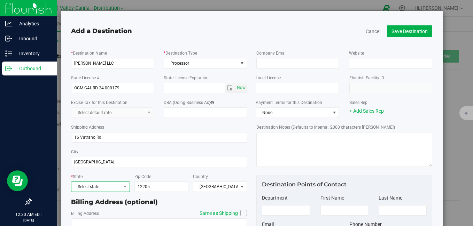
click at [100, 191] on span "Select state" at bounding box center [95, 187] width 49 height 10
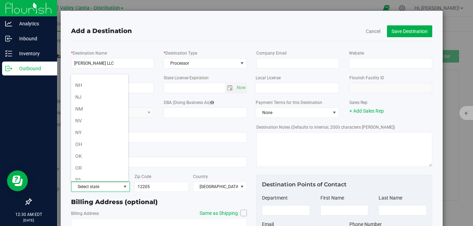
scroll to position [365, 0]
click at [99, 118] on li "NY" at bounding box center [99, 120] width 57 height 12
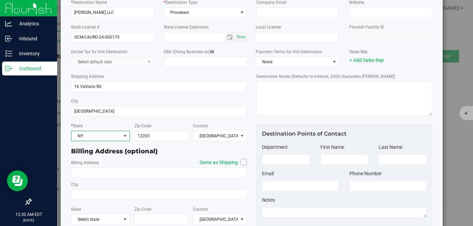
scroll to position [77, 0]
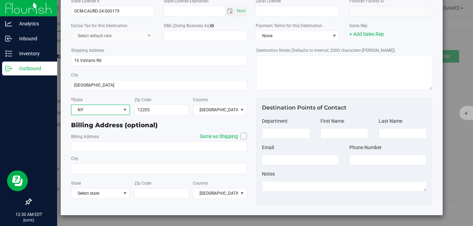
click at [239, 140] on label "Same as Shipping" at bounding box center [220, 136] width 54 height 7
click at [0, 0] on input "Same as Shipping" at bounding box center [0, 0] width 0 height 0
type input "16 Vatrano Rd"
type input "Albany"
type input "12205"
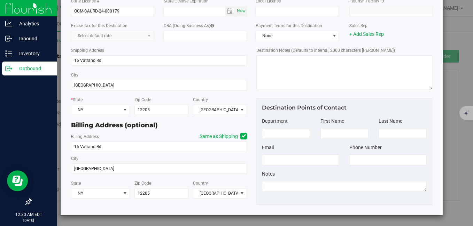
scroll to position [0, 0]
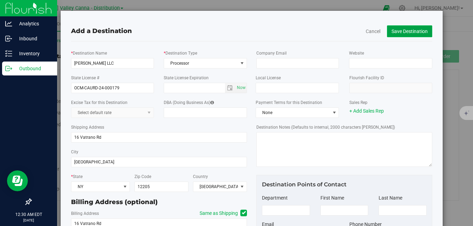
click at [404, 31] on button "Save Destination" at bounding box center [409, 31] width 45 height 12
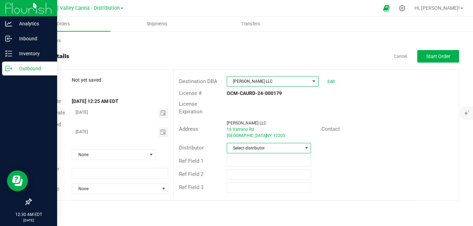
click at [307, 148] on span at bounding box center [307, 149] width 6 height 6
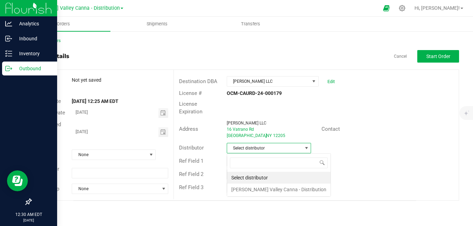
scroll to position [10, 84]
click at [300, 191] on li "[PERSON_NAME] Valley Canna - Distribution" at bounding box center [278, 190] width 103 height 12
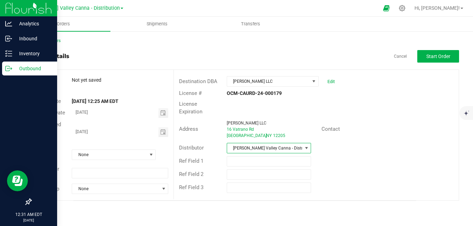
click at [308, 146] on span at bounding box center [307, 149] width 6 height 6
click at [355, 157] on div "Ref Field 1" at bounding box center [316, 161] width 285 height 13
click at [445, 55] on span "Start Order" at bounding box center [438, 57] width 24 height 6
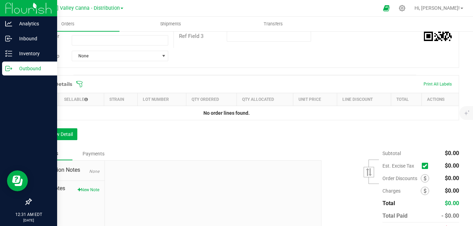
scroll to position [154, 0]
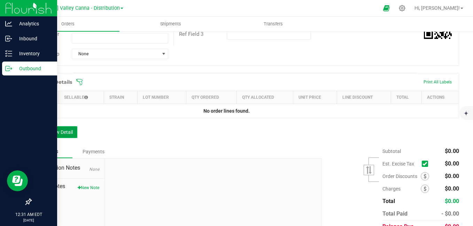
click at [70, 134] on button "Add New Detail" at bounding box center [54, 132] width 47 height 12
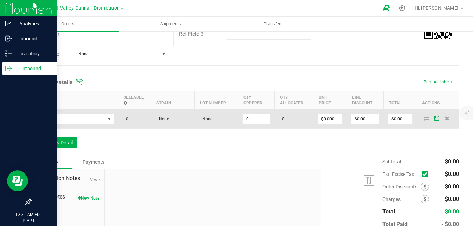
click at [110, 120] on span "NO DATA FOUND" at bounding box center [110, 119] width 6 height 6
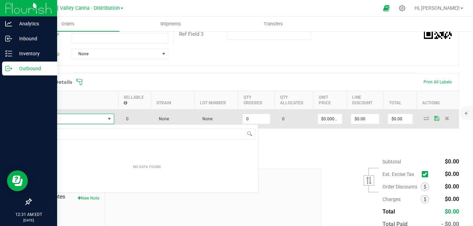
scroll to position [10, 79]
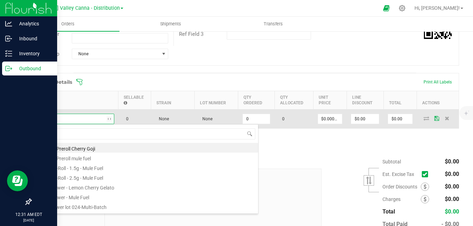
type input "mult"
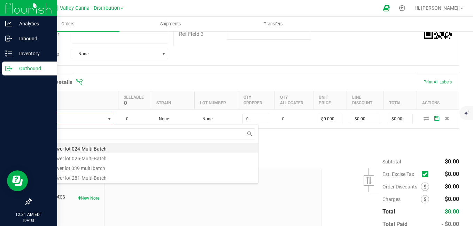
click at [142, 148] on li "Bulk flower lot 024-Multi-Batch" at bounding box center [147, 148] width 222 height 10
type input "0.0000 g"
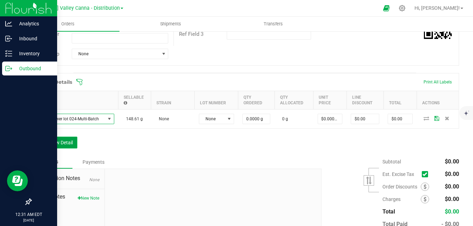
click at [69, 140] on button "Add New Detail" at bounding box center [54, 143] width 47 height 12
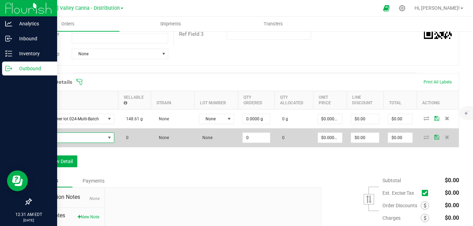
click at [69, 138] on span "NO DATA FOUND" at bounding box center [70, 138] width 69 height 10
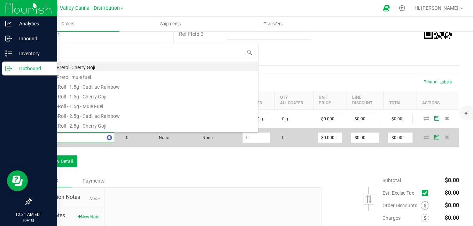
type input "mu"
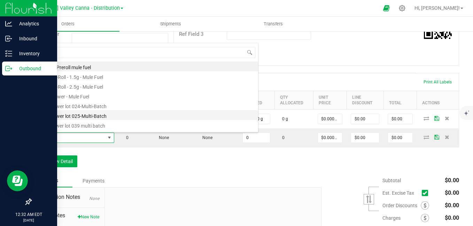
click at [84, 117] on li "Bulk flower lot 025-Multi-Batch" at bounding box center [147, 115] width 222 height 10
type input "0.0000 g"
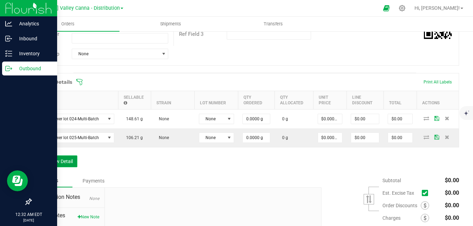
click at [61, 160] on button "Add New Detail" at bounding box center [54, 162] width 47 height 12
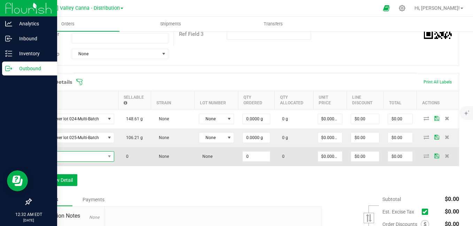
click at [61, 155] on span "NO DATA FOUND" at bounding box center [70, 157] width 69 height 10
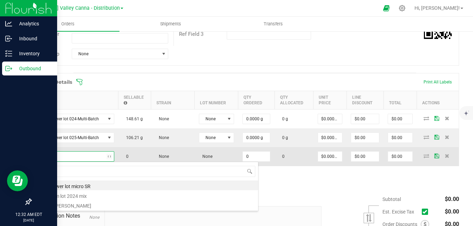
type input "mult"
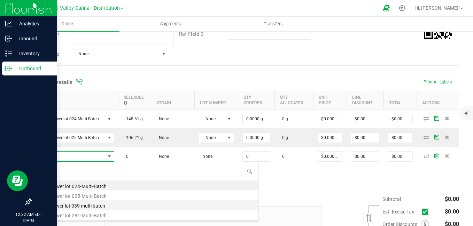
click at [80, 203] on li "bulk flower lot 039 multi batch" at bounding box center [147, 205] width 222 height 10
type input "0.0000 g"
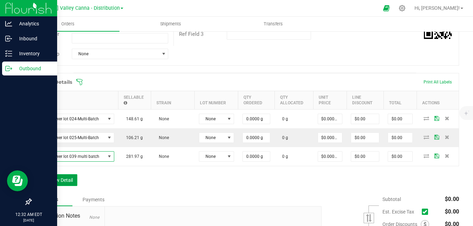
click at [41, 182] on button "Add New Detail" at bounding box center [54, 181] width 47 height 12
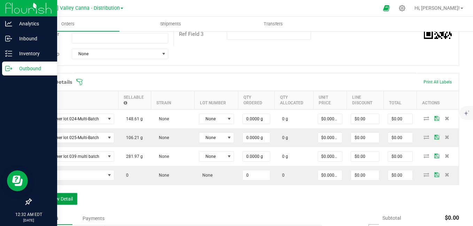
click at [47, 197] on button "Add New Detail" at bounding box center [54, 199] width 47 height 12
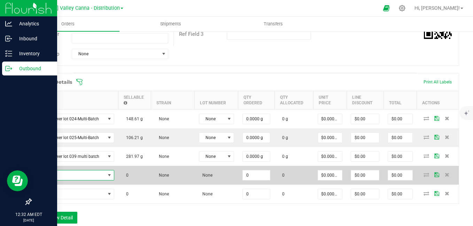
click at [83, 171] on span "NO DATA FOUND" at bounding box center [70, 176] width 69 height 10
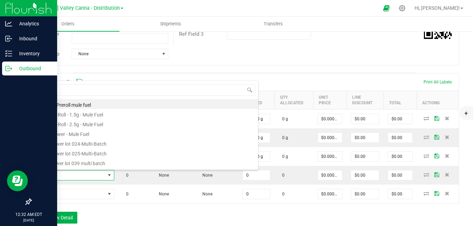
type input "mult"
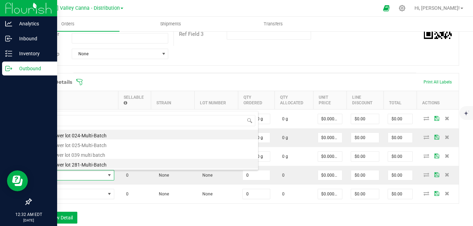
click at [84, 163] on li "Bulk flower lot 281-Multi-Batch" at bounding box center [147, 164] width 222 height 10
type input "0.0000 g"
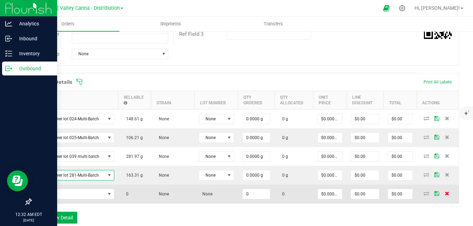
click at [445, 196] on icon at bounding box center [447, 194] width 5 height 4
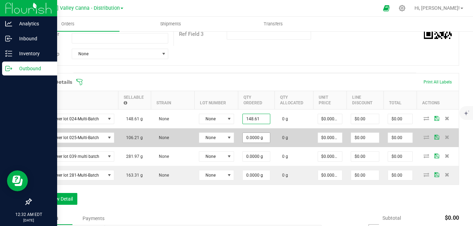
click at [263, 140] on input "0.0000 g" at bounding box center [256, 138] width 27 height 10
type input "148.6100 g"
click at [263, 140] on input "0" at bounding box center [256, 138] width 27 height 10
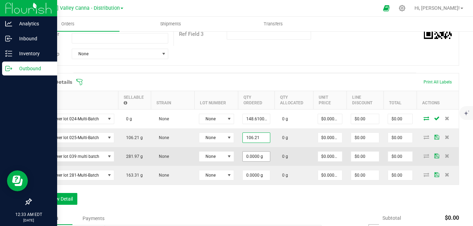
type input "106.2100 g"
click at [256, 161] on input "0" at bounding box center [256, 157] width 27 height 10
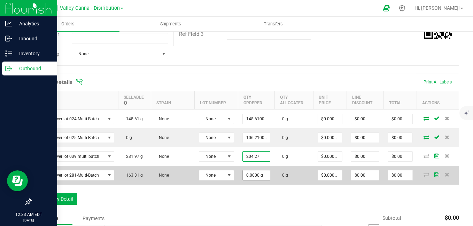
type input "204.2700 g"
click at [256, 178] on input "0" at bounding box center [256, 176] width 27 height 10
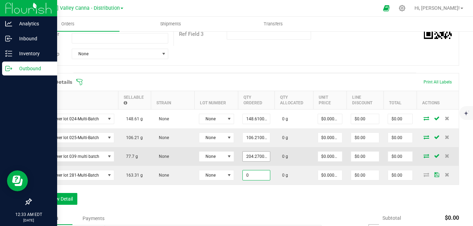
type input "0.0000 g"
type input "204.27"
click at [262, 155] on input "204.27" at bounding box center [256, 157] width 27 height 10
type input "77.7000 g"
type input "0"
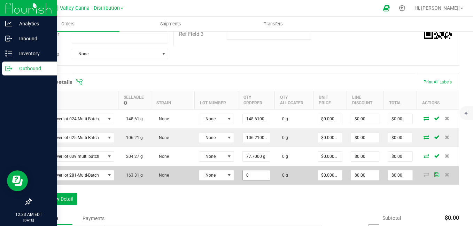
click at [257, 175] on input "0" at bounding box center [256, 176] width 27 height 10
type input "163.3100 g"
type input "0"
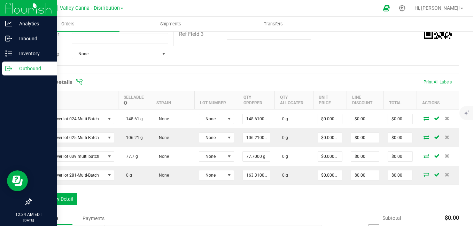
click at [315, 199] on div "Order Details Print All Labels Item Sellable Strain Lot Number Qty Ordered Qty …" at bounding box center [245, 142] width 429 height 139
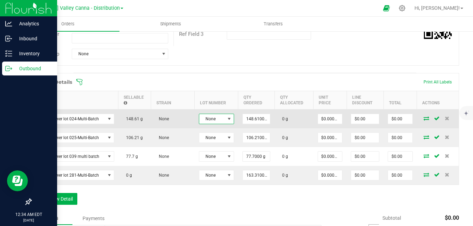
click at [230, 119] on span at bounding box center [229, 119] width 6 height 6
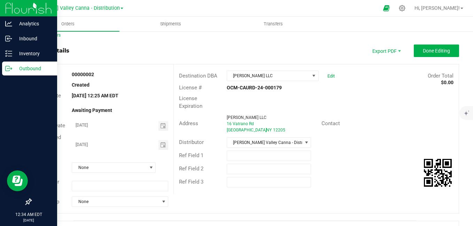
scroll to position [0, 0]
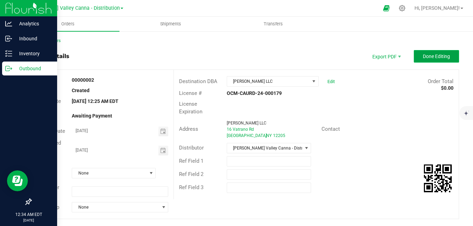
click at [442, 54] on span "Done Editing" at bounding box center [436, 57] width 27 height 6
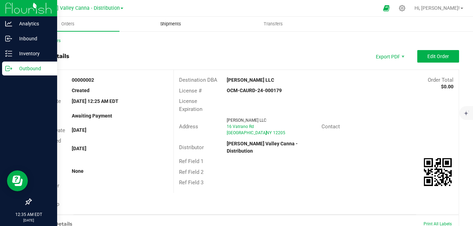
click at [182, 26] on span "Shipments" at bounding box center [171, 24] width 40 height 6
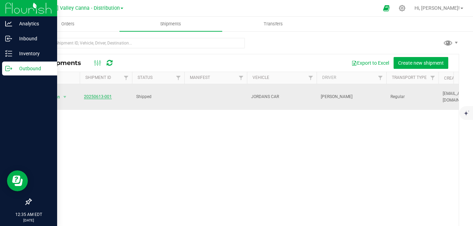
click at [109, 94] on link "20250613-001" at bounding box center [98, 96] width 28 height 5
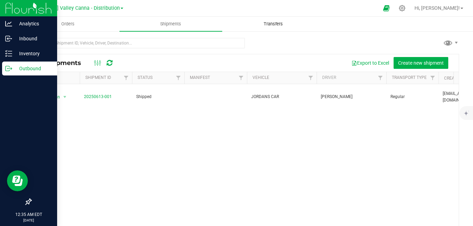
click at [271, 23] on span "Transfers" at bounding box center [273, 24] width 38 height 6
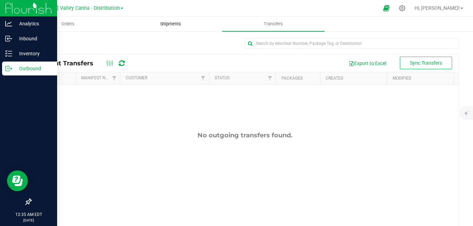
click at [177, 21] on span "Shipments" at bounding box center [171, 24] width 40 height 6
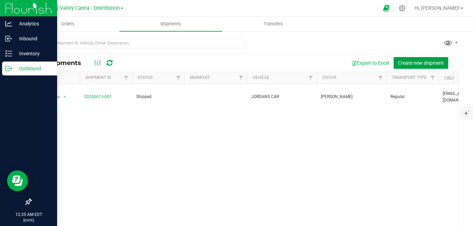
click at [421, 59] on button "Create new shipment" at bounding box center [421, 63] width 55 height 12
click at [79, 25] on span "Orders" at bounding box center [68, 24] width 32 height 6
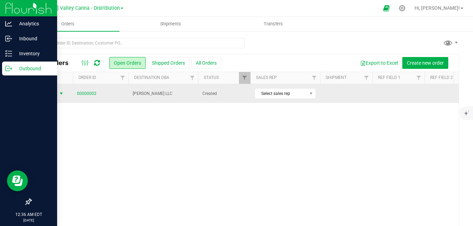
click at [61, 94] on span "select" at bounding box center [62, 94] width 6 height 6
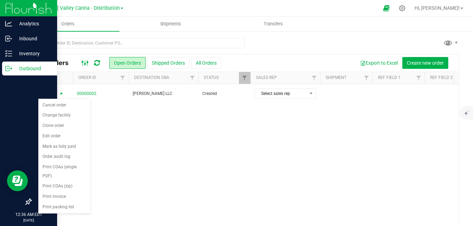
click at [86, 62] on icon at bounding box center [86, 63] width 8 height 8
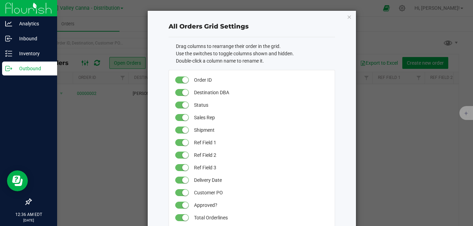
click at [86, 62] on ngb-modal-window "All Orders Grid Settings Drag columns to rearrange their order in the grid. Use…" at bounding box center [239, 113] width 478 height 226
click at [347, 18] on icon "button" at bounding box center [349, 17] width 5 height 8
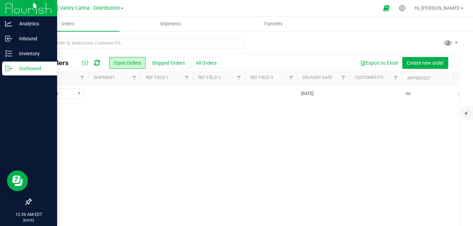
scroll to position [0, 274]
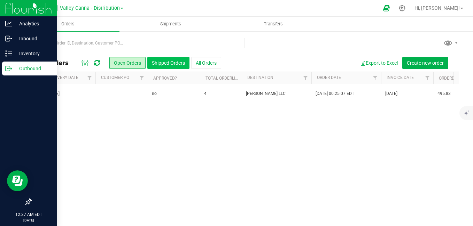
click at [156, 63] on button "Shipped Orders" at bounding box center [168, 63] width 42 height 12
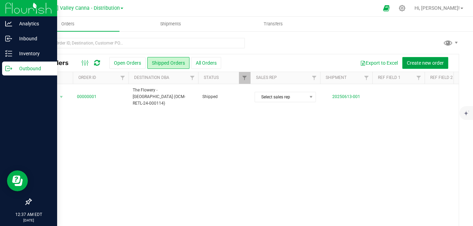
click at [426, 62] on span "Create new order" at bounding box center [425, 63] width 37 height 6
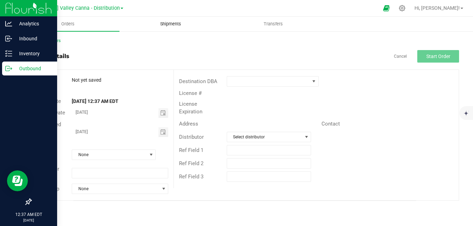
click at [162, 26] on span "Shipments" at bounding box center [171, 24] width 40 height 6
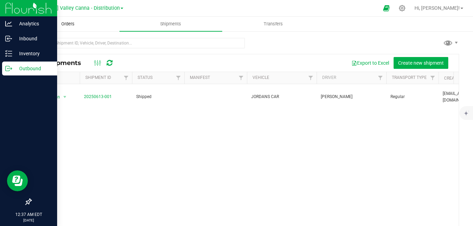
click at [71, 24] on span "Orders" at bounding box center [68, 24] width 32 height 6
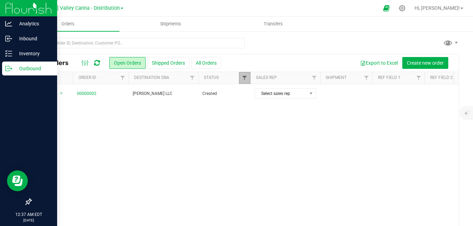
click at [244, 76] on span "Filter" at bounding box center [245, 78] width 6 height 6
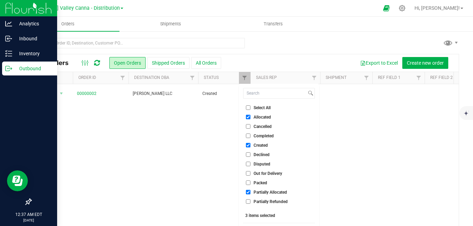
click at [171, 153] on div "Action Action Cancel order Change facility Clone order Edit order Mark as fully…" at bounding box center [245, 155] width 428 height 143
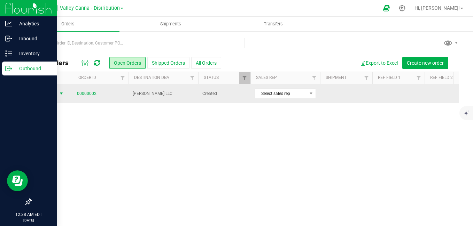
click at [61, 94] on span "select" at bounding box center [62, 94] width 6 height 6
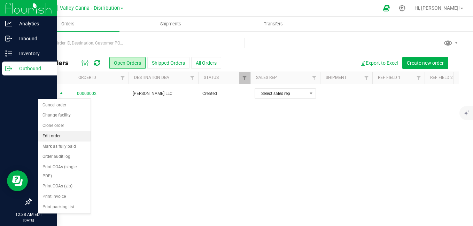
click at [61, 137] on li "Edit order" at bounding box center [64, 136] width 52 height 10
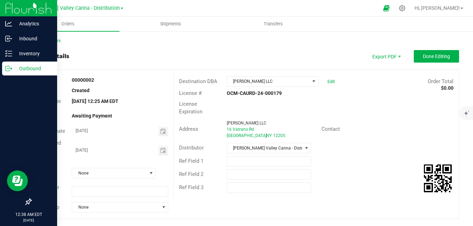
drag, startPoint x: 471, startPoint y: 221, endPoint x: 324, endPoint y: 144, distance: 166.0
click at [324, 144] on div "Distributor Hudson Valley Canna - Distribution" at bounding box center [316, 148] width 285 height 13
click at [394, 185] on div "Ref Field 3" at bounding box center [316, 188] width 285 height 13
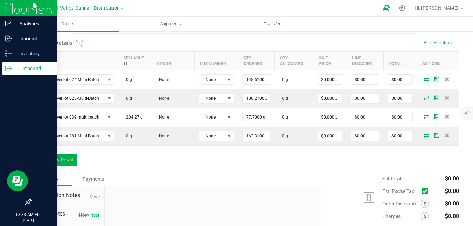
scroll to position [186, 0]
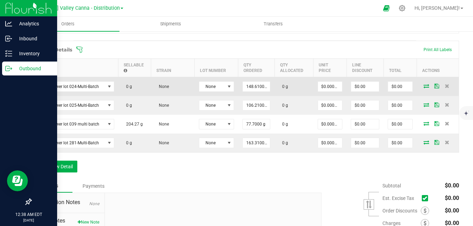
click at [434, 86] on icon at bounding box center [436, 86] width 5 height 4
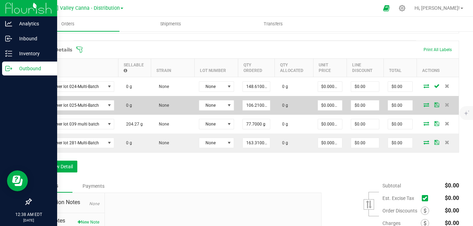
click at [434, 106] on icon at bounding box center [436, 105] width 5 height 4
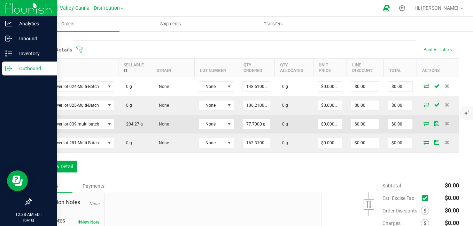
click at [434, 125] on icon at bounding box center [436, 124] width 5 height 4
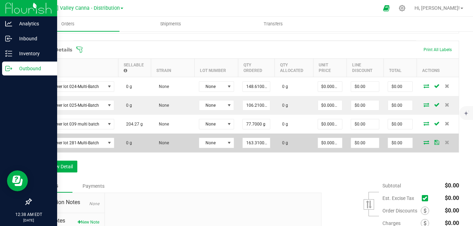
click at [434, 141] on icon at bounding box center [436, 142] width 5 height 4
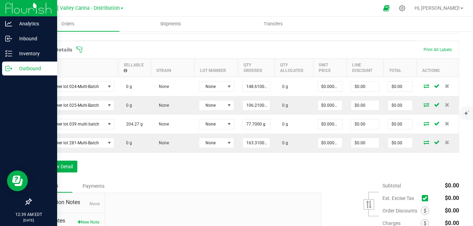
click at [433, 49] on span at bounding box center [290, 49] width 429 height 7
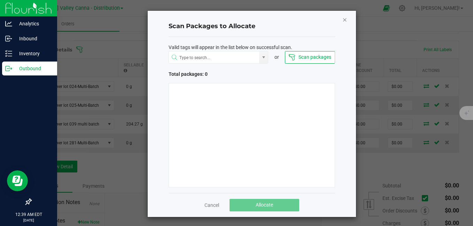
click at [342, 21] on icon "Close" at bounding box center [344, 19] width 5 height 8
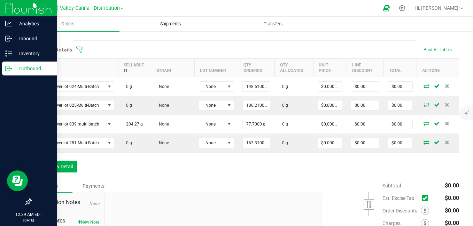
click at [179, 28] on uib-tab-heading "Shipments" at bounding box center [171, 24] width 102 height 14
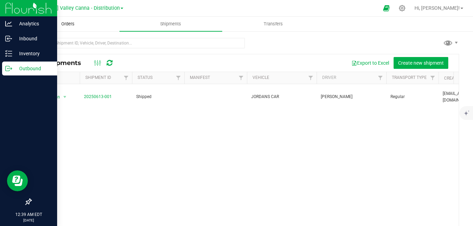
click at [69, 24] on span "Orders" at bounding box center [68, 24] width 32 height 6
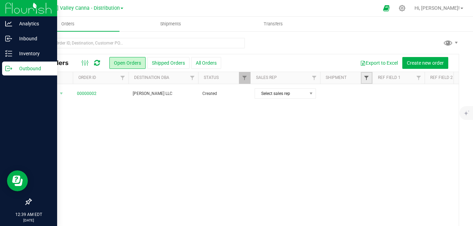
click at [364, 77] on span "Filter" at bounding box center [367, 78] width 6 height 6
click at [221, 194] on div "Action Action Cancel order Change facility Clone order Edit order Mark as fully…" at bounding box center [245, 155] width 428 height 143
click at [99, 62] on icon at bounding box center [97, 63] width 6 height 7
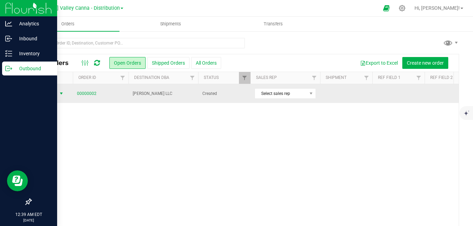
click at [61, 93] on span "select" at bounding box center [62, 94] width 6 height 6
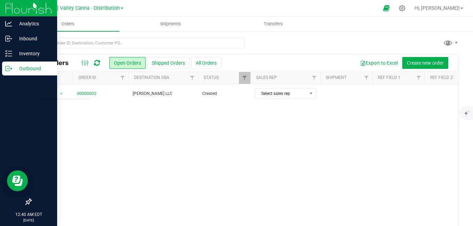
click at [224, 210] on div "Action Action Cancel order Change facility Clone order Edit order Mark as fully…" at bounding box center [245, 155] width 428 height 143
click at [406, 10] on icon at bounding box center [402, 8] width 7 height 7
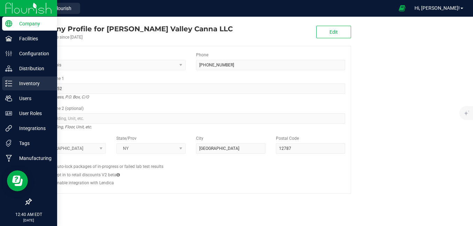
click at [22, 85] on p "Inventory" at bounding box center [33, 83] width 42 height 8
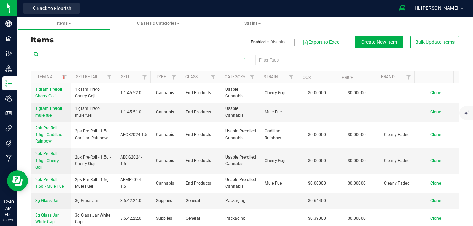
click at [90, 55] on input "text" at bounding box center [138, 54] width 214 height 10
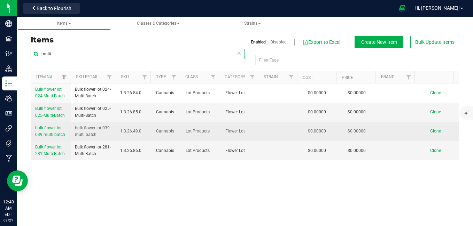
type input "multi"
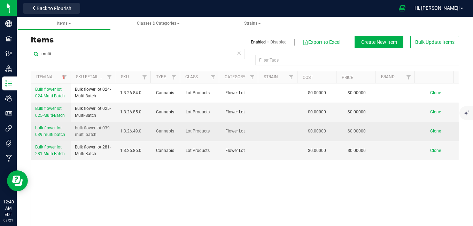
click at [51, 133] on span "bulk flower lot 039 multi batch" at bounding box center [50, 131] width 30 height 11
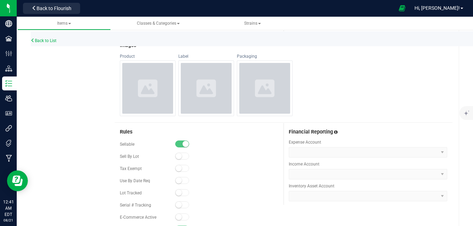
scroll to position [294, 0]
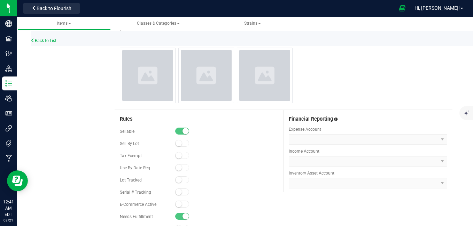
click at [83, 165] on div "Product Info UPCs State Eligibility Tags Cost Price Ecommerce Compliance Bill o…" at bounding box center [245, 63] width 429 height 626
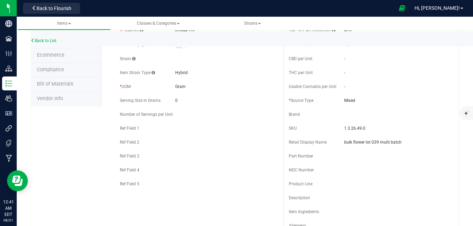
scroll to position [0, 0]
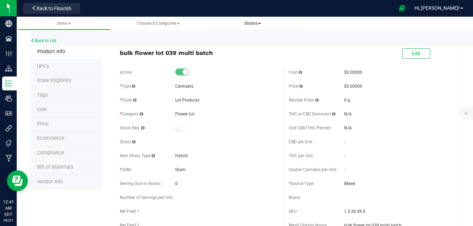
click at [251, 25] on span "Strains" at bounding box center [252, 23] width 17 height 5
click at [167, 19] on link "Classes & Categories" at bounding box center [158, 24] width 94 height 14
click at [178, 22] on span "Classes & Categories" at bounding box center [158, 23] width 43 height 5
click at [68, 21] on span "Items" at bounding box center [64, 23] width 14 height 5
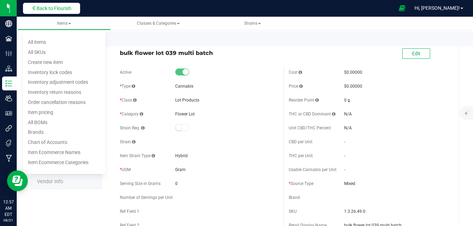
click at [49, 8] on span "Back to Flourish" at bounding box center [54, 9] width 35 height 6
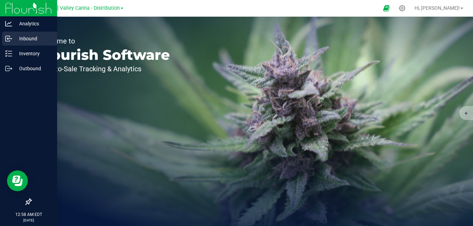
click at [19, 43] on p "Inbound" at bounding box center [33, 38] width 42 height 8
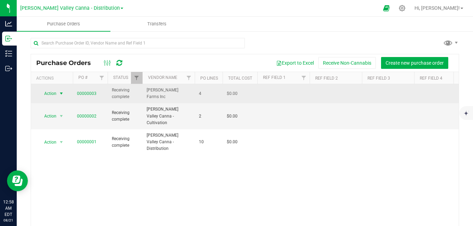
click at [53, 93] on span "Action" at bounding box center [47, 94] width 19 height 10
click at [87, 91] on span "00000003" at bounding box center [87, 94] width 20 height 7
click at [87, 94] on link "00000003" at bounding box center [87, 93] width 20 height 5
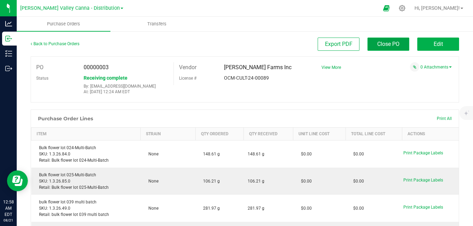
click at [385, 41] on span "Close PO" at bounding box center [388, 44] width 22 height 7
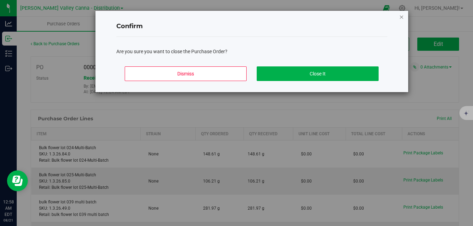
click at [402, 17] on icon "Close modal" at bounding box center [401, 17] width 5 height 8
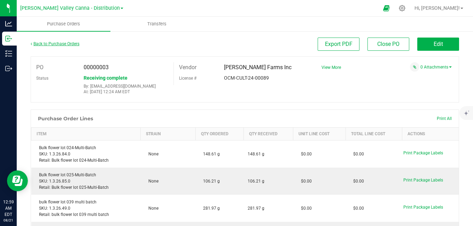
click at [55, 43] on link "Back to Purchase Orders" at bounding box center [55, 43] width 49 height 5
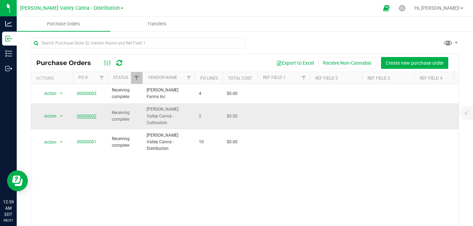
click at [87, 114] on link "00000002" at bounding box center [87, 116] width 20 height 5
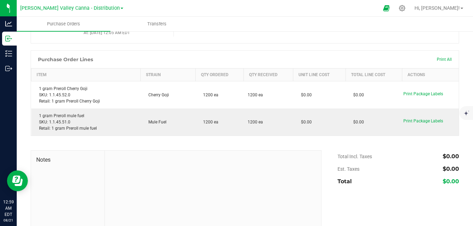
scroll to position [55, 0]
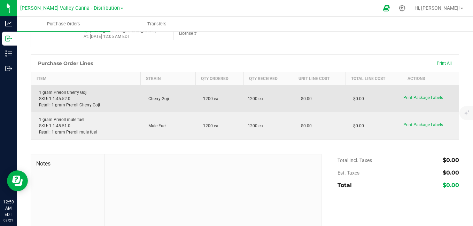
click at [404, 99] on span "Print Package Labels" at bounding box center [423, 97] width 40 height 5
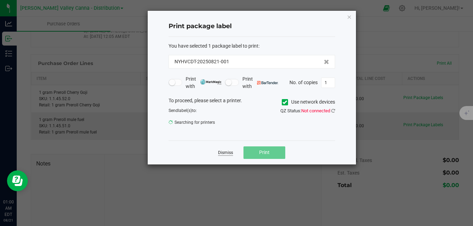
click at [229, 153] on link "Dismiss" at bounding box center [225, 153] width 15 height 6
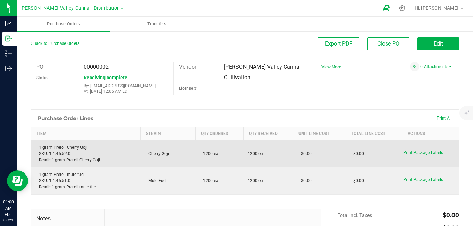
scroll to position [0, 0]
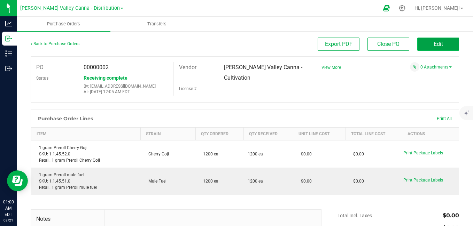
click at [434, 40] on button "Edit" at bounding box center [438, 44] width 42 height 13
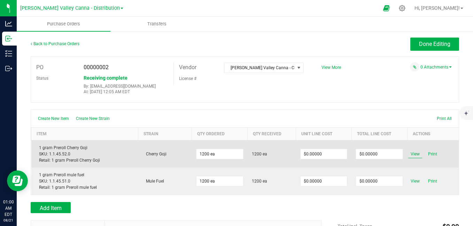
click at [409, 154] on span "View" at bounding box center [415, 154] width 14 height 8
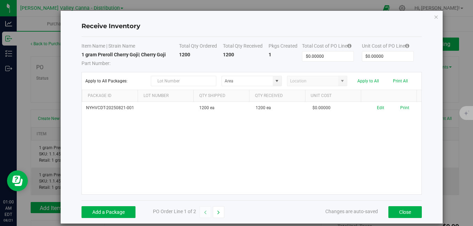
scroll to position [8, 0]
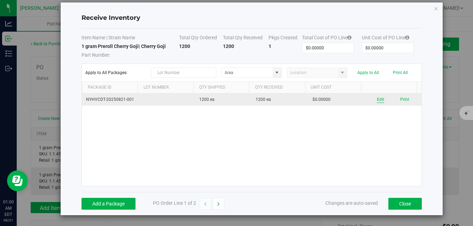
click at [377, 102] on button "Edit" at bounding box center [380, 100] width 7 height 7
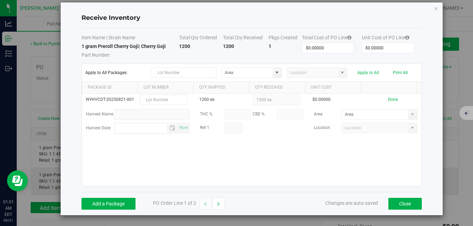
click at [290, 162] on div "NYHVCDT-20250821-001 1200 ea 1200 ea $0.00000 Done Harvest Name THC % CBD % Are…" at bounding box center [251, 140] width 339 height 93
click at [434, 9] on icon "Close modal" at bounding box center [436, 8] width 5 height 8
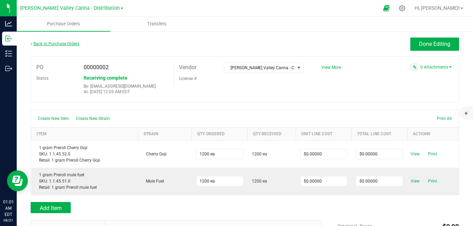
click at [40, 45] on link "Back to Purchase Orders" at bounding box center [55, 43] width 49 height 5
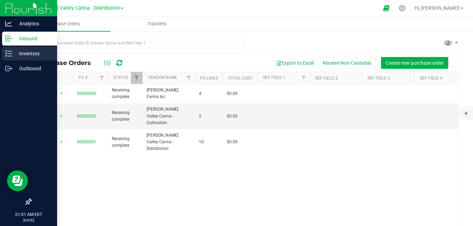
click at [26, 54] on p "Inventory" at bounding box center [33, 53] width 42 height 8
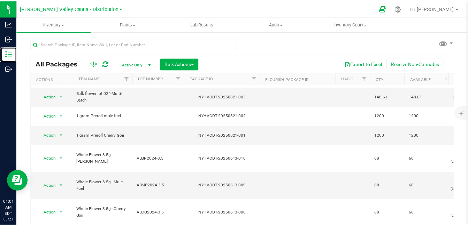
scroll to position [45, 0]
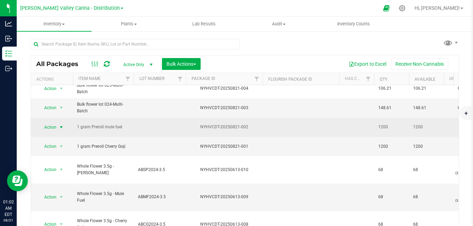
click at [54, 129] on span "Action" at bounding box center [47, 128] width 19 height 10
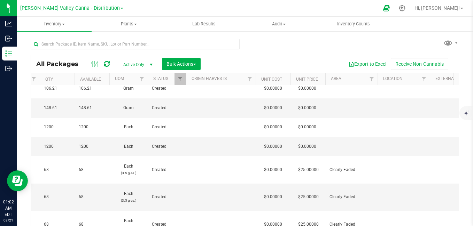
scroll to position [0, 344]
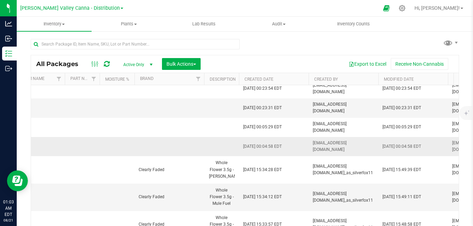
click at [155, 144] on td at bounding box center [169, 146] width 70 height 19
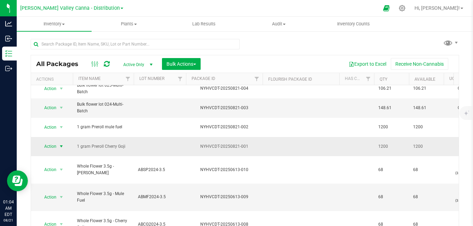
click at [61, 144] on span "select" at bounding box center [62, 147] width 6 height 6
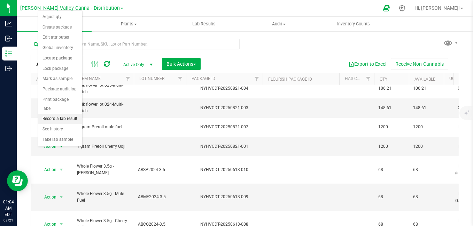
click at [61, 114] on li "Record a lab result" at bounding box center [60, 119] width 44 height 10
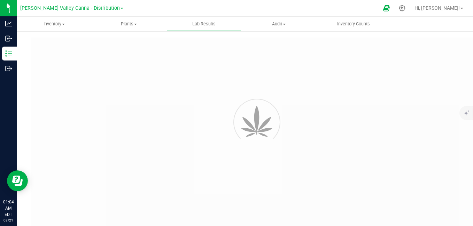
type input "NYHVCDT-20250821-001"
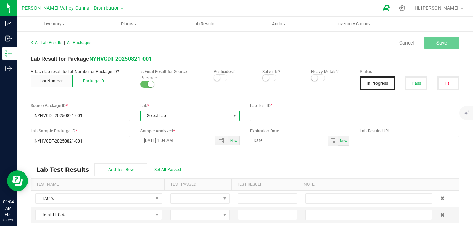
drag, startPoint x: 231, startPoint y: 115, endPoint x: 203, endPoint y: 102, distance: 30.4
click at [203, 102] on div "All Lab Results | All Packages Cancel Save Lab Result for Package NYHVCDT-20250…" at bounding box center [245, 136] width 429 height 197
click at [233, 116] on span "NO DATA FOUND" at bounding box center [235, 116] width 6 height 6
click at [186, 97] on div "All Lab Results | All Packages Cancel Save Lab Result for Package NYHVCDT-20250…" at bounding box center [245, 136] width 429 height 197
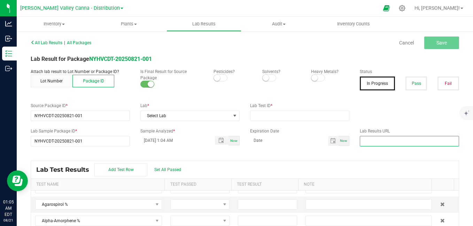
click at [411, 141] on input "text" at bounding box center [409, 141] width 99 height 10
click at [407, 122] on div "All Lab Results | All Packages Cancel Save Lab Result for Package NYHVCDT-20250…" at bounding box center [245, 136] width 429 height 197
click at [412, 83] on button "Pass" at bounding box center [417, 84] width 22 height 14
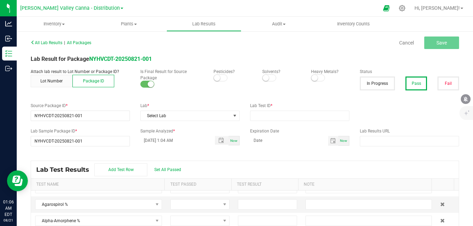
click at [215, 79] on small at bounding box center [217, 78] width 6 height 6
click at [267, 77] on span at bounding box center [269, 78] width 14 height 7
click at [311, 78] on small at bounding box center [314, 78] width 6 height 6
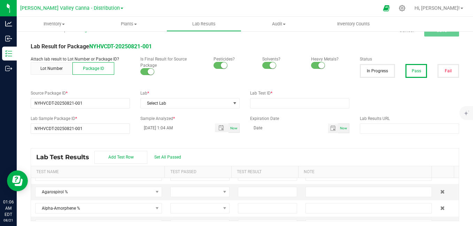
scroll to position [15, 0]
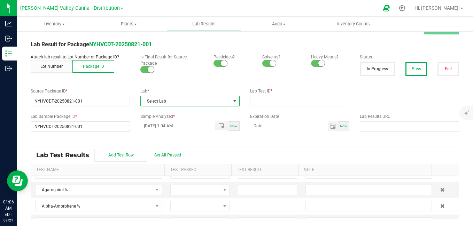
click at [191, 103] on span "Select Lab" at bounding box center [186, 102] width 90 height 10
click at [187, 81] on div "All Lab Results | All Packages Cancel Save Lab Result for Package NYHVCDT-20250…" at bounding box center [245, 121] width 429 height 197
click at [406, 6] on icon at bounding box center [402, 8] width 7 height 7
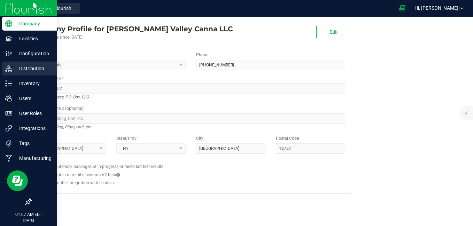
click at [28, 71] on p "Distribution" at bounding box center [33, 68] width 42 height 8
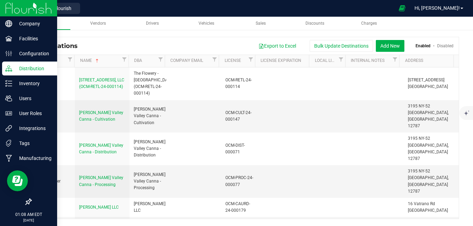
click at [24, 68] on p "Distribution" at bounding box center [33, 68] width 42 height 8
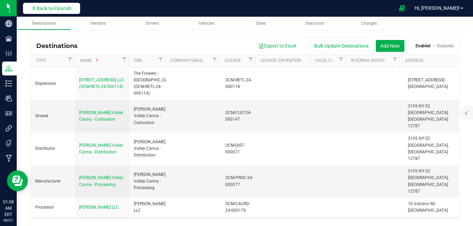
click at [63, 10] on span "Back to Flourish" at bounding box center [54, 9] width 35 height 6
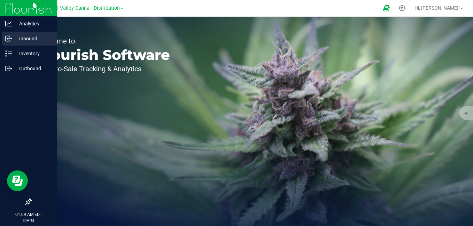
click at [25, 40] on p "Inbound" at bounding box center [33, 38] width 42 height 8
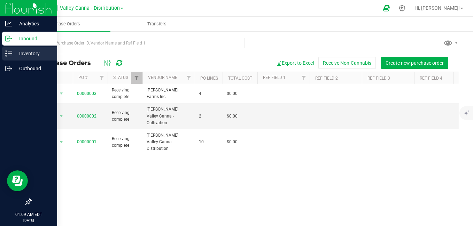
click at [9, 51] on icon at bounding box center [8, 53] width 7 height 7
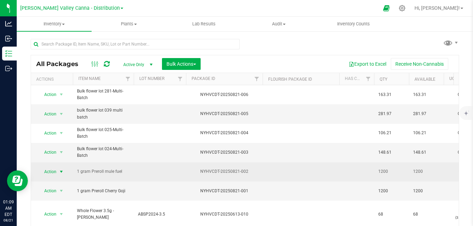
click at [62, 170] on span "select" at bounding box center [62, 172] width 6 height 6
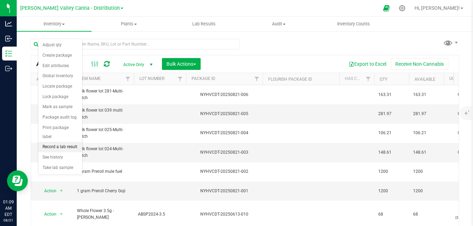
click at [60, 142] on li "Record a lab result" at bounding box center [60, 147] width 44 height 10
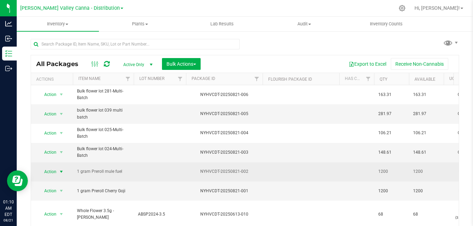
click at [61, 169] on span "select" at bounding box center [62, 172] width 6 height 6
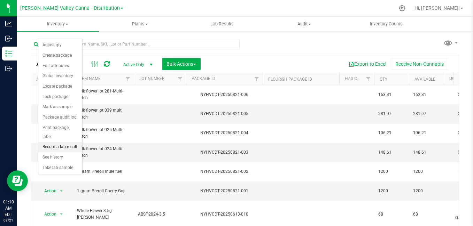
click at [60, 142] on li "Record a lab result" at bounding box center [60, 147] width 44 height 10
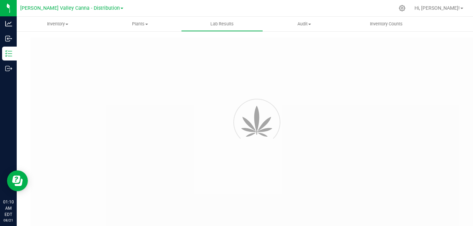
type input "NYHVCDT-20250821-002"
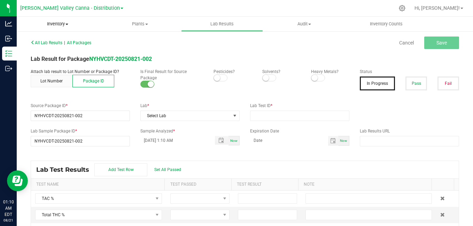
click at [70, 22] on span "Inventory" at bounding box center [58, 24] width 82 height 6
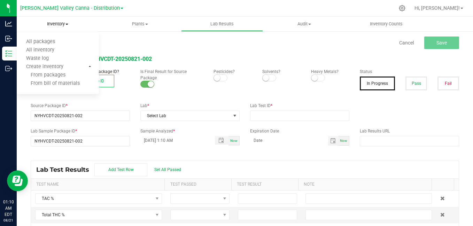
click at [67, 24] on span at bounding box center [67, 24] width 3 height 1
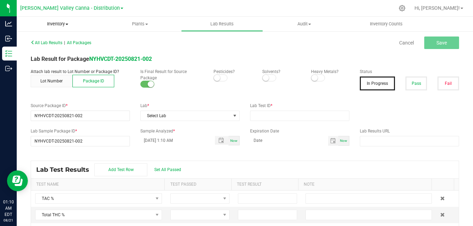
click at [52, 22] on span "Inventory" at bounding box center [58, 24] width 82 height 6
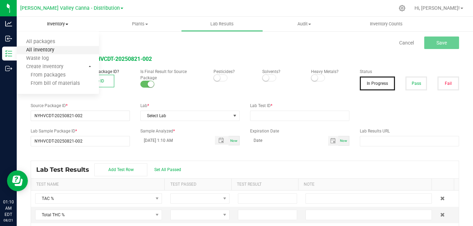
click at [47, 51] on span "All inventory" at bounding box center [40, 50] width 47 height 6
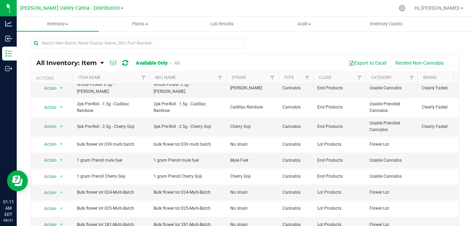
scroll to position [142, 0]
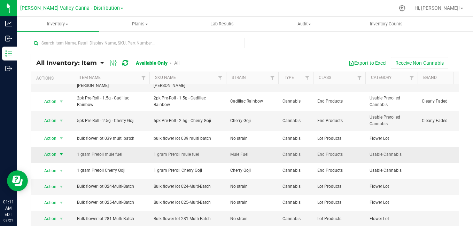
click at [62, 152] on span "select" at bounding box center [62, 155] width 6 height 6
click at [61, 152] on span "select" at bounding box center [62, 155] width 6 height 6
click at [46, 150] on span "Action" at bounding box center [47, 155] width 19 height 10
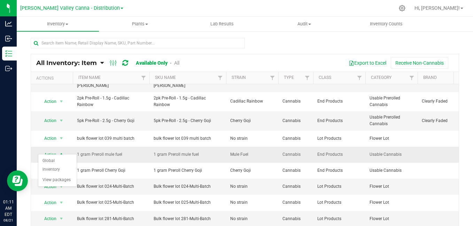
click at [60, 152] on span "select" at bounding box center [62, 155] width 6 height 6
click at [63, 152] on span "select" at bounding box center [62, 155] width 6 height 6
click at [67, 175] on li "View packages" at bounding box center [57, 180] width 38 height 10
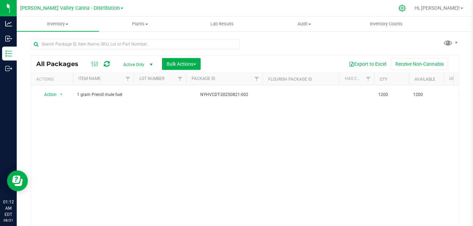
click at [406, 8] on icon at bounding box center [402, 8] width 7 height 7
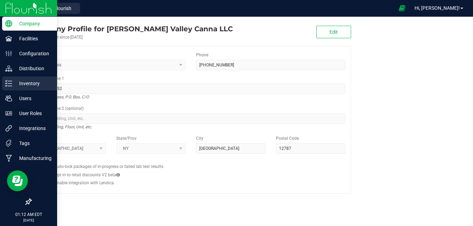
click at [11, 81] on line at bounding box center [10, 81] width 4 height 0
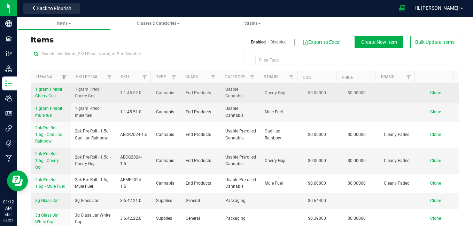
click at [54, 95] on span "1 gram Preroll Cherry Goji" at bounding box center [48, 92] width 27 height 11
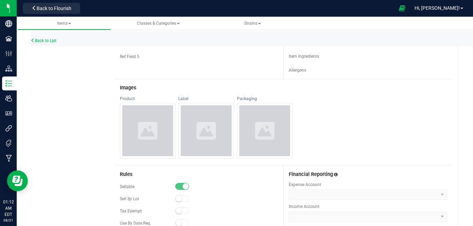
scroll to position [238, 0]
click at [143, 123] on icon at bounding box center [148, 132] width 20 height 20
click at [253, 127] on div at bounding box center [264, 132] width 51 height 51
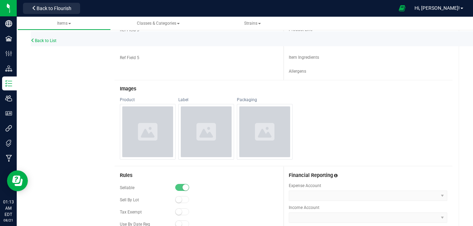
click at [261, 133] on icon at bounding box center [265, 132] width 20 height 20
click at [264, 128] on icon at bounding box center [265, 131] width 20 height 17
click at [200, 126] on icon at bounding box center [207, 131] width 20 height 17
click at [201, 121] on div at bounding box center [206, 132] width 51 height 51
click at [152, 124] on icon at bounding box center [148, 131] width 20 height 17
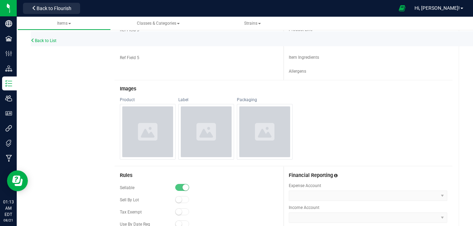
click at [142, 123] on icon at bounding box center [148, 132] width 20 height 20
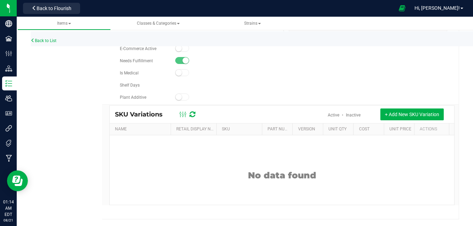
scroll to position [451, 0]
click at [395, 115] on span "+ Add New SKU Variation" at bounding box center [412, 114] width 54 height 6
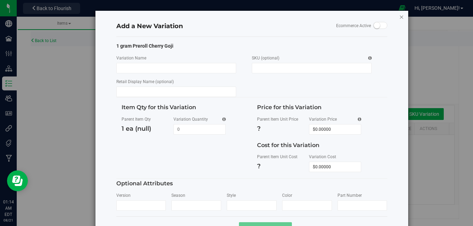
click at [399, 17] on icon "button" at bounding box center [401, 17] width 5 height 8
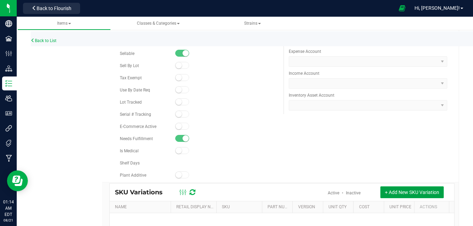
scroll to position [372, 0]
click at [259, 24] on span at bounding box center [259, 23] width 3 height 1
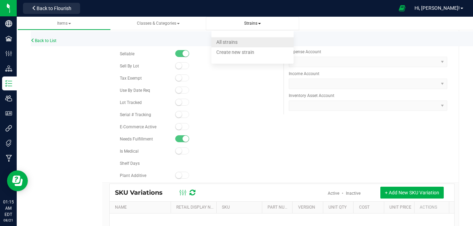
drag, startPoint x: 230, startPoint y: 42, endPoint x: 217, endPoint y: 40, distance: 12.3
click at [217, 40] on span "All strains" at bounding box center [226, 42] width 21 height 6
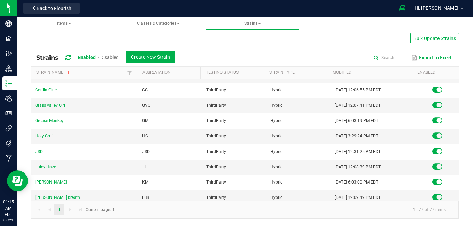
scroll to position [557, 0]
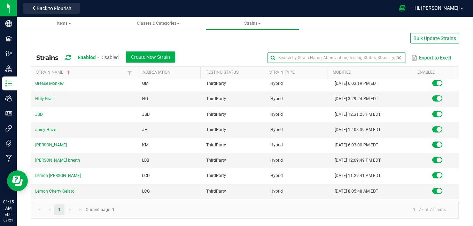
click at [382, 58] on input "text" at bounding box center [337, 58] width 138 height 10
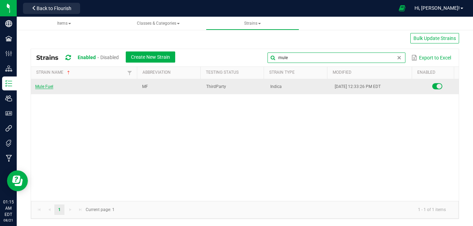
type input "mule"
click at [47, 86] on link "Mule Fuel" at bounding box center [44, 86] width 18 height 5
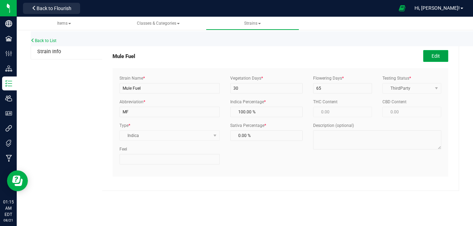
click at [439, 57] on button "Edit" at bounding box center [435, 56] width 25 height 12
click at [384, 55] on link "Cancel" at bounding box center [380, 56] width 15 height 7
click at [183, 22] on span "Classes & Categories" at bounding box center [172, 23] width 43 height 5
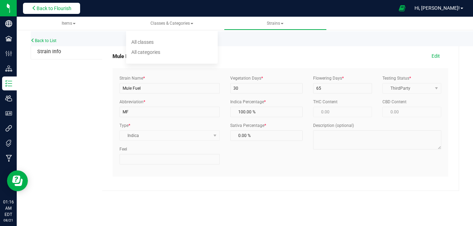
click at [52, 5] on button "Back to Flourish" at bounding box center [51, 8] width 57 height 11
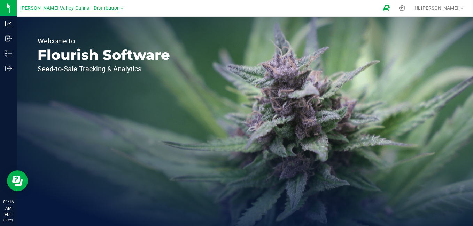
click at [69, 10] on span "[PERSON_NAME] Valley Canna - Distribution" at bounding box center [70, 8] width 100 height 6
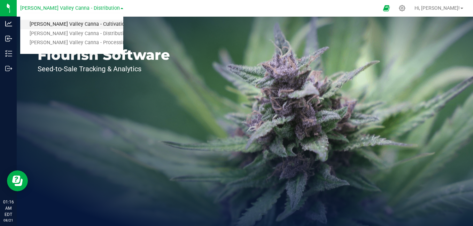
click at [69, 24] on link "[PERSON_NAME] Valley Canna - Cultivation" at bounding box center [71, 24] width 103 height 9
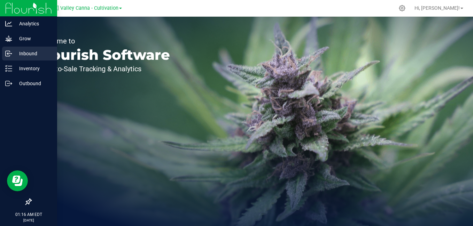
click at [10, 53] on icon at bounding box center [8, 53] width 7 height 7
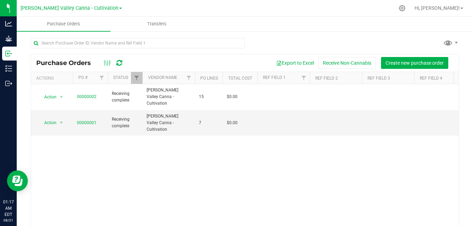
click at [119, 9] on span at bounding box center [120, 8] width 3 height 1
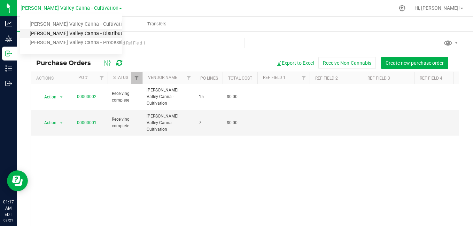
click at [100, 36] on link "[PERSON_NAME] Valley Canna - Distribution" at bounding box center [71, 33] width 102 height 9
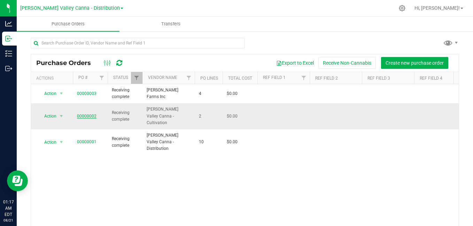
click at [93, 114] on link "00000002" at bounding box center [87, 116] width 20 height 5
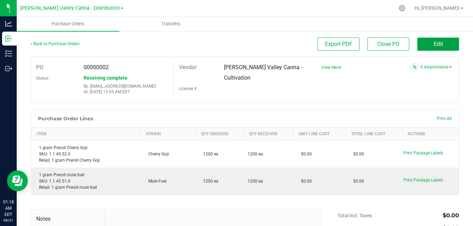
click at [437, 44] on span "Edit" at bounding box center [438, 44] width 9 height 7
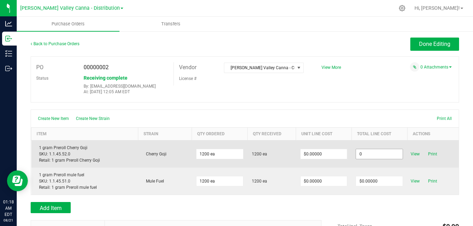
click at [398, 157] on input "0" at bounding box center [379, 154] width 47 height 10
type input "$0.00000"
click at [409, 154] on span "View" at bounding box center [415, 154] width 14 height 8
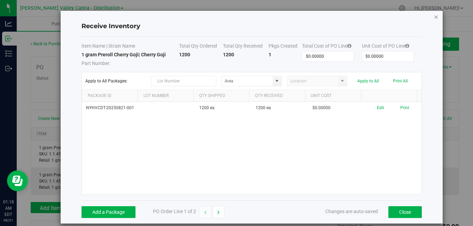
click at [434, 20] on icon "Close modal" at bounding box center [436, 17] width 5 height 8
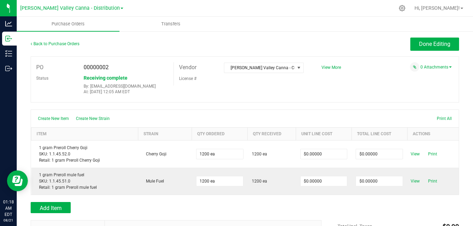
click at [408, 51] on div "Back to Purchase Orders Done Editing" at bounding box center [245, 47] width 429 height 19
click at [449, 67] on span at bounding box center [450, 67] width 3 height 1
click at [440, 78] on button "Attach new document" at bounding box center [429, 77] width 46 height 6
click at [444, 78] on span "Cancel" at bounding box center [450, 76] width 13 height 5
click at [433, 77] on button "Attach new document" at bounding box center [429, 77] width 46 height 6
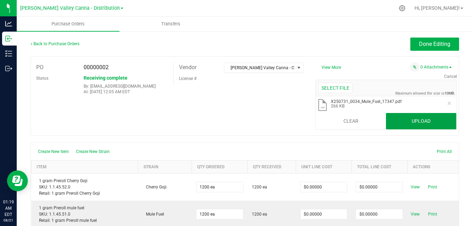
click at [407, 123] on button "Upload" at bounding box center [421, 121] width 70 height 17
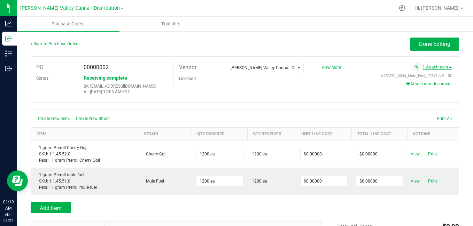
click at [439, 69] on link "1 Attachment" at bounding box center [437, 67] width 29 height 5
click at [446, 66] on link "1 Attachment" at bounding box center [437, 67] width 29 height 5
click at [437, 83] on button "Attach new document" at bounding box center [429, 84] width 46 height 6
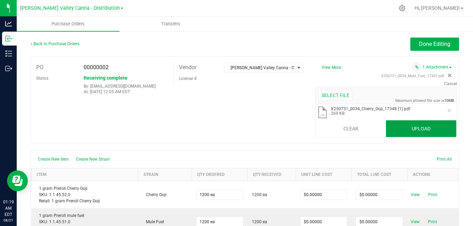
click at [390, 125] on button "Upload" at bounding box center [421, 129] width 70 height 17
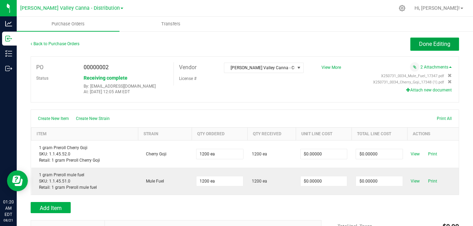
click at [427, 45] on span "Done Editing" at bounding box center [434, 44] width 31 height 7
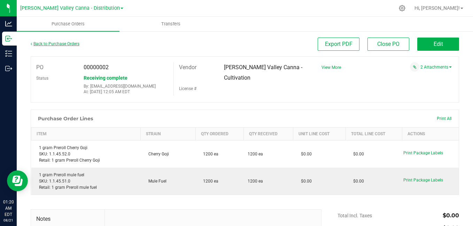
click at [70, 44] on link "Back to Purchase Orders" at bounding box center [55, 43] width 49 height 5
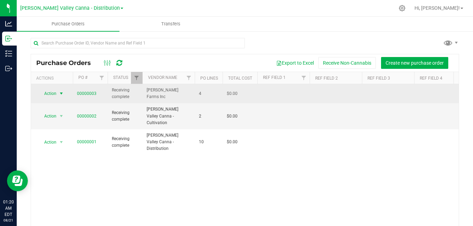
click at [60, 96] on span "select" at bounding box center [62, 94] width 6 height 6
click at [60, 93] on span "select" at bounding box center [62, 94] width 6 height 6
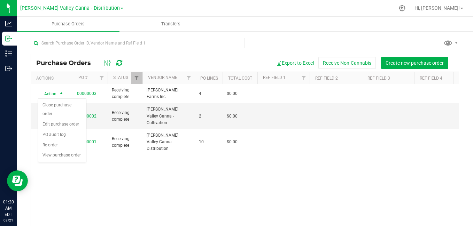
click at [144, 188] on div "Action Action Close purchase order Edit purchase order PO audit log Re-order Vi…" at bounding box center [245, 155] width 428 height 143
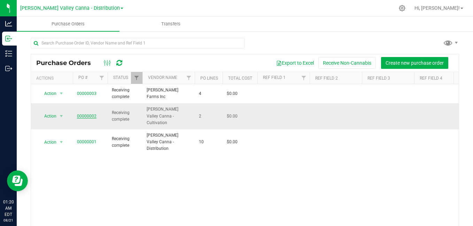
click at [83, 114] on link "00000002" at bounding box center [87, 116] width 20 height 5
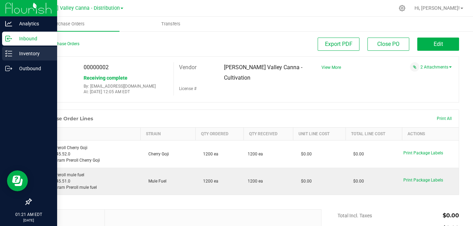
click at [9, 52] on icon at bounding box center [8, 53] width 7 height 7
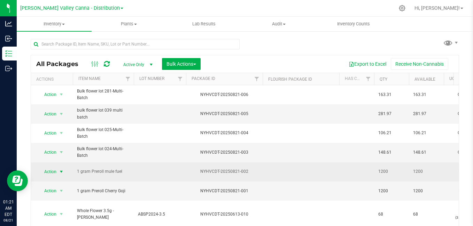
click at [61, 171] on span "select" at bounding box center [62, 172] width 6 height 6
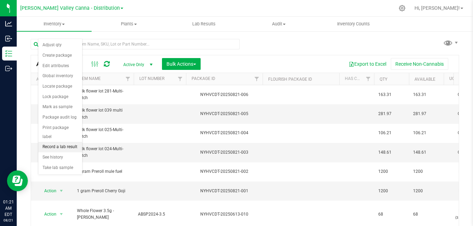
click at [50, 142] on li "Record a lab result" at bounding box center [60, 147] width 44 height 10
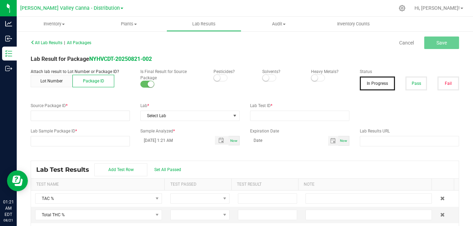
type input "NYHVCDT-20250821-002"
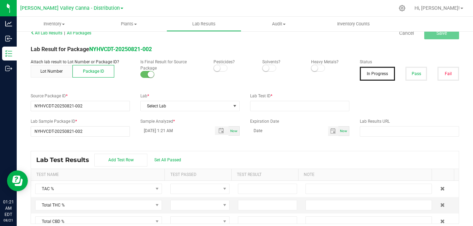
scroll to position [15, 0]
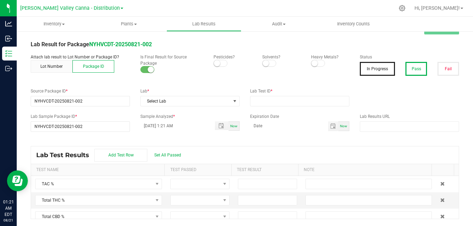
click at [406, 65] on button "Pass" at bounding box center [417, 69] width 22 height 14
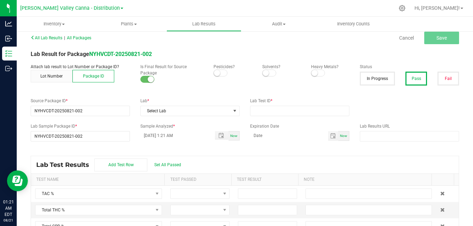
scroll to position [0, 0]
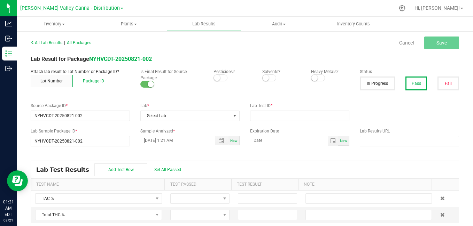
click at [427, 49] on div "All Lab Results | All Packages Cancel Save" at bounding box center [244, 42] width 439 height 17
click at [233, 117] on span "NO DATA FOUND" at bounding box center [235, 116] width 6 height 6
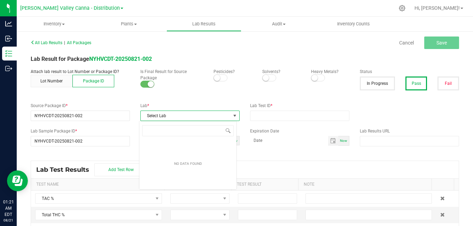
scroll to position [10, 98]
type input "keystone lab"
click at [233, 117] on span "NO DATA FOUND" at bounding box center [235, 116] width 6 height 6
click at [406, 7] on icon at bounding box center [402, 8] width 7 height 7
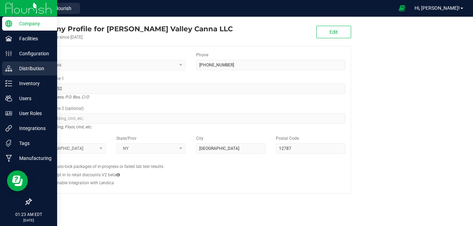
click at [17, 67] on p "Distribution" at bounding box center [33, 68] width 42 height 8
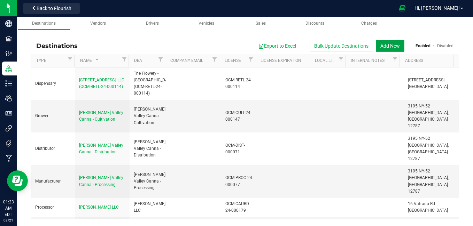
click at [391, 45] on button "Add New" at bounding box center [390, 46] width 29 height 12
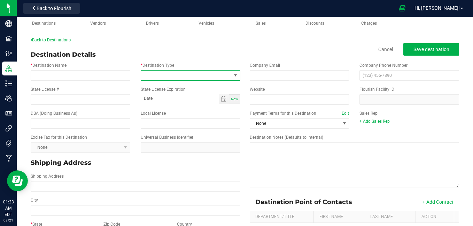
click at [233, 78] on span at bounding box center [236, 76] width 6 height 6
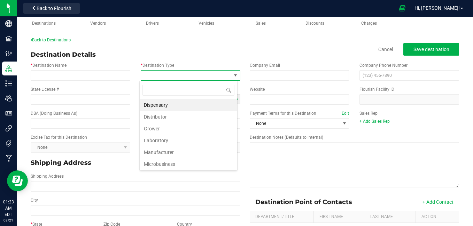
scroll to position [10, 98]
click at [150, 139] on li "Laboratory" at bounding box center [189, 141] width 98 height 12
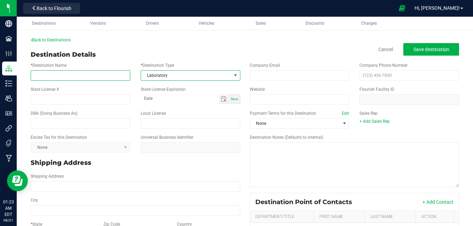
click at [61, 72] on input "* Destination Name" at bounding box center [81, 75] width 100 height 10
type input "keystone state testing of ny"
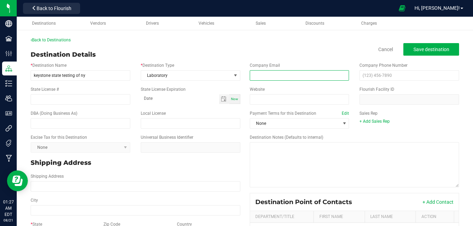
click at [265, 76] on input "email" at bounding box center [300, 75] width 100 height 10
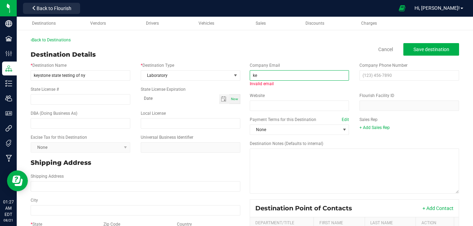
type input "k"
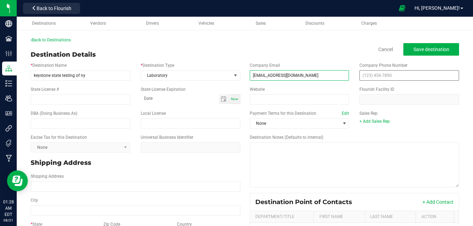
type input "[EMAIL_ADDRESS][DOMAIN_NAME]"
click at [365, 77] on input "text" at bounding box center [410, 75] width 100 height 10
type input "[PHONE_NUMBER]"
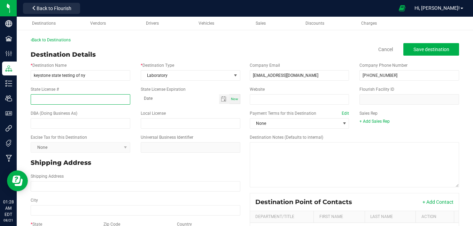
click at [67, 102] on input "State License #" at bounding box center [81, 99] width 100 height 10
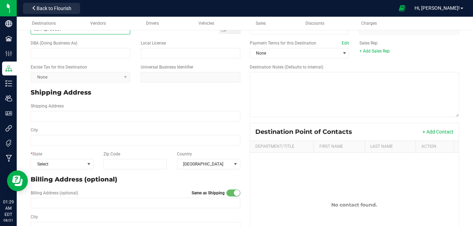
scroll to position [75, 0]
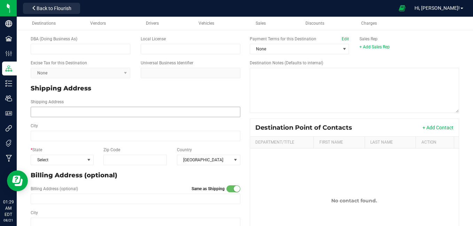
type input "ocm-cpl-00007"
click at [110, 109] on input "Shipping Address" at bounding box center [136, 112] width 210 height 10
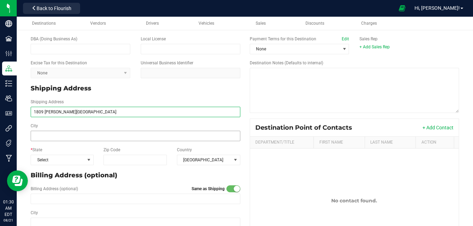
type input "1809 [PERSON_NAME][GEOGRAPHIC_DATA]"
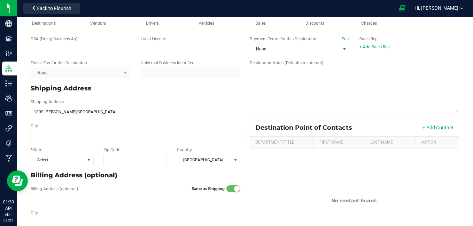
type input "1809 [PERSON_NAME][GEOGRAPHIC_DATA]"
click at [89, 134] on input "City" at bounding box center [136, 136] width 210 height 10
type input "[PERSON_NAME]"
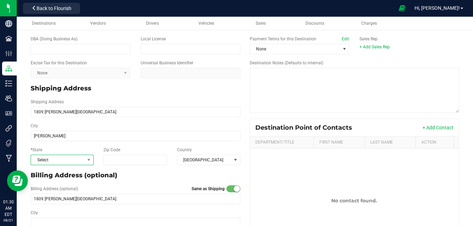
type input "[PERSON_NAME]"
click at [76, 160] on span "Select" at bounding box center [58, 160] width 54 height 10
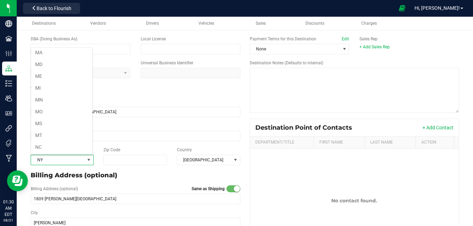
scroll to position [310, 0]
click at [112, 157] on input "Zip Code" at bounding box center [134, 160] width 63 height 10
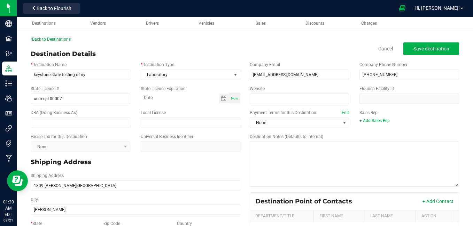
scroll to position [0, 0]
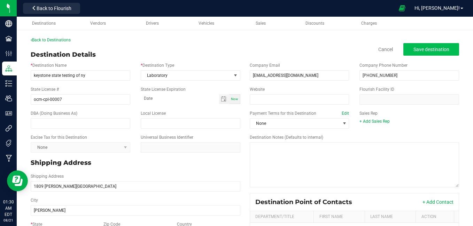
type input "13850"
click at [436, 47] on span "Save destination" at bounding box center [432, 50] width 36 height 6
type input "13850"
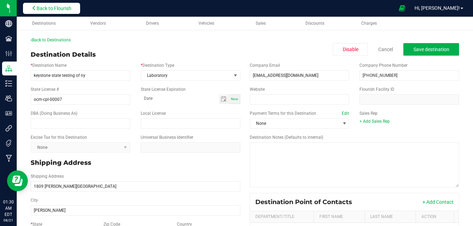
click at [66, 13] on button "Back to Flourish" at bounding box center [51, 8] width 57 height 11
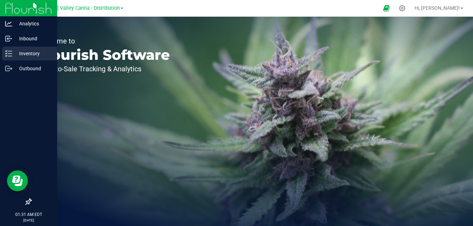
click at [9, 51] on line at bounding box center [10, 51] width 4 height 0
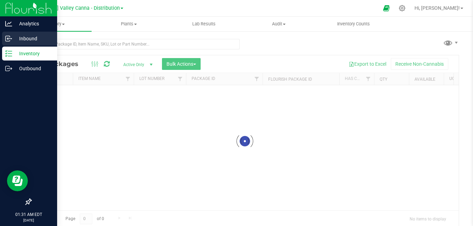
click at [9, 38] on icon at bounding box center [8, 38] width 7 height 7
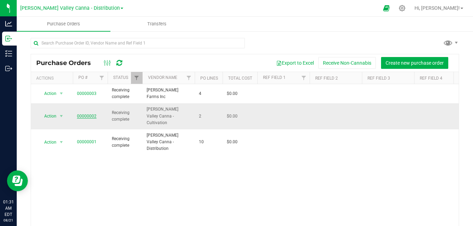
drag, startPoint x: 82, startPoint y: 114, endPoint x: 79, endPoint y: 111, distance: 4.5
click at [79, 114] on link "00000002" at bounding box center [87, 116] width 20 height 5
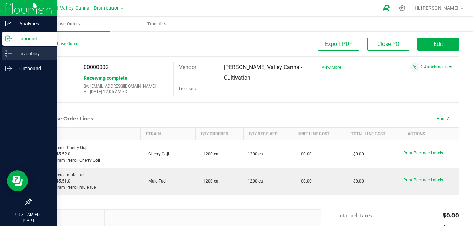
click at [12, 53] on icon at bounding box center [8, 53] width 7 height 7
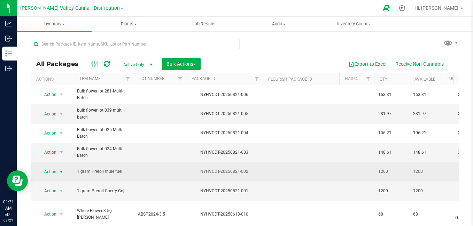
click at [51, 170] on span "Action" at bounding box center [47, 172] width 19 height 10
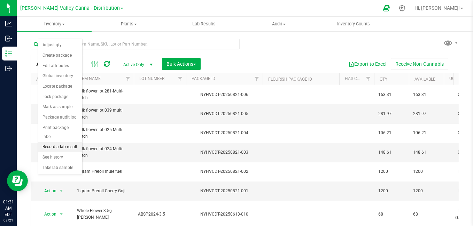
click at [64, 142] on li "Record a lab result" at bounding box center [60, 147] width 44 height 10
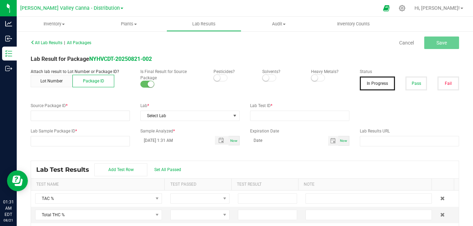
type input "NYHVCDT-20250821-002"
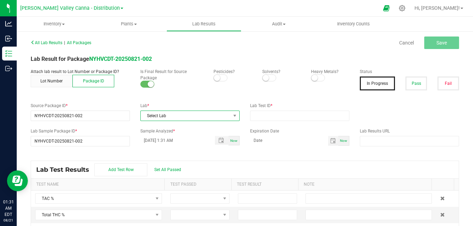
click at [186, 117] on span "Select Lab" at bounding box center [186, 116] width 90 height 10
click at [177, 147] on li "keystone state testing of ny" at bounding box center [187, 146] width 97 height 12
click at [269, 115] on input "text" at bounding box center [299, 116] width 99 height 10
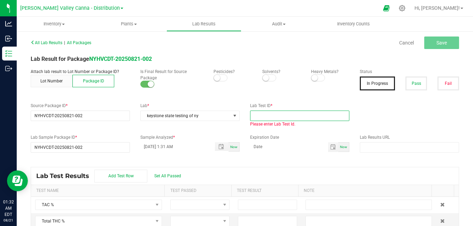
click at [269, 115] on input "text" at bounding box center [299, 116] width 99 height 10
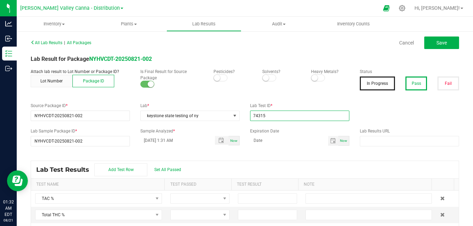
type input "74315"
click at [415, 78] on button "Pass" at bounding box center [417, 84] width 22 height 14
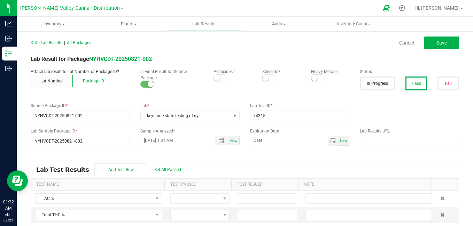
scroll to position [15, 0]
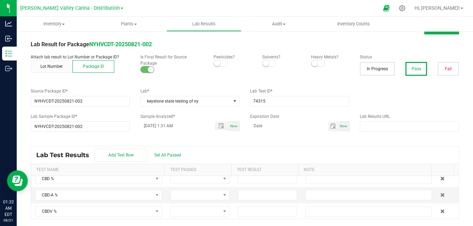
click at [457, 210] on div "Lab Test Results Add Test Row Set All Passed Test Name Test Passed Test Result …" at bounding box center [244, 182] width 439 height 73
click at [458, 209] on div "Lab Test Results Add Test Row Set All Passed Test Name Test Passed Test Result …" at bounding box center [244, 182] width 439 height 73
click at [454, 211] on kendo-grid "Lab Test Results Add Test Row Set All Passed Test Name Test Passed Test Result …" at bounding box center [245, 182] width 429 height 73
click at [458, 209] on div "Lab Test Results Add Test Row Set All Passed Test Name Test Passed Test Result …" at bounding box center [244, 182] width 439 height 73
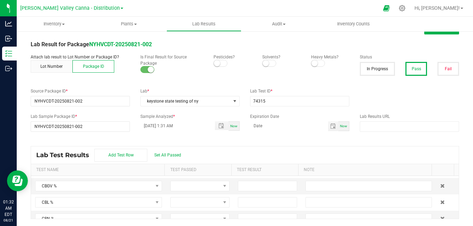
click at [460, 209] on div "All Lab Results | All Packages Cancel Save Lab Result for Package NYHVCDT-20250…" at bounding box center [245, 121] width 456 height 210
click at [460, 206] on div "All Lab Results | All Packages Cancel Save Lab Result for Package NYHVCDT-20250…" at bounding box center [245, 121] width 456 height 210
click at [462, 211] on div "All Lab Results | All Packages Cancel Save Lab Result for Package NYHVCDT-20250…" at bounding box center [245, 121] width 456 height 210
click at [459, 213] on div "All Lab Results | All Packages Cancel Save Lab Result for Package NYHVCDT-20250…" at bounding box center [245, 121] width 456 height 210
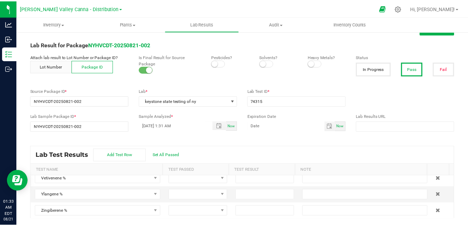
scroll to position [1611, 0]
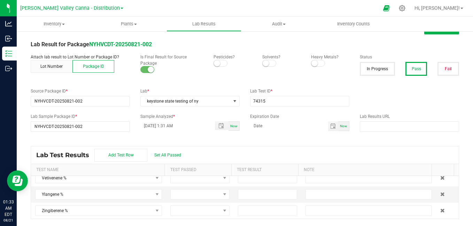
click at [457, 210] on div "Lab Test Results Add Test Row Set All Passed Test Name Test Passed Test Result …" at bounding box center [244, 182] width 439 height 73
click at [454, 212] on kendo-grid "Lab Test Results Add Test Row Set All Passed Test Name Test Passed Test Result …" at bounding box center [245, 182] width 429 height 73
click at [457, 192] on div "Lab Test Results Add Test Row Set All Passed Test Name Test Passed Test Result …" at bounding box center [244, 182] width 439 height 73
click at [220, 128] on span "Toggle popup" at bounding box center [221, 126] width 6 height 6
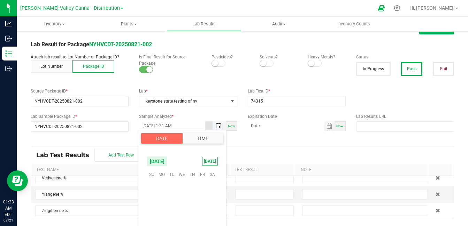
scroll to position [293, 0]
click at [200, 197] on span "8" at bounding box center [202, 196] width 10 height 11
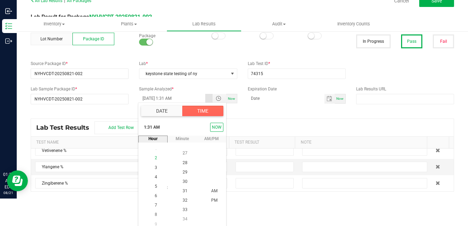
scroll to position [57, 0]
click at [155, 191] on span "6" at bounding box center [156, 191] width 2 height 5
click at [183, 164] on span "00" at bounding box center [185, 163] width 5 height 5
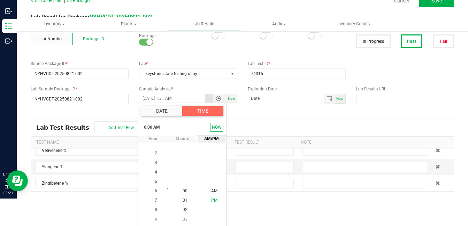
click at [211, 200] on span "PM" at bounding box center [214, 201] width 6 height 5
click at [211, 191] on span "PM" at bounding box center [214, 191] width 6 height 5
click at [240, 131] on div "All Lab Results | All Packages Cancel Save Lab Result for Package NYHVCDT-20250…" at bounding box center [242, 93] width 423 height 197
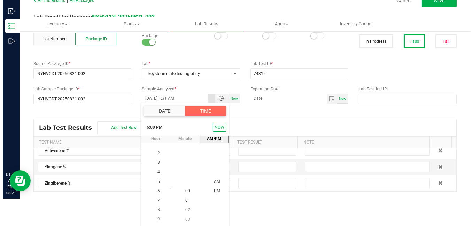
scroll to position [0, 0]
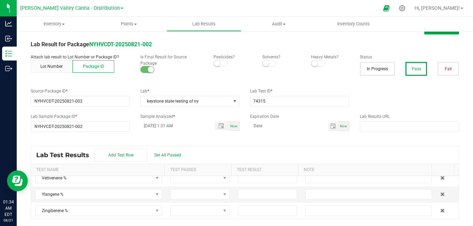
click at [432, 33] on button "Save" at bounding box center [441, 28] width 35 height 13
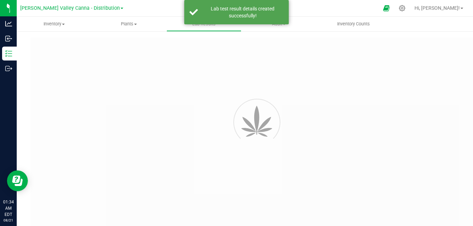
type input "NYHVCDT-20250821-002"
type input "74315"
type input "NYHVCDT-20250821-002"
type input "[DATE] 1:31 AM"
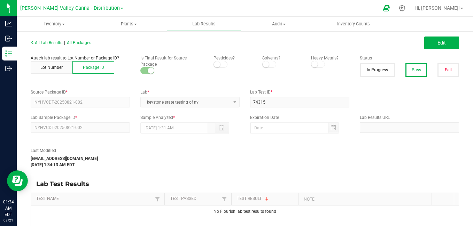
click at [51, 44] on span "All Lab Results" at bounding box center [47, 42] width 32 height 5
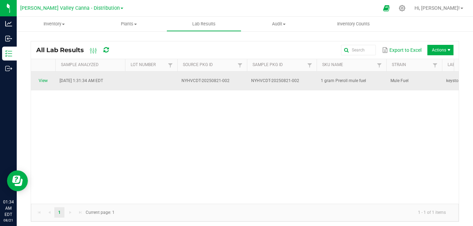
click at [53, 76] on td "View" at bounding box center [43, 81] width 24 height 19
click at [40, 80] on link "View" at bounding box center [43, 80] width 9 height 5
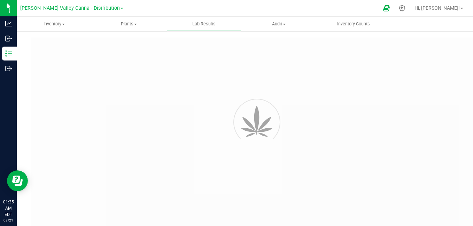
type input "NYHVCDT-20250821-002"
type input "74315"
type input "NYHVCDT-20250821-002"
type input "[DATE] 1:31 AM"
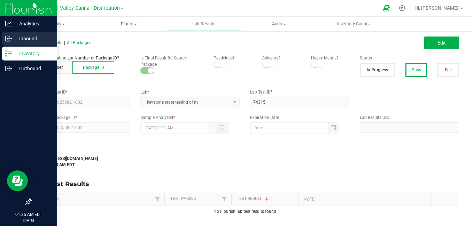
click at [5, 36] on icon at bounding box center [8, 38] width 7 height 7
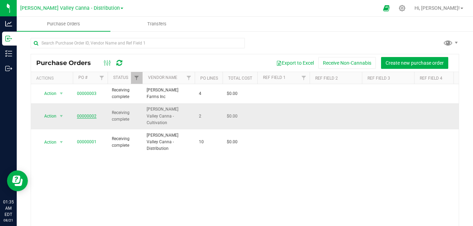
click at [84, 114] on link "00000002" at bounding box center [87, 116] width 20 height 5
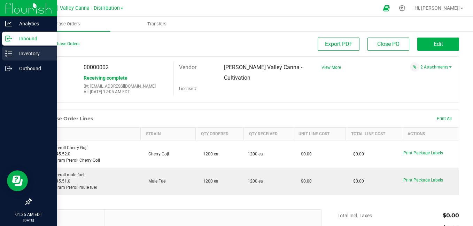
click at [7, 52] on icon at bounding box center [8, 53] width 7 height 7
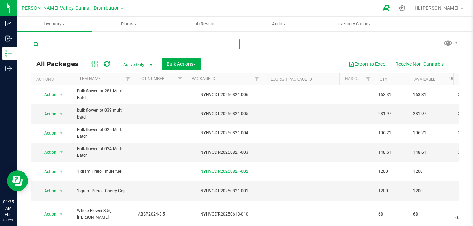
click at [193, 45] on input "text" at bounding box center [135, 44] width 209 height 10
click at [266, 42] on div "All Packages Active Only Active Only Lab Samples Locked All Bulk Actions Add to…" at bounding box center [245, 138] width 429 height 213
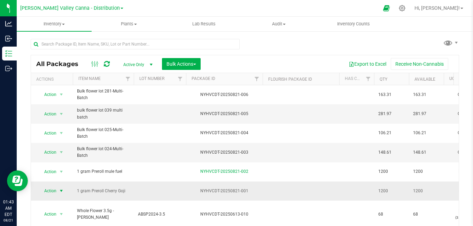
click at [50, 186] on span "Action" at bounding box center [47, 191] width 19 height 10
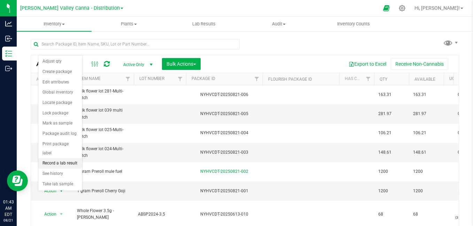
click at [54, 159] on li "Record a lab result" at bounding box center [60, 164] width 44 height 10
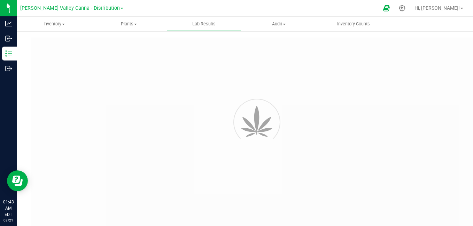
type input "NYHVCDT-20250821-001"
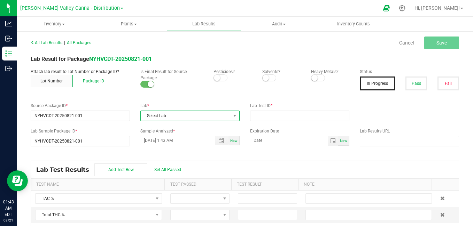
click at [216, 115] on span "Select Lab" at bounding box center [186, 116] width 90 height 10
click at [193, 145] on li "keystone state testing of ny" at bounding box center [187, 146] width 97 height 12
click at [281, 116] on input "text" at bounding box center [299, 116] width 99 height 10
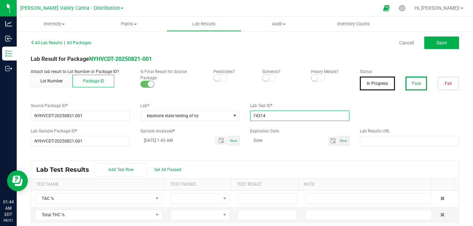
type input "74314"
click at [406, 77] on button "Pass" at bounding box center [417, 84] width 22 height 14
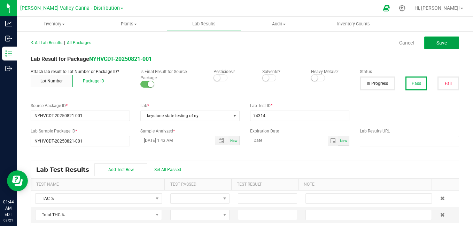
click at [437, 38] on button "Save" at bounding box center [441, 43] width 35 height 13
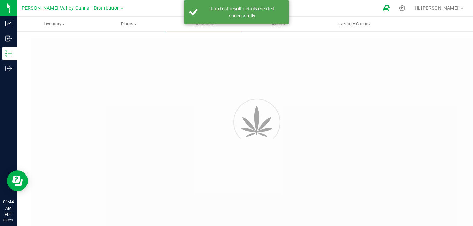
type input "NYHVCDT-20250821-001"
type input "74314"
type input "NYHVCDT-20250821-001"
type input "[DATE] 1:43 AM"
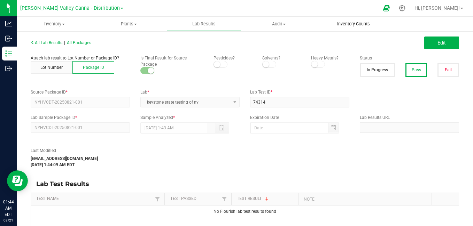
click at [346, 24] on span "Inventory Counts" at bounding box center [354, 24] width 52 height 6
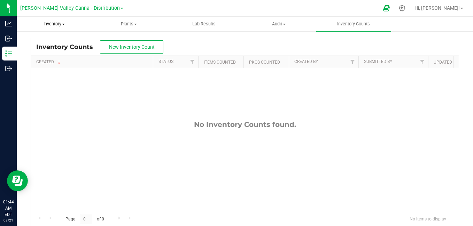
click at [63, 26] on span "Inventory" at bounding box center [54, 24] width 74 height 6
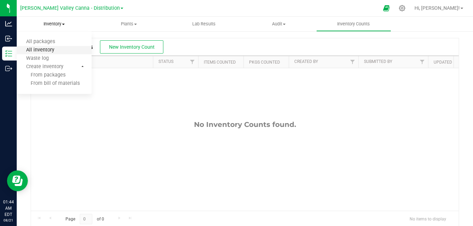
click at [48, 51] on span "All inventory" at bounding box center [40, 50] width 47 height 6
